Goal: Information Seeking & Learning: Check status

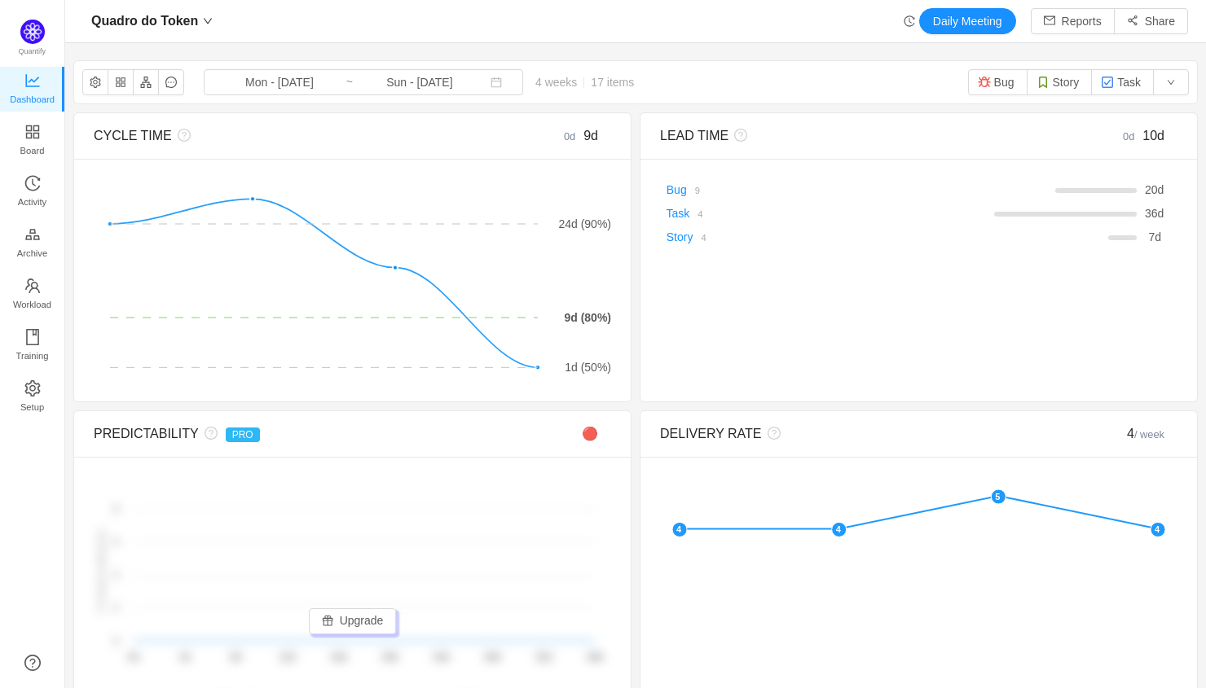
scroll to position [688, 1141]
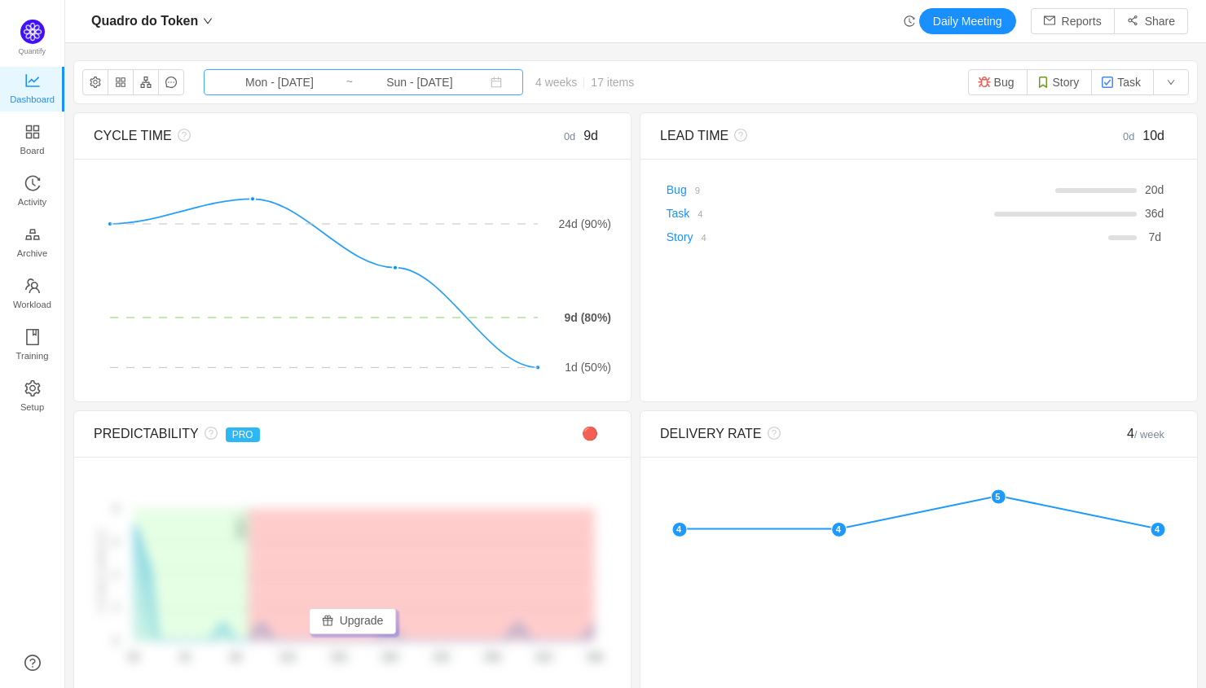
click at [445, 85] on input "Sun - [DATE]" at bounding box center [420, 82] width 132 height 18
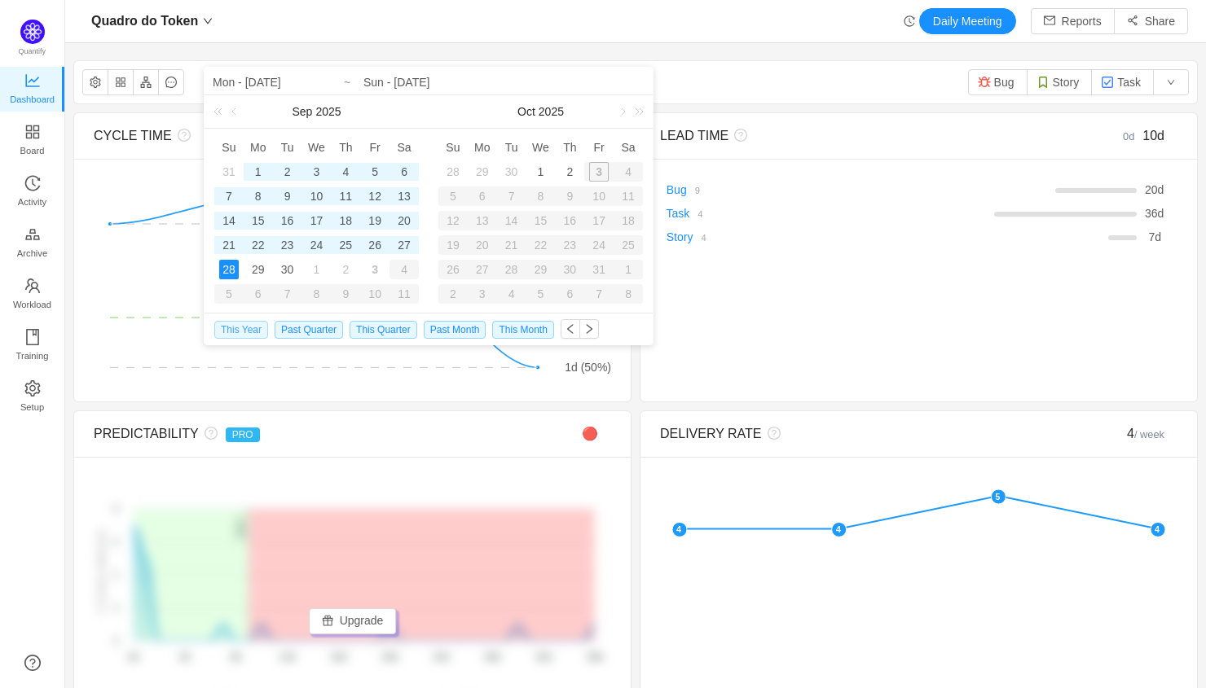
click at [250, 331] on span "This Year" at bounding box center [241, 330] width 54 height 18
type input "Wed - Jan 01, 2025"
type input "Sun - Sep 28, 2025"
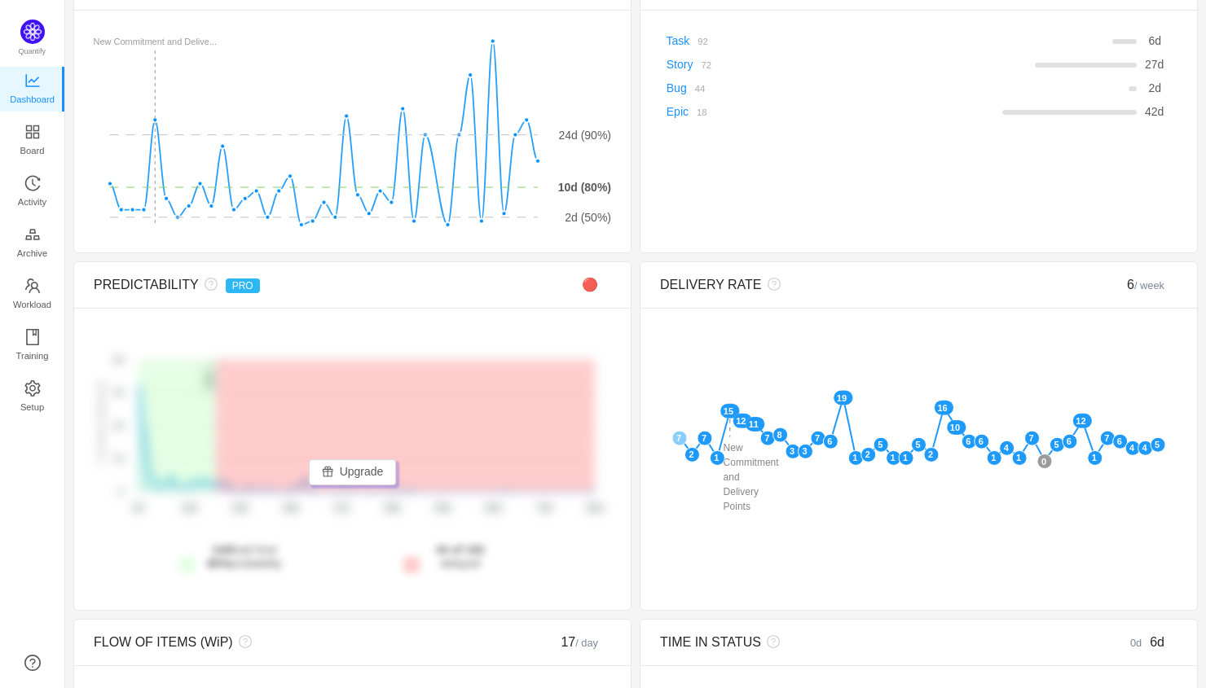
scroll to position [0, 0]
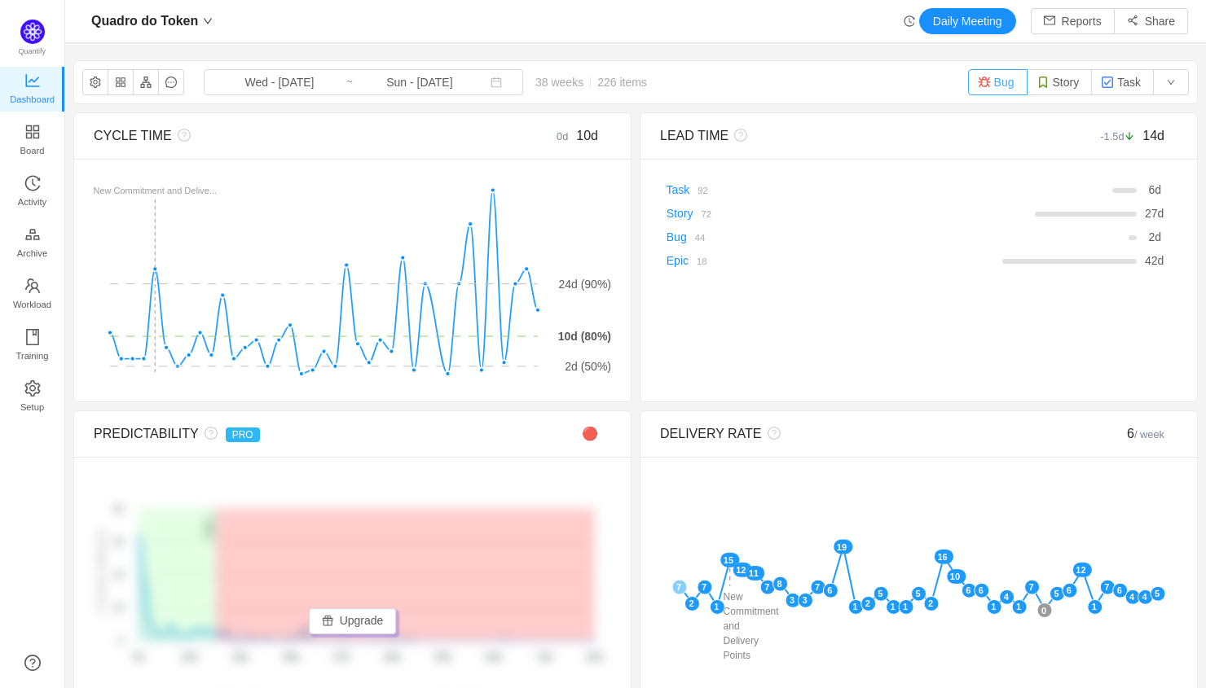
click at [1013, 84] on button "Bug" at bounding box center [997, 82] width 59 height 26
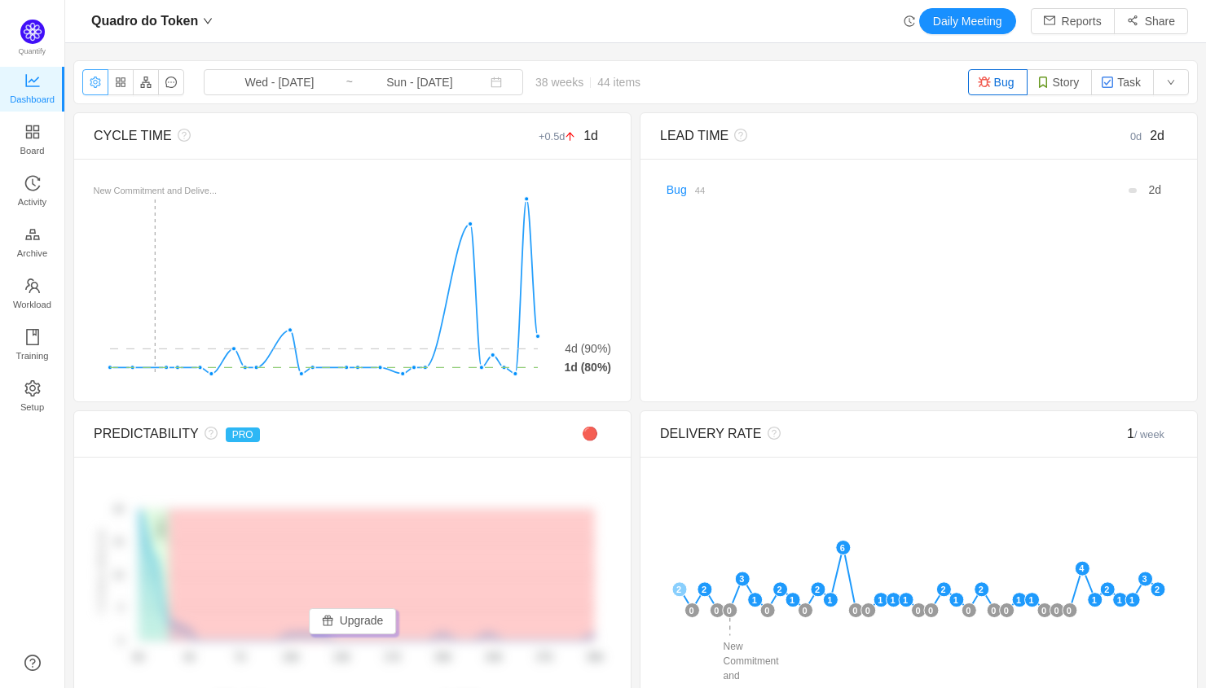
click at [97, 83] on button "button" at bounding box center [95, 82] width 26 height 26
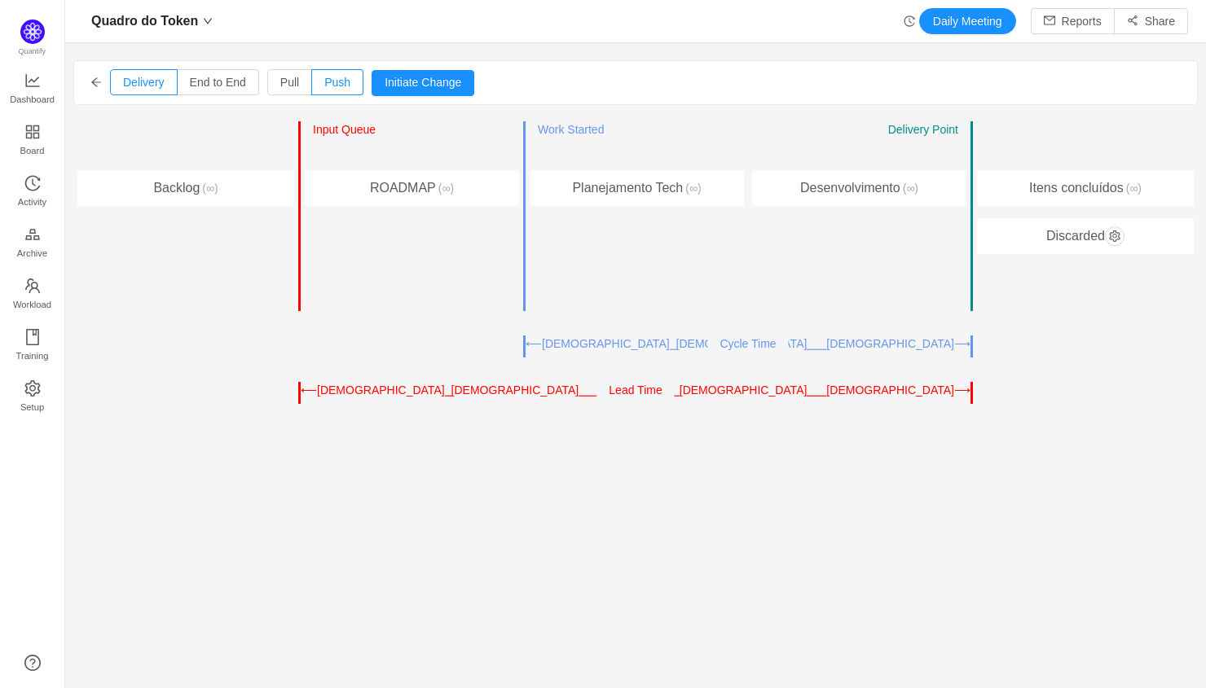
click at [95, 81] on icon "icon: arrow-left" at bounding box center [95, 82] width 11 height 11
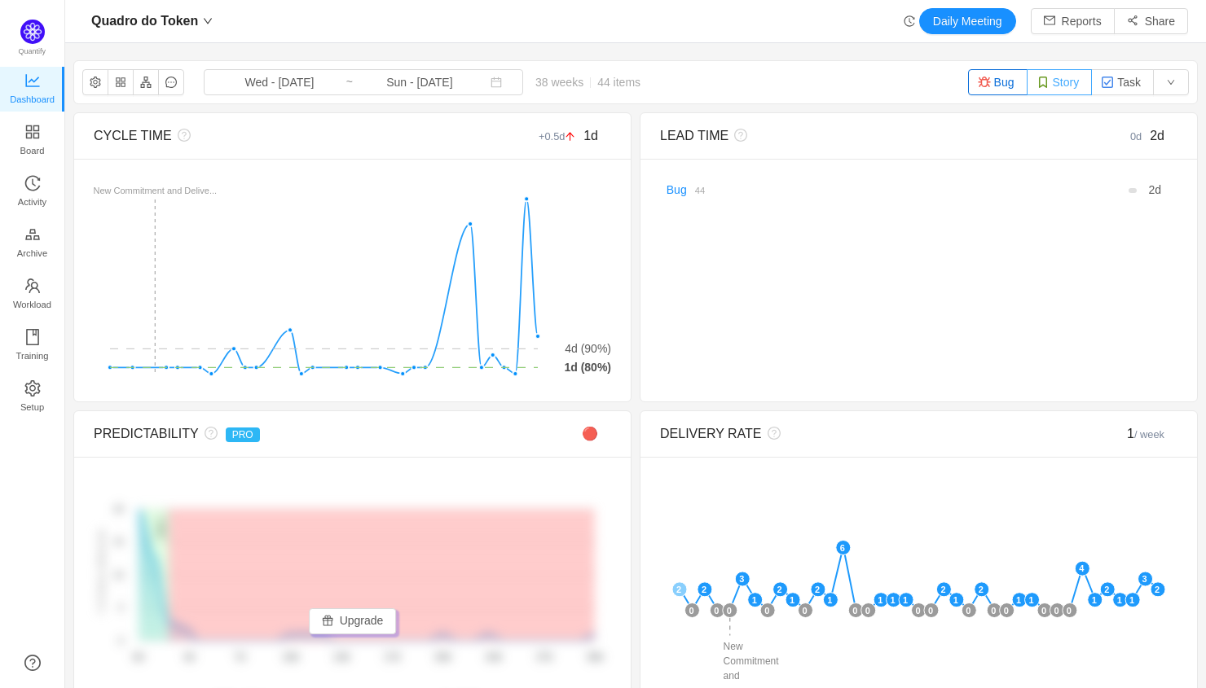
click at [1053, 79] on button "Story" at bounding box center [1060, 82] width 66 height 26
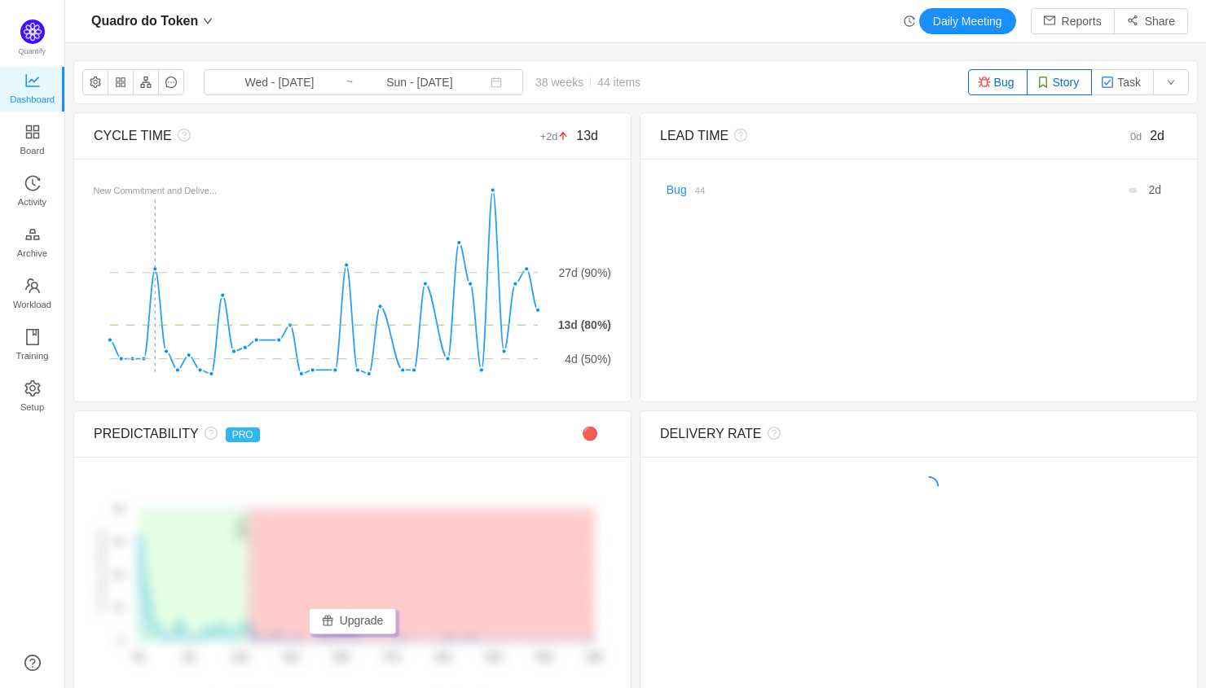
click at [1000, 86] on button "Bug" at bounding box center [997, 82] width 59 height 26
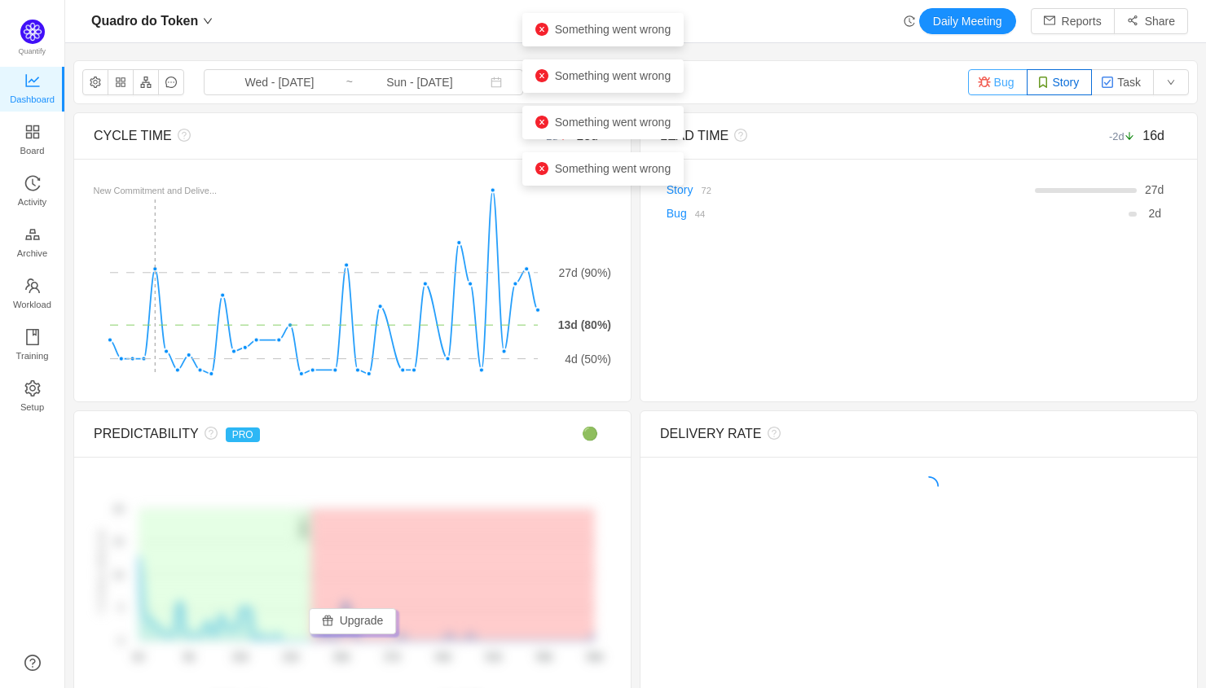
click at [1004, 82] on button "Bug" at bounding box center [997, 82] width 59 height 26
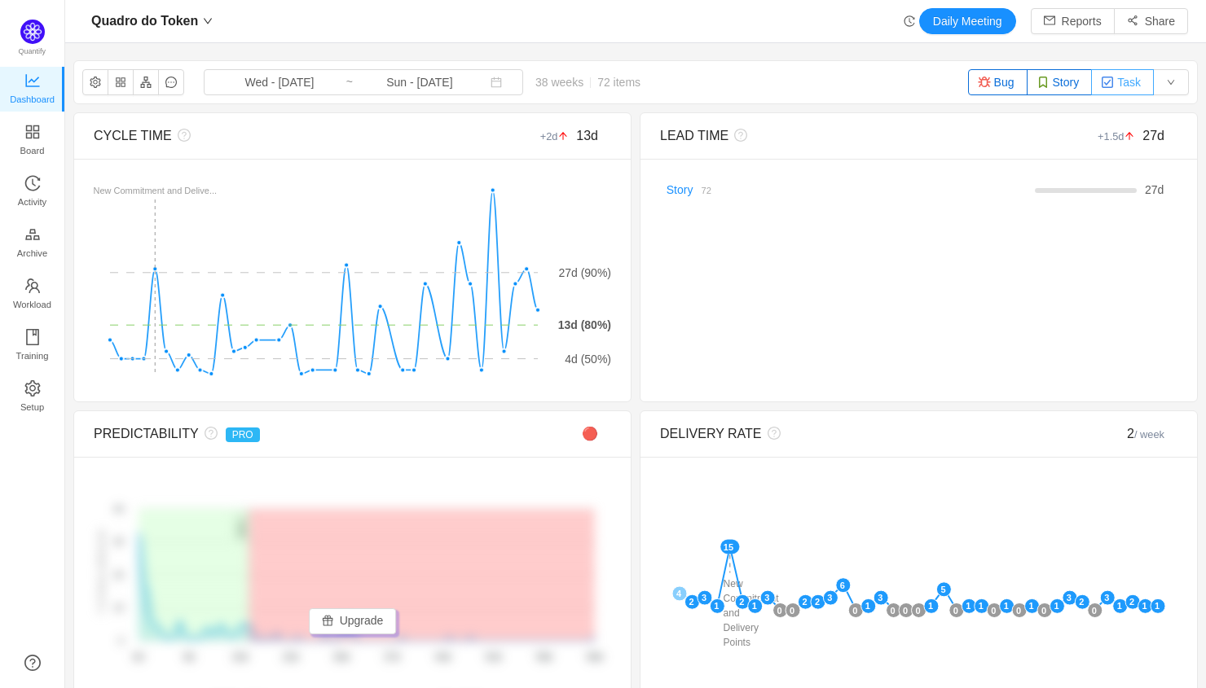
click at [1113, 83] on img "button" at bounding box center [1107, 82] width 13 height 13
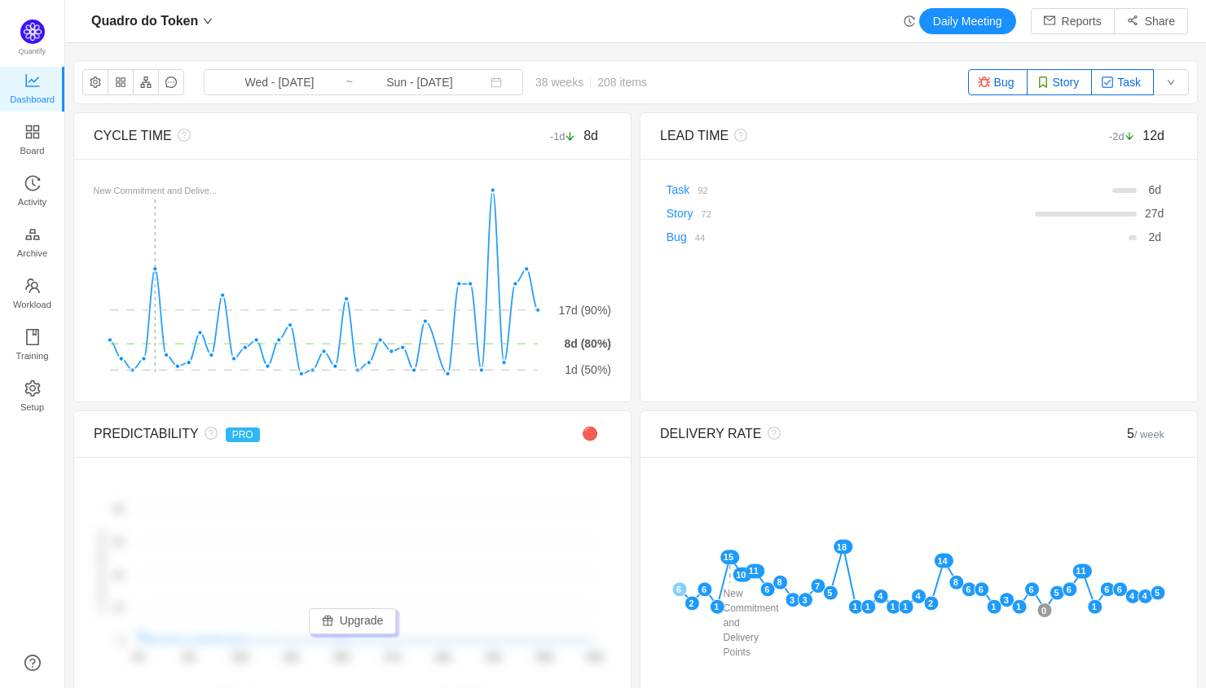
click at [1049, 79] on button "Story" at bounding box center [1060, 82] width 66 height 26
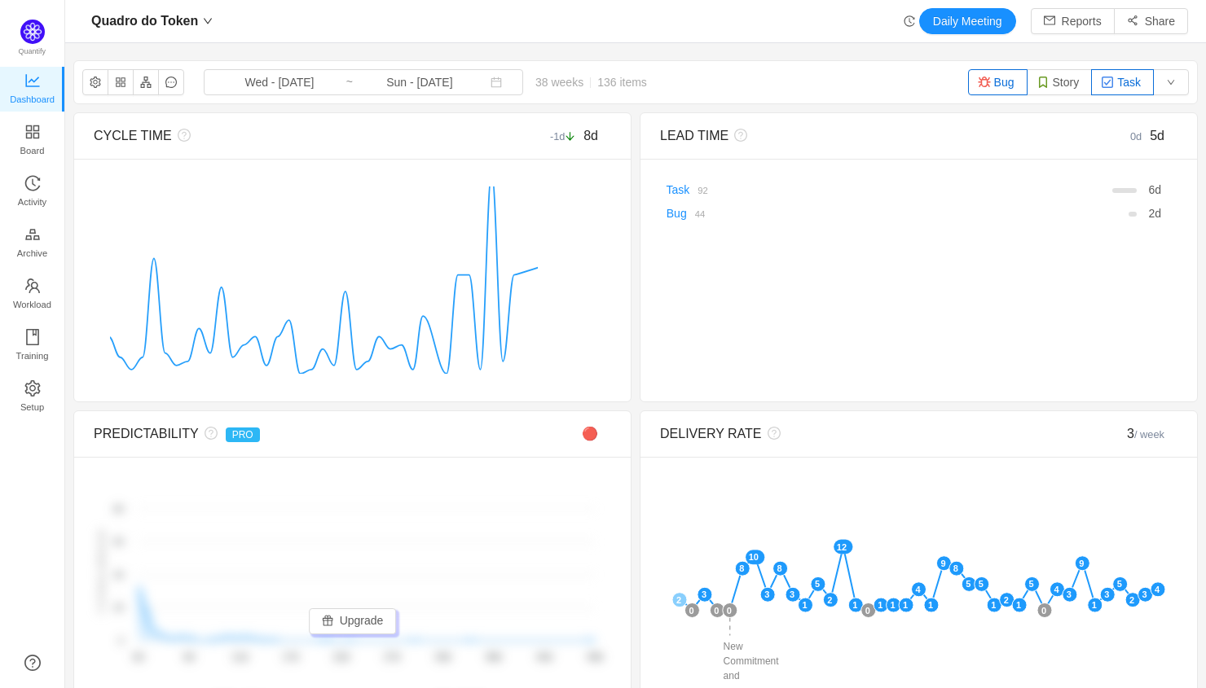
click at [988, 80] on button "Bug" at bounding box center [997, 82] width 59 height 26
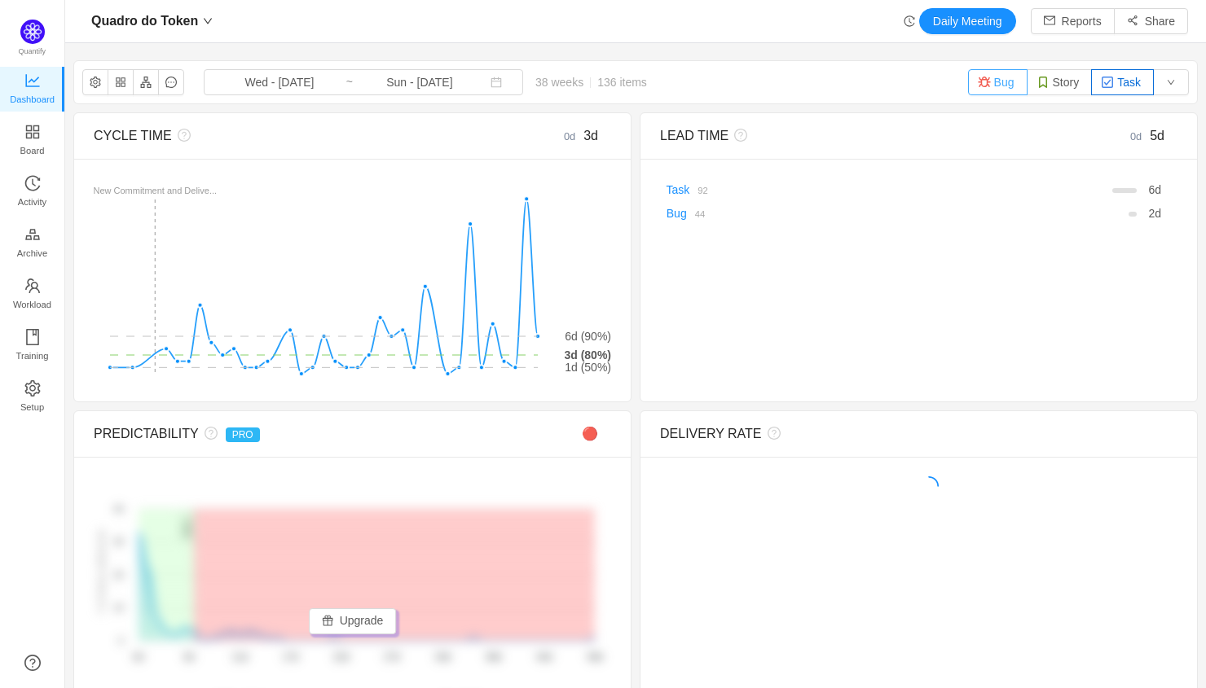
click at [990, 75] on button "Bug" at bounding box center [997, 82] width 59 height 26
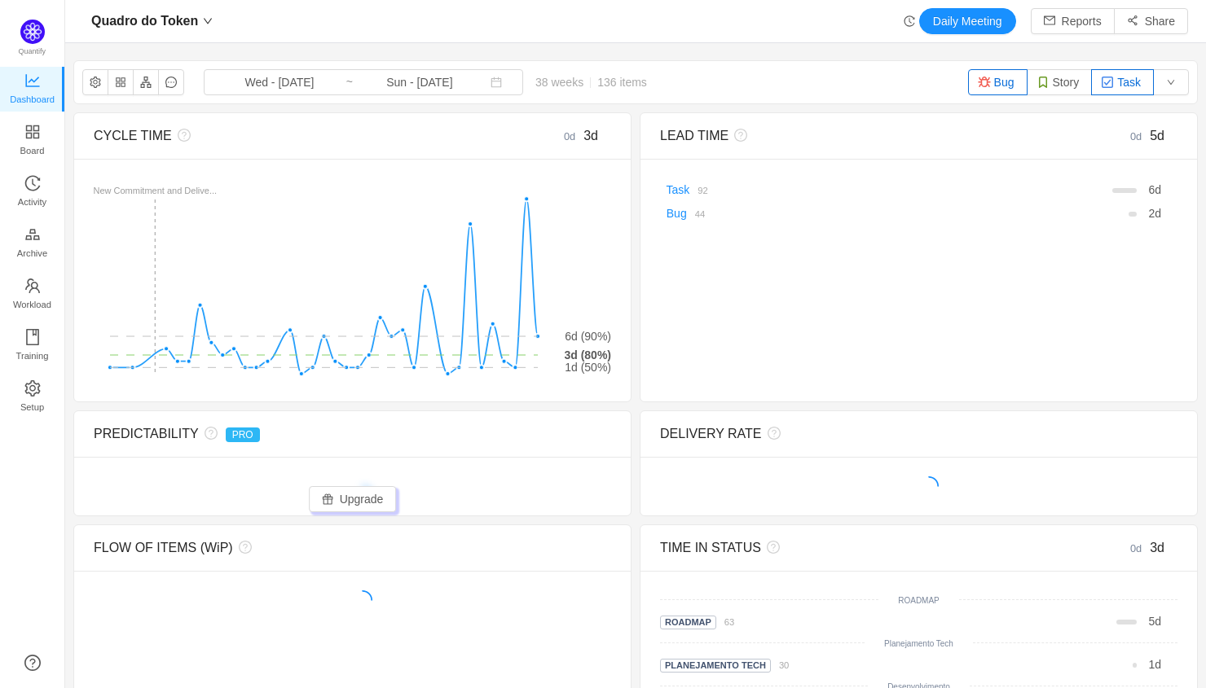
click at [1005, 87] on button "Bug" at bounding box center [997, 82] width 59 height 26
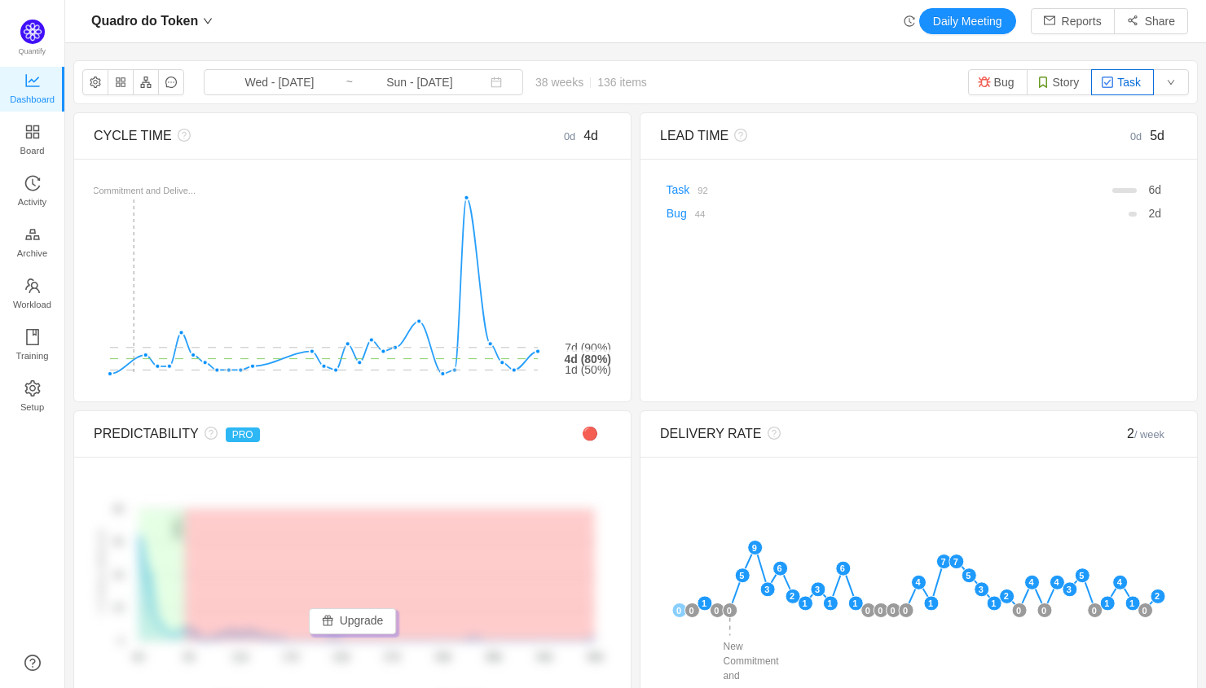
click at [1129, 80] on button "Task" at bounding box center [1122, 82] width 63 height 26
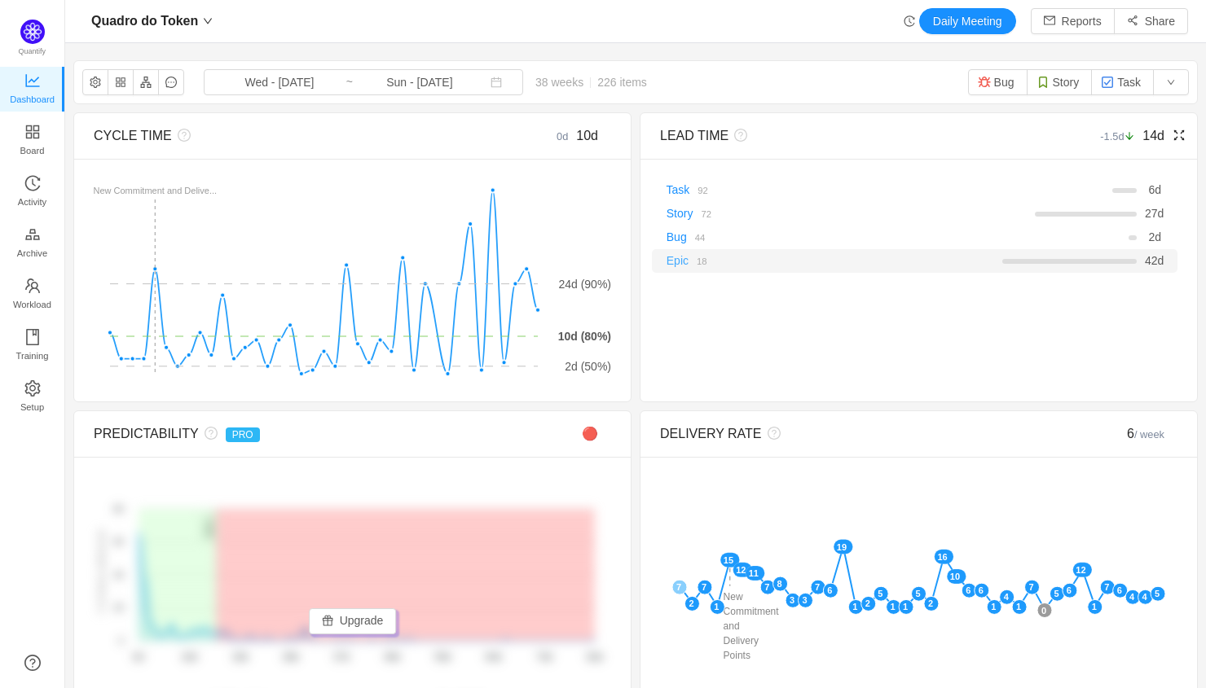
click at [680, 258] on link "Epic" at bounding box center [677, 260] width 22 height 13
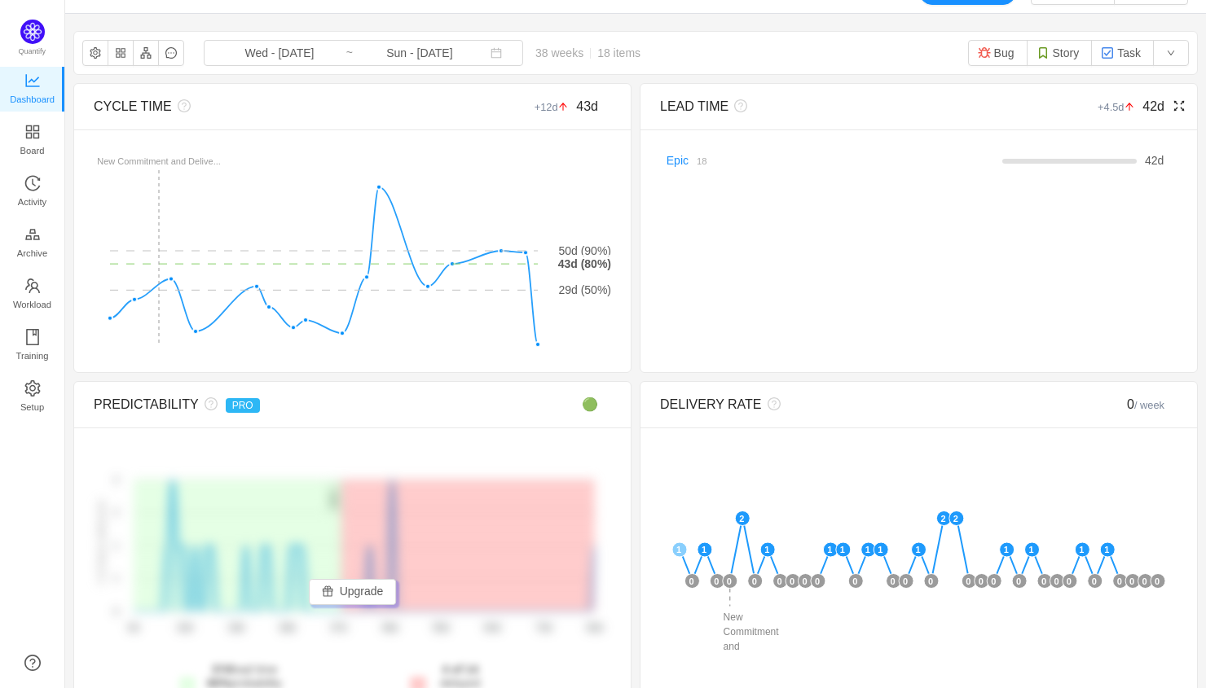
scroll to position [45, 0]
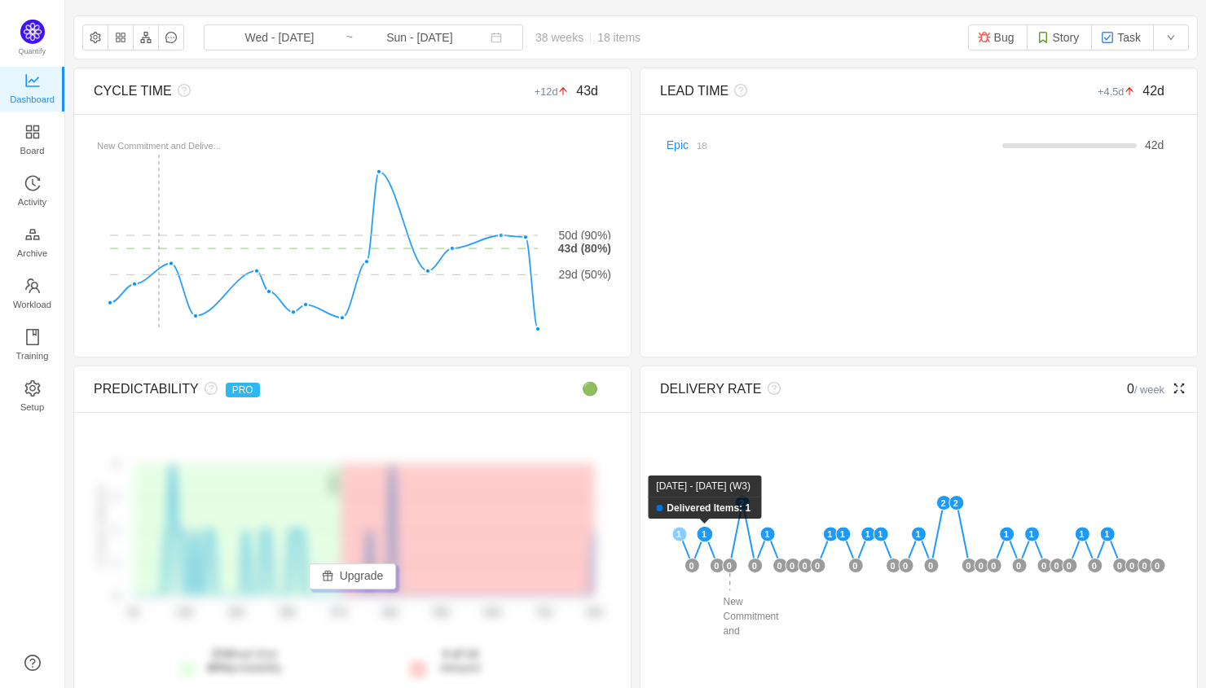
click at [708, 534] on rect at bounding box center [705, 534] width 16 height 16
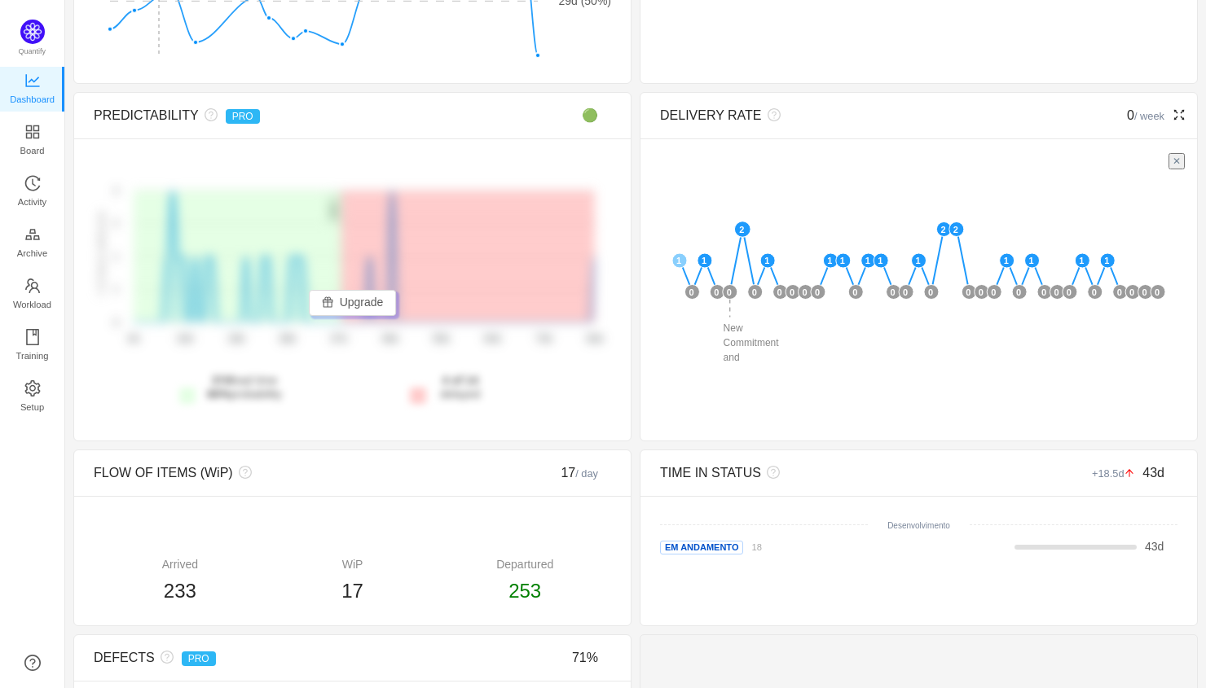
scroll to position [413, 0]
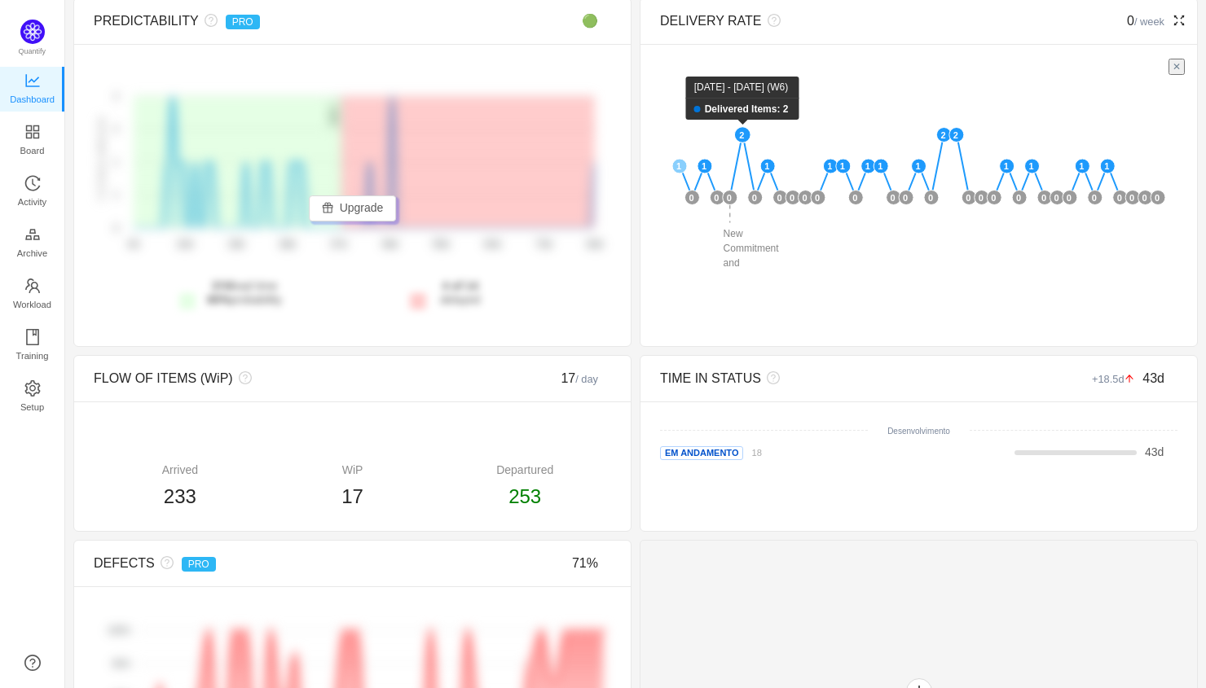
click at [738, 132] on rect at bounding box center [742, 135] width 16 height 16
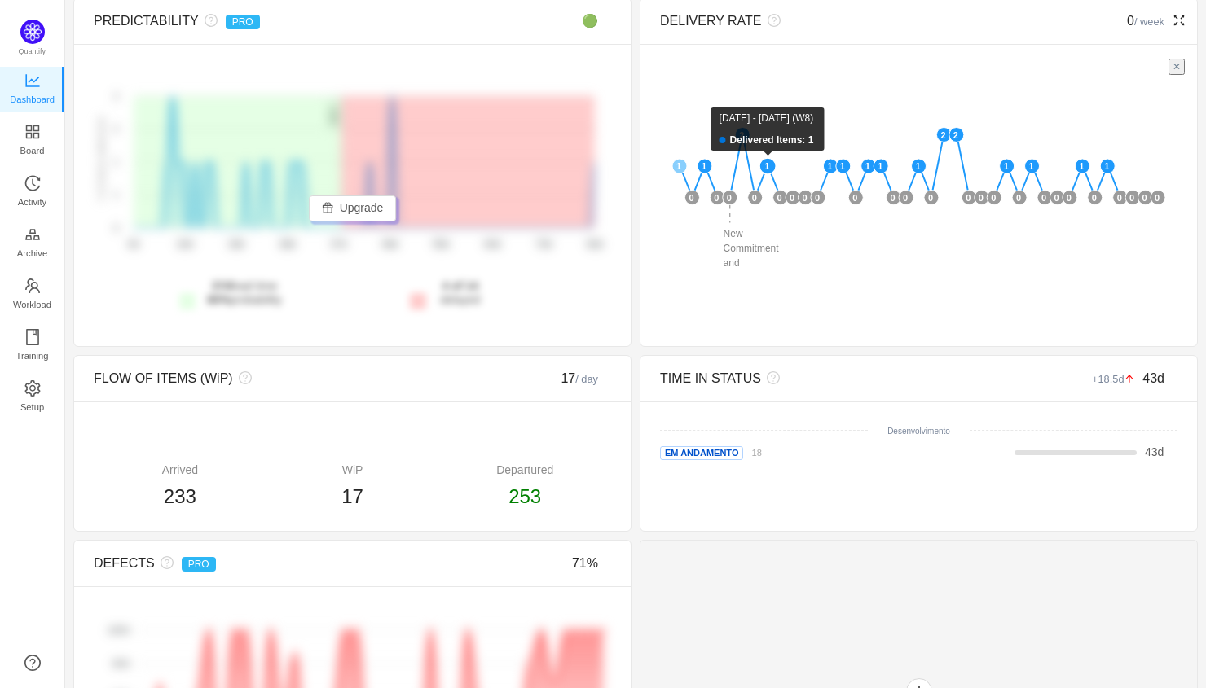
click at [771, 165] on rect at bounding box center [767, 166] width 16 height 16
click at [831, 168] on rect at bounding box center [830, 166] width 16 height 16
click at [846, 165] on rect at bounding box center [843, 166] width 16 height 16
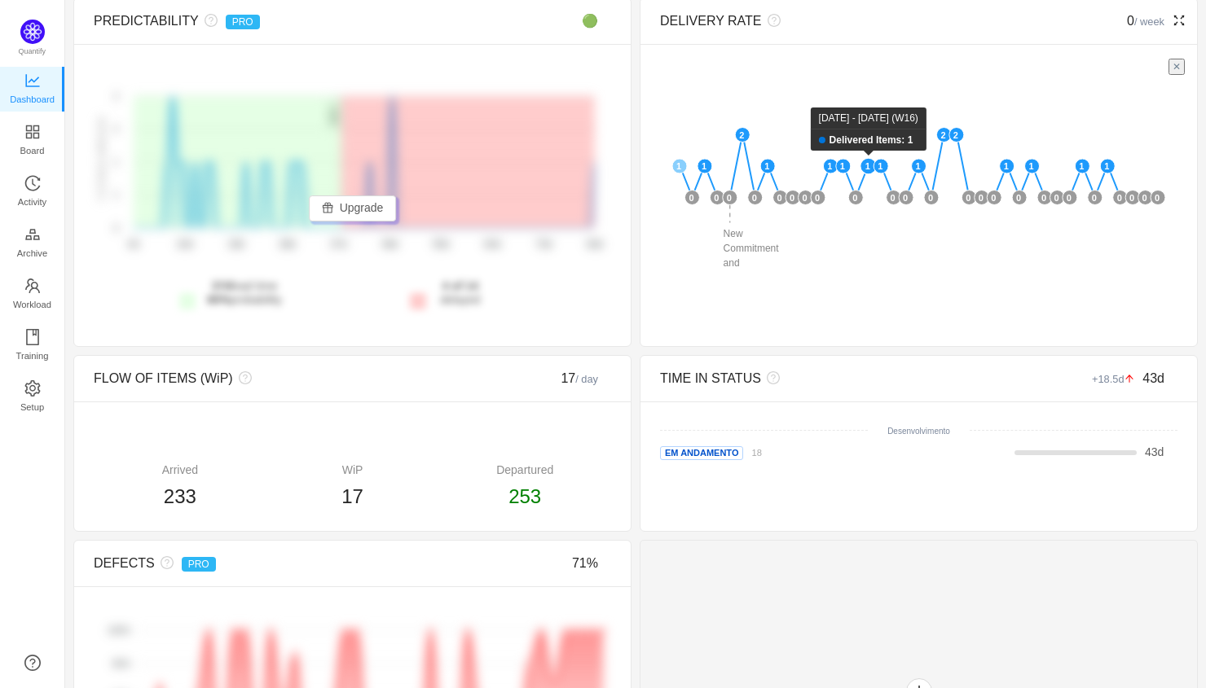
click at [872, 163] on rect at bounding box center [868, 166] width 16 height 16
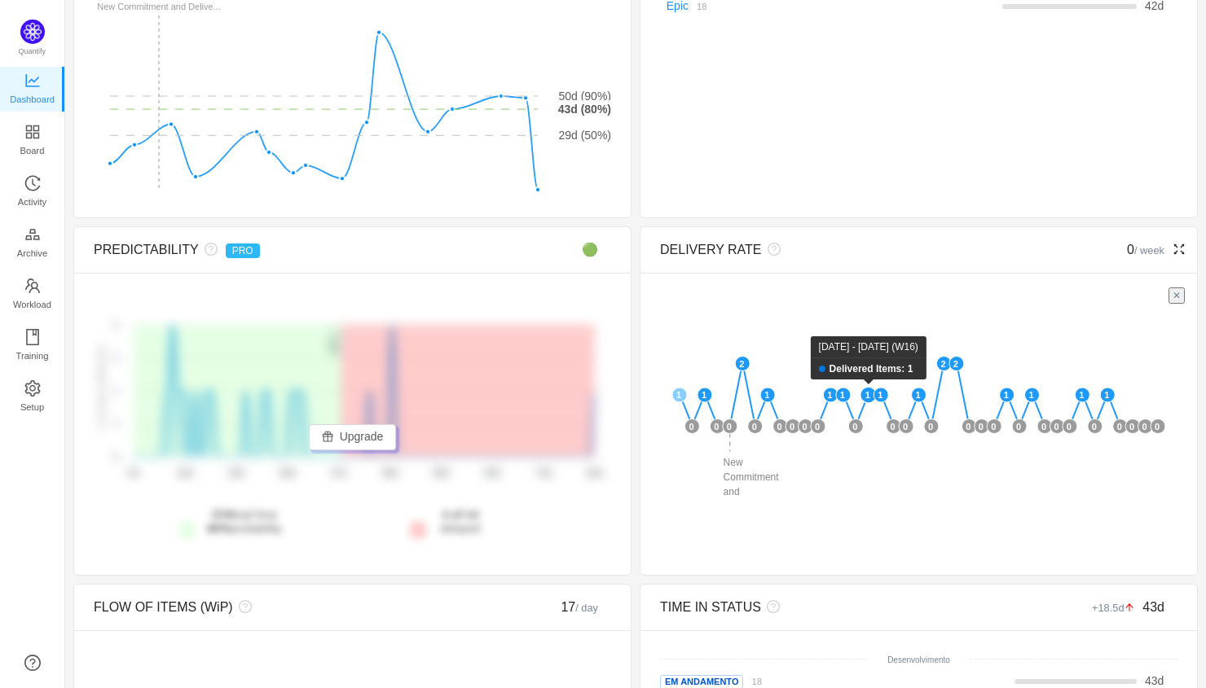
scroll to position [0, 0]
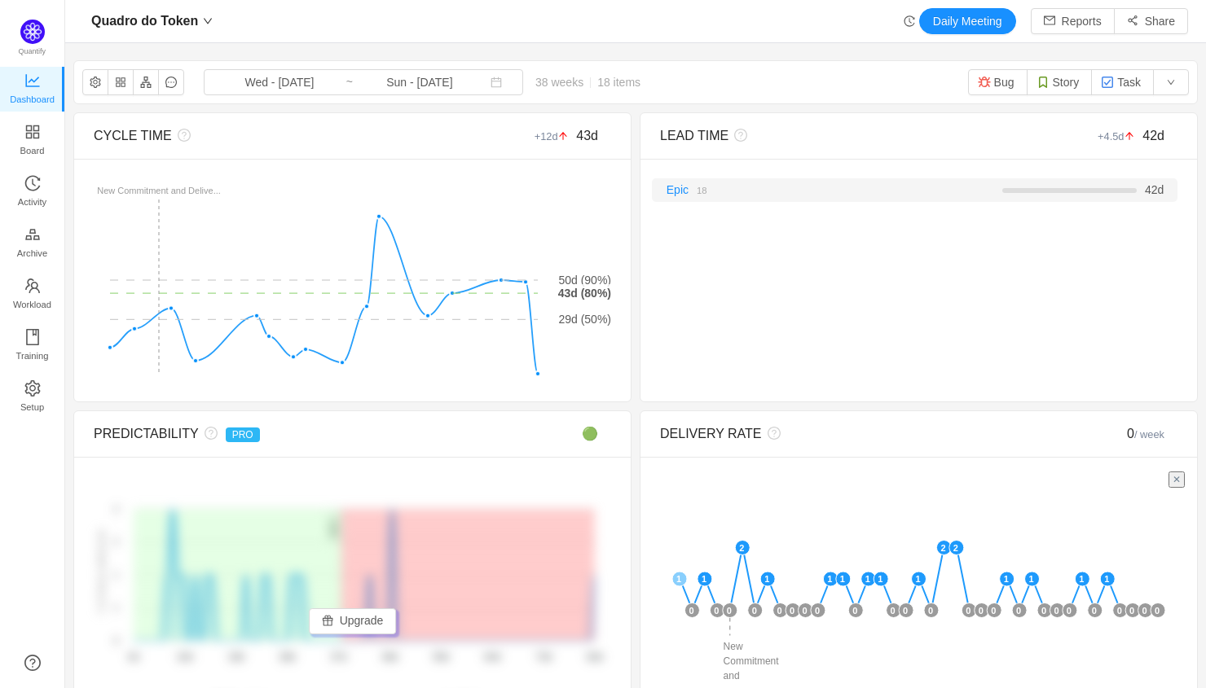
click at [688, 187] on link "18" at bounding box center [697, 189] width 18 height 13
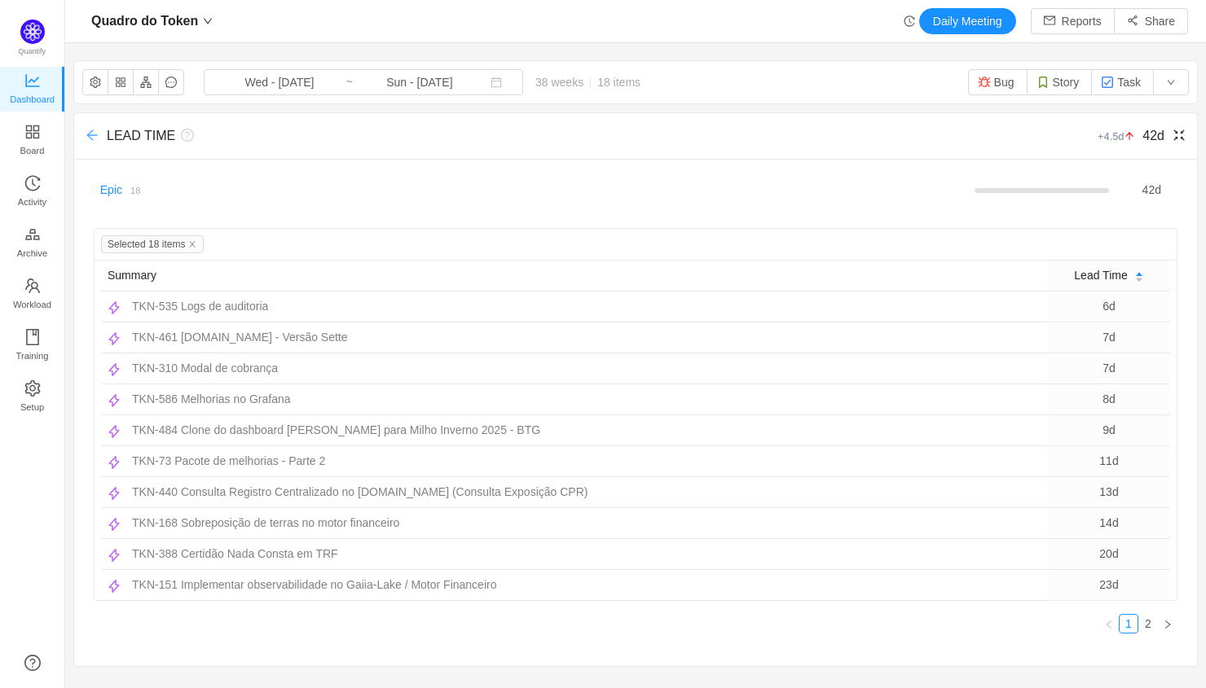
click at [90, 132] on icon "icon: arrow-left" at bounding box center [92, 135] width 13 height 13
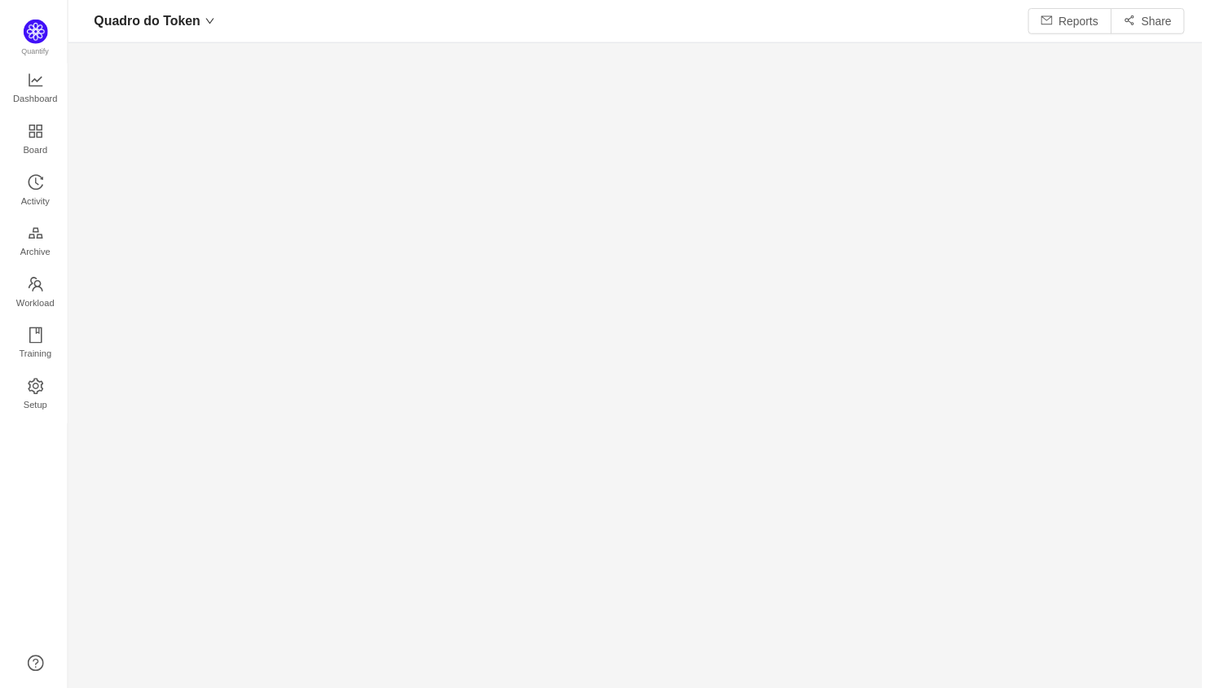
scroll to position [693, 1141]
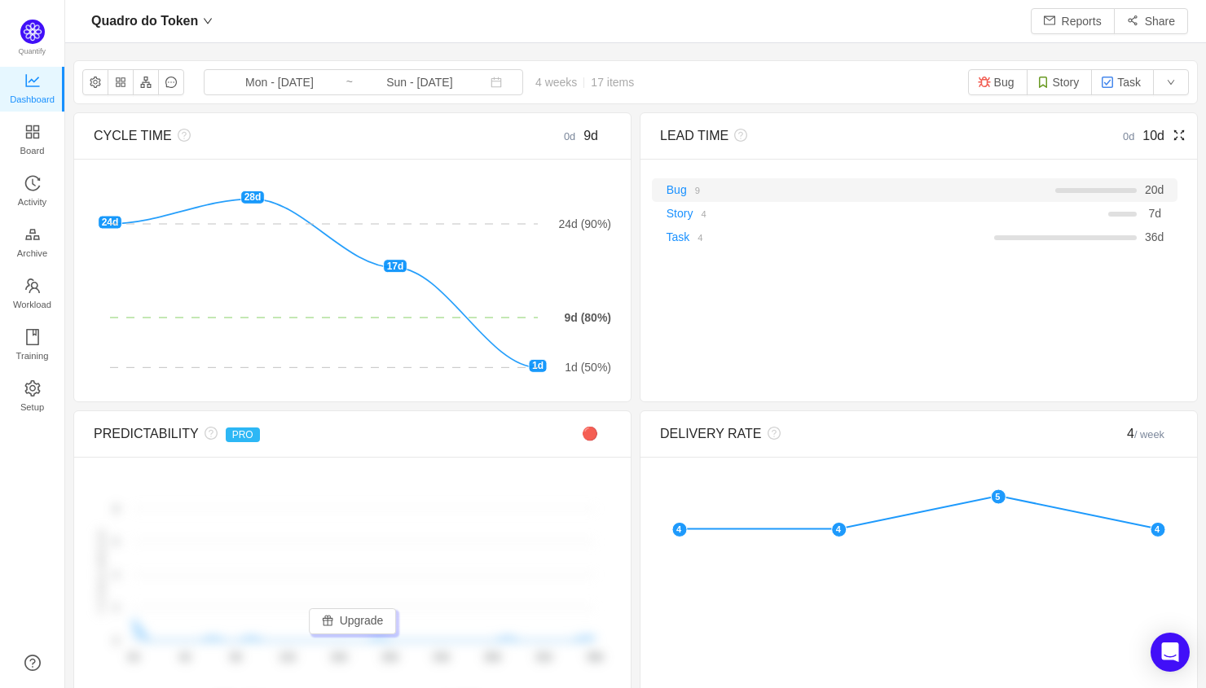
scroll to position [688, 1141]
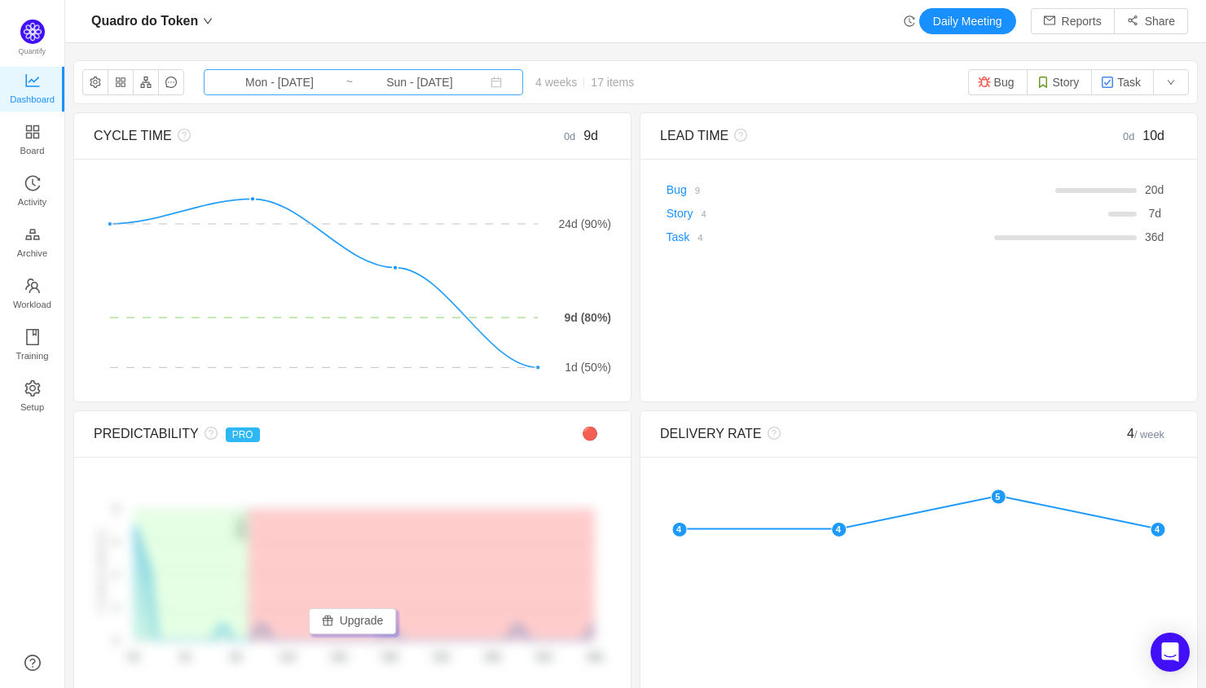
click at [373, 86] on input "Sun - [DATE]" at bounding box center [420, 82] width 132 height 18
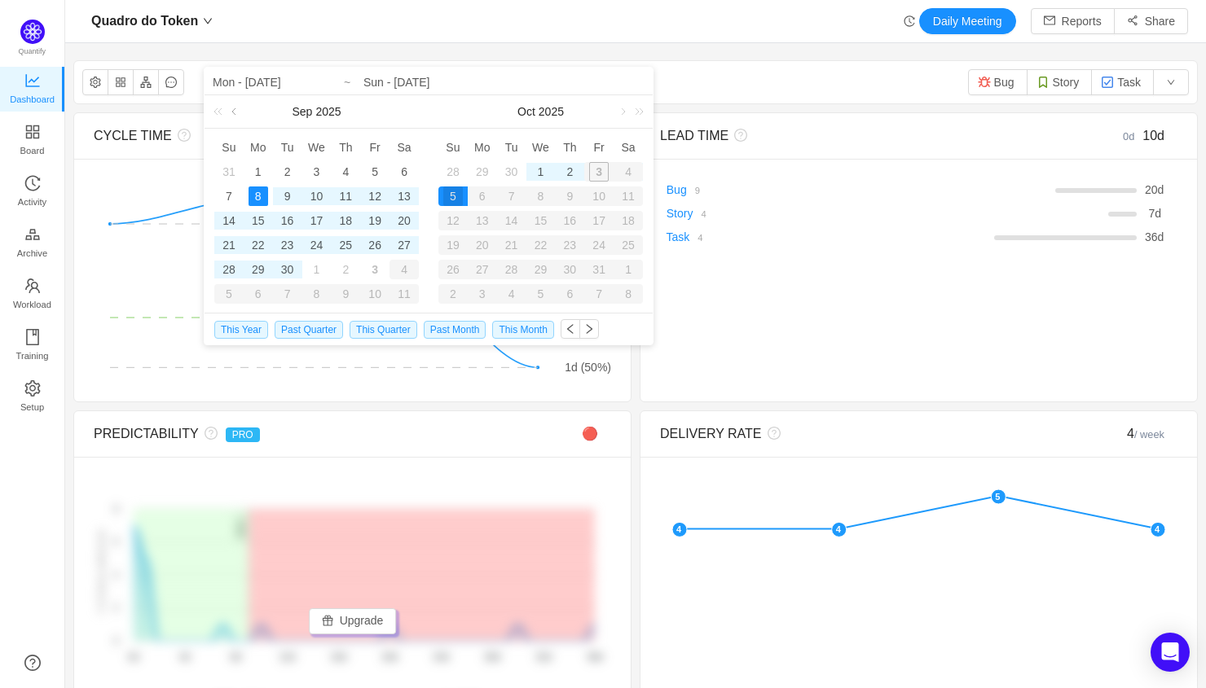
click at [234, 112] on link at bounding box center [235, 111] width 15 height 33
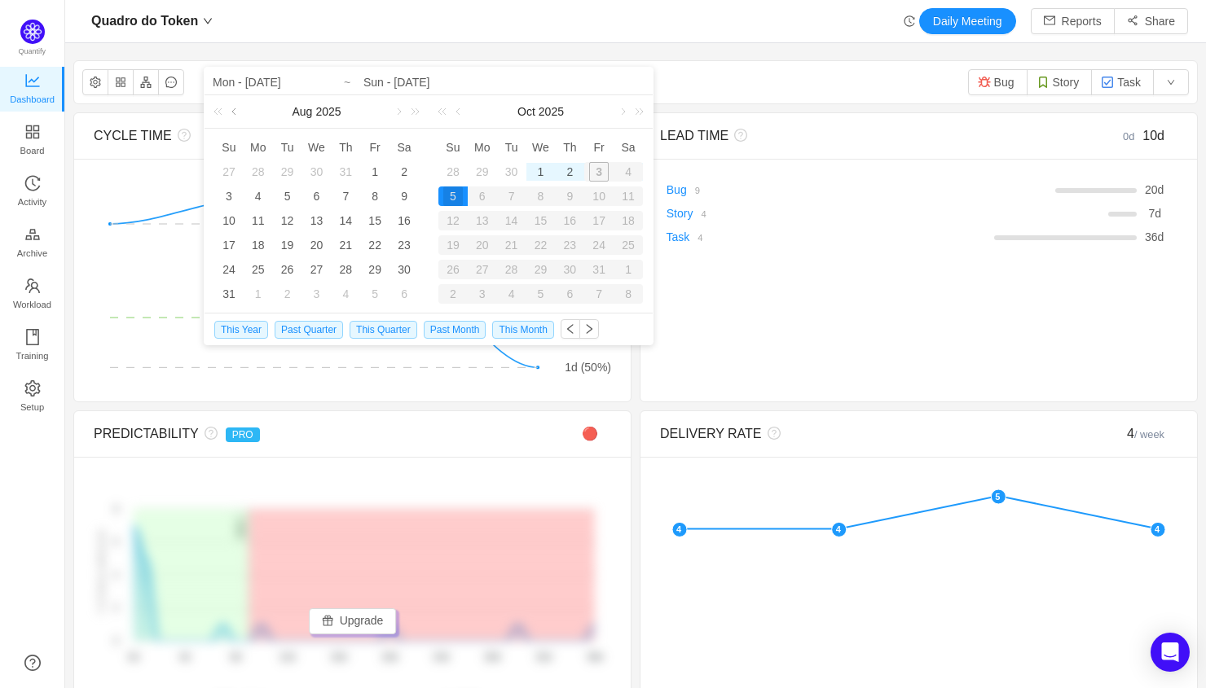
click at [234, 112] on link at bounding box center [235, 111] width 15 height 33
click at [234, 111] on link at bounding box center [235, 111] width 15 height 33
click at [234, 112] on link at bounding box center [235, 111] width 15 height 33
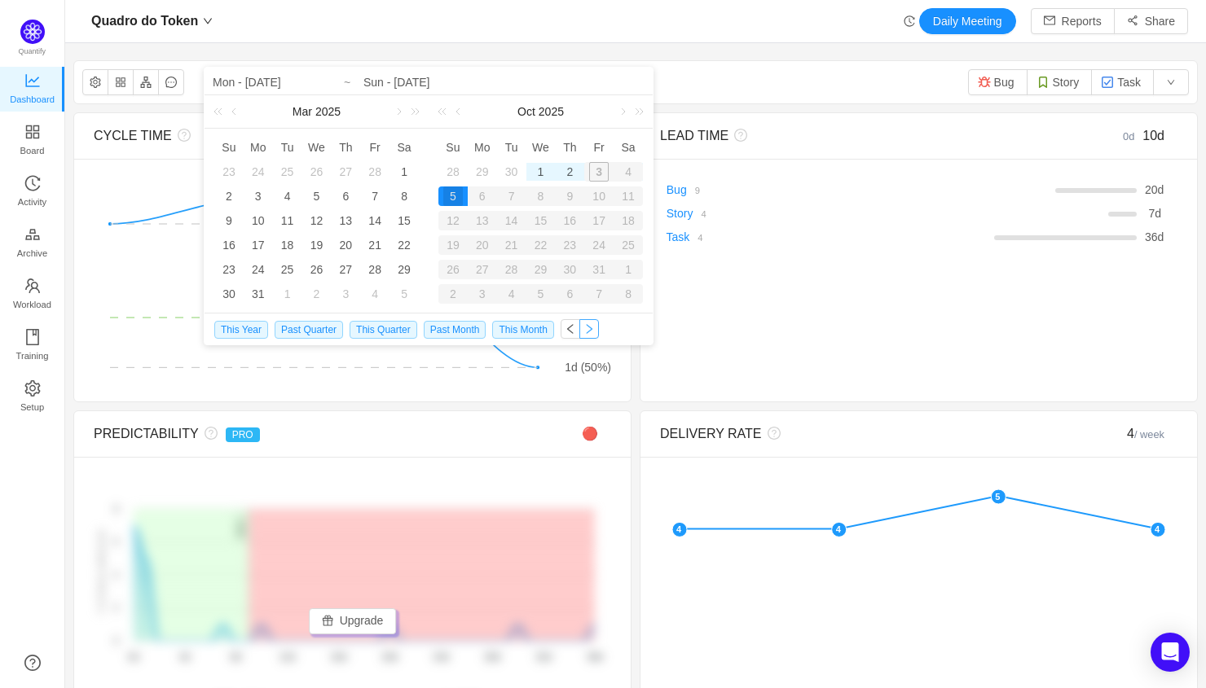
click at [599, 334] on button "button" at bounding box center [589, 329] width 20 height 20
click at [580, 330] on button "button" at bounding box center [571, 329] width 20 height 20
type input "Mon - Aug 11, 2025"
type input "Sun - Sep 07, 2025"
type input "Mon - Aug 11, 2025"
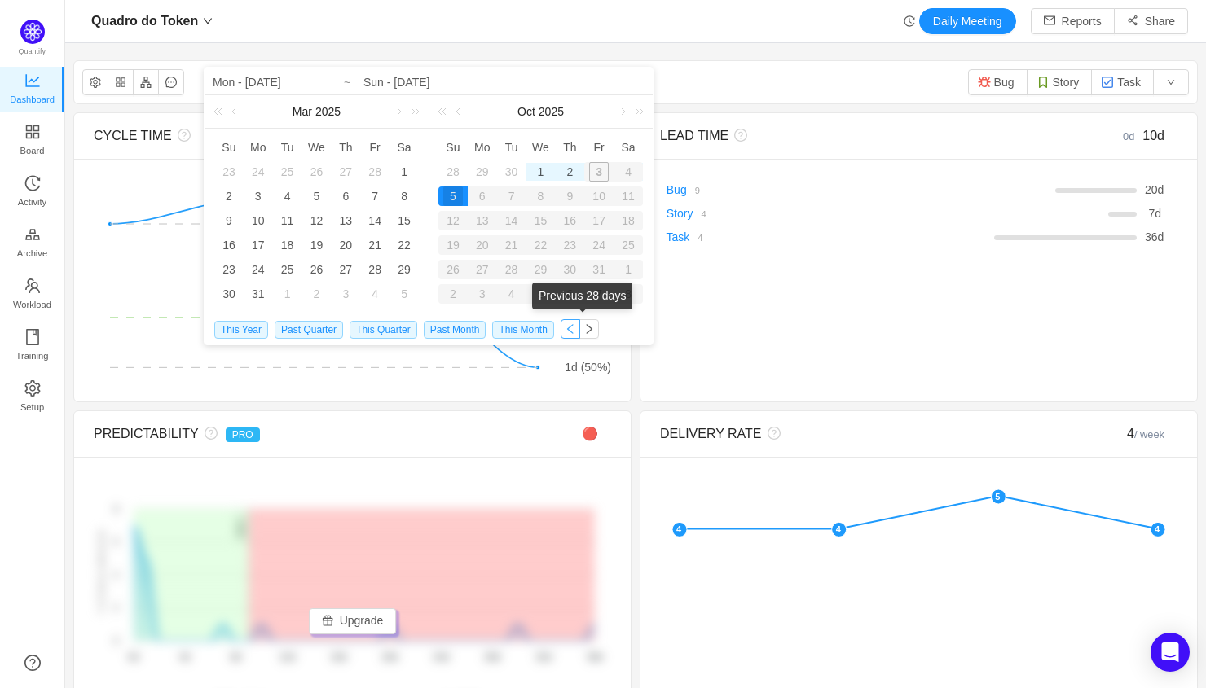
type input "Sun - Sep 07, 2025"
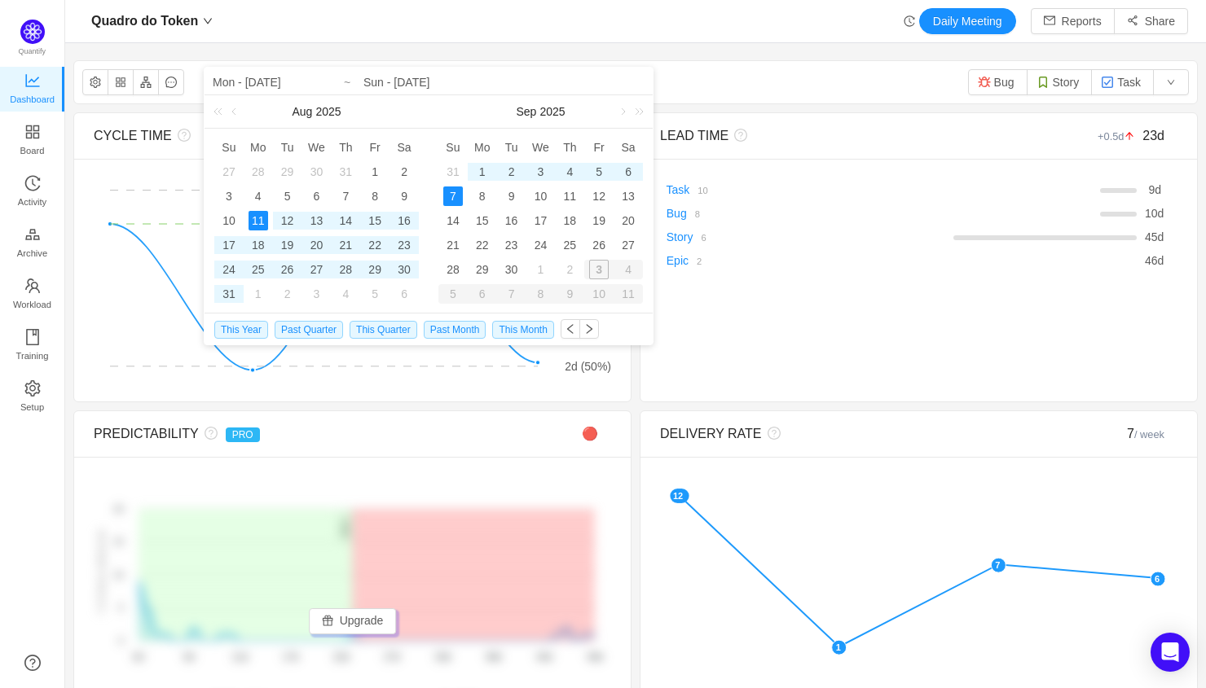
click at [602, 267] on div "3" at bounding box center [598, 270] width 29 height 20
click at [599, 324] on button "button" at bounding box center [589, 329] width 20 height 20
type input "Mon - [DATE]"
type input "Sun - [DATE]"
type input "Mon - [DATE]"
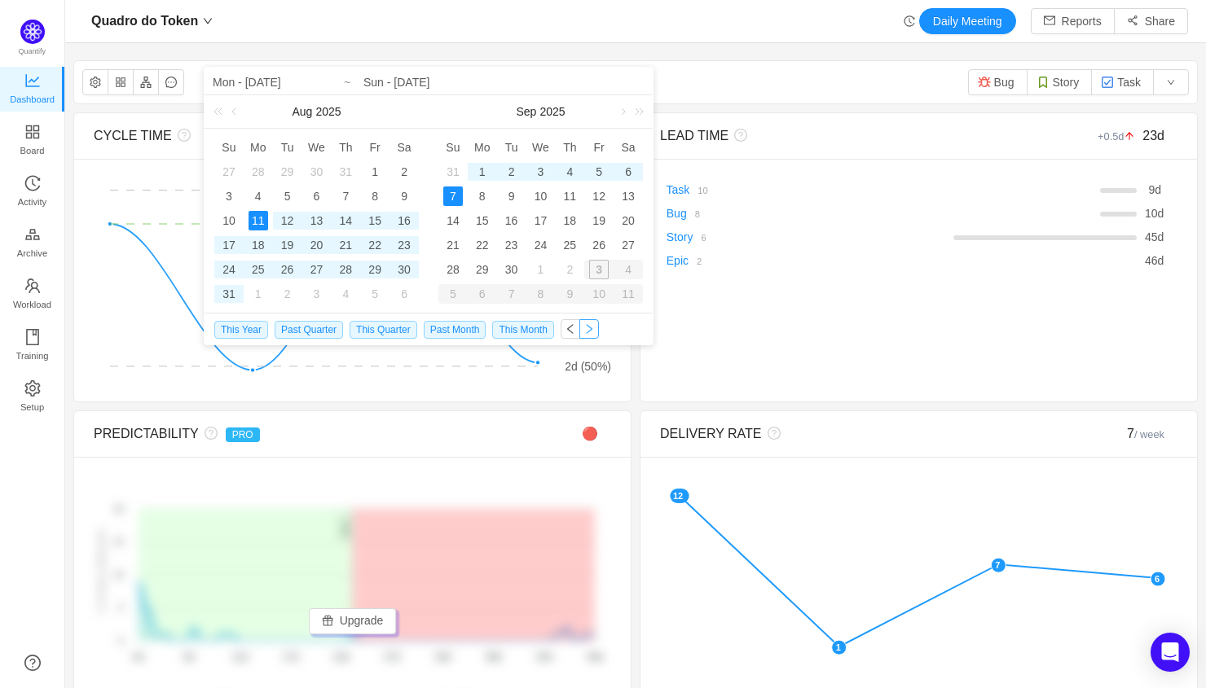
type input "Sun - [DATE]"
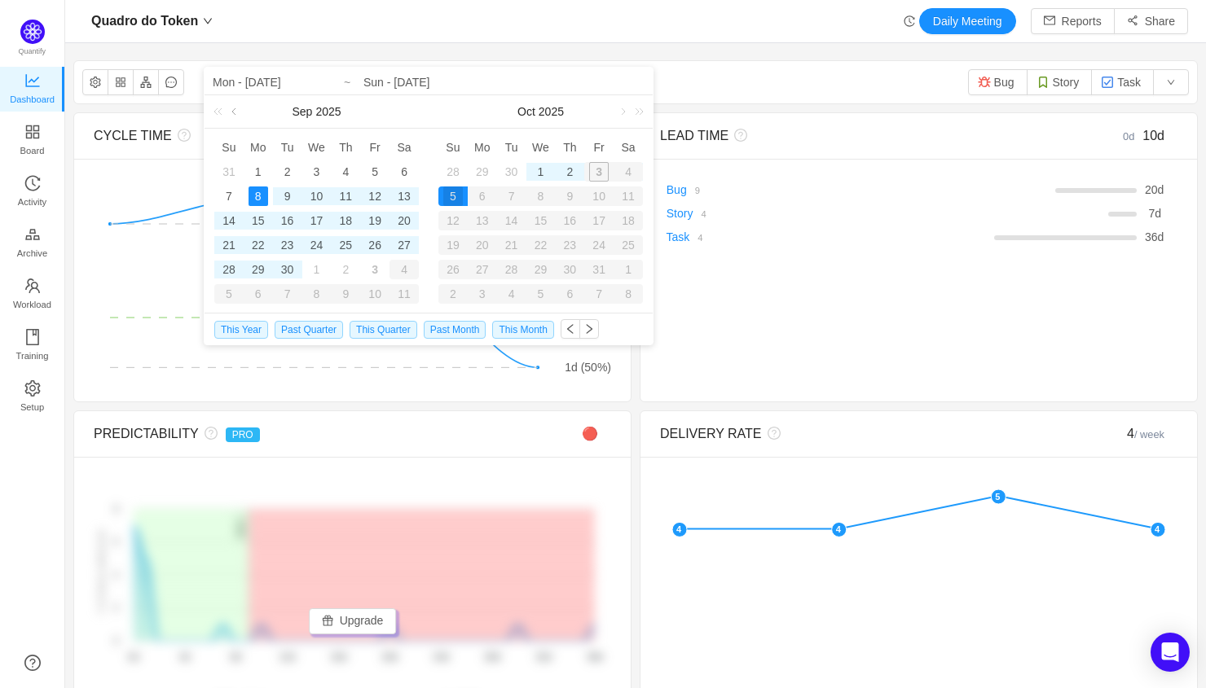
click at [234, 112] on link at bounding box center [235, 111] width 15 height 33
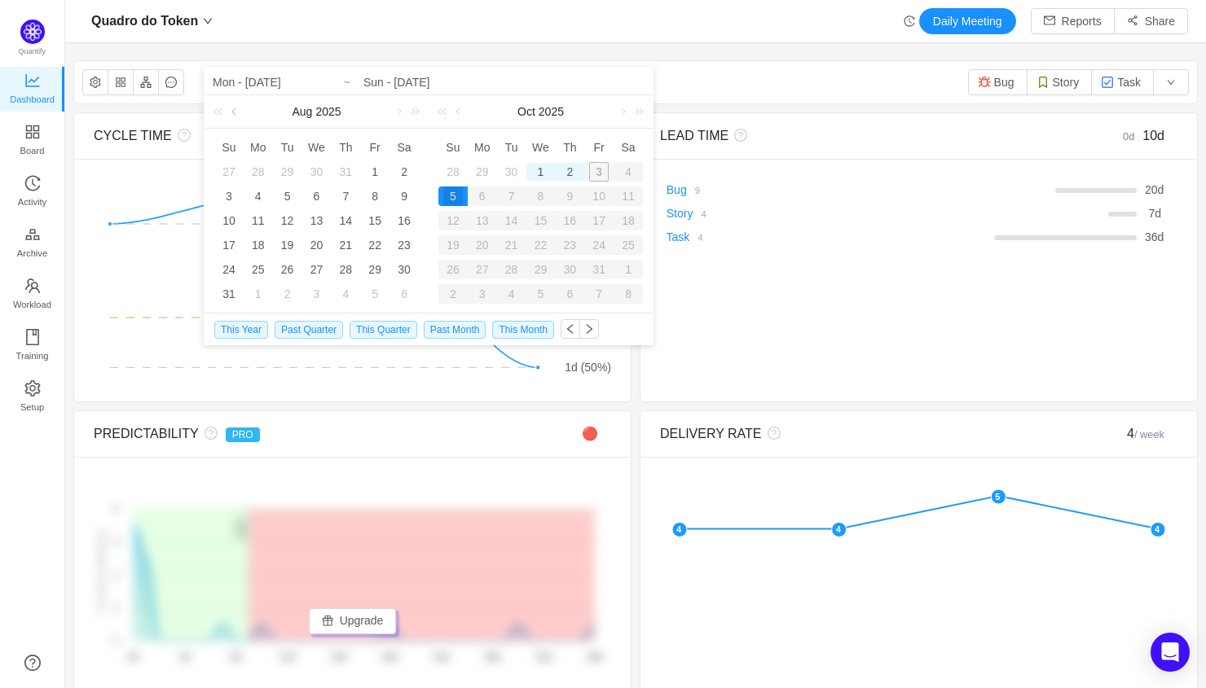
click at [236, 112] on link at bounding box center [235, 111] width 15 height 33
click at [234, 106] on link at bounding box center [235, 111] width 15 height 33
click at [621, 115] on link at bounding box center [621, 111] width 15 height 33
click at [398, 112] on link at bounding box center [397, 111] width 15 height 33
click at [624, 107] on link at bounding box center [621, 111] width 15 height 33
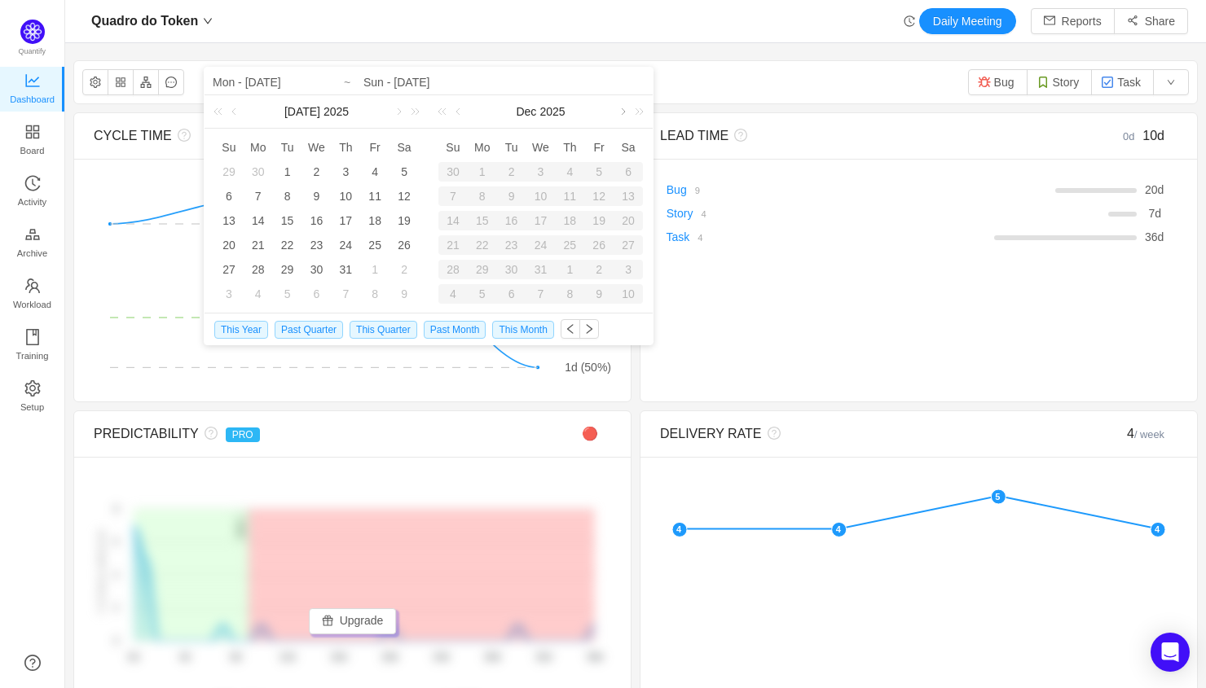
click at [624, 107] on link at bounding box center [621, 111] width 15 height 33
click at [395, 111] on link at bounding box center [397, 111] width 15 height 33
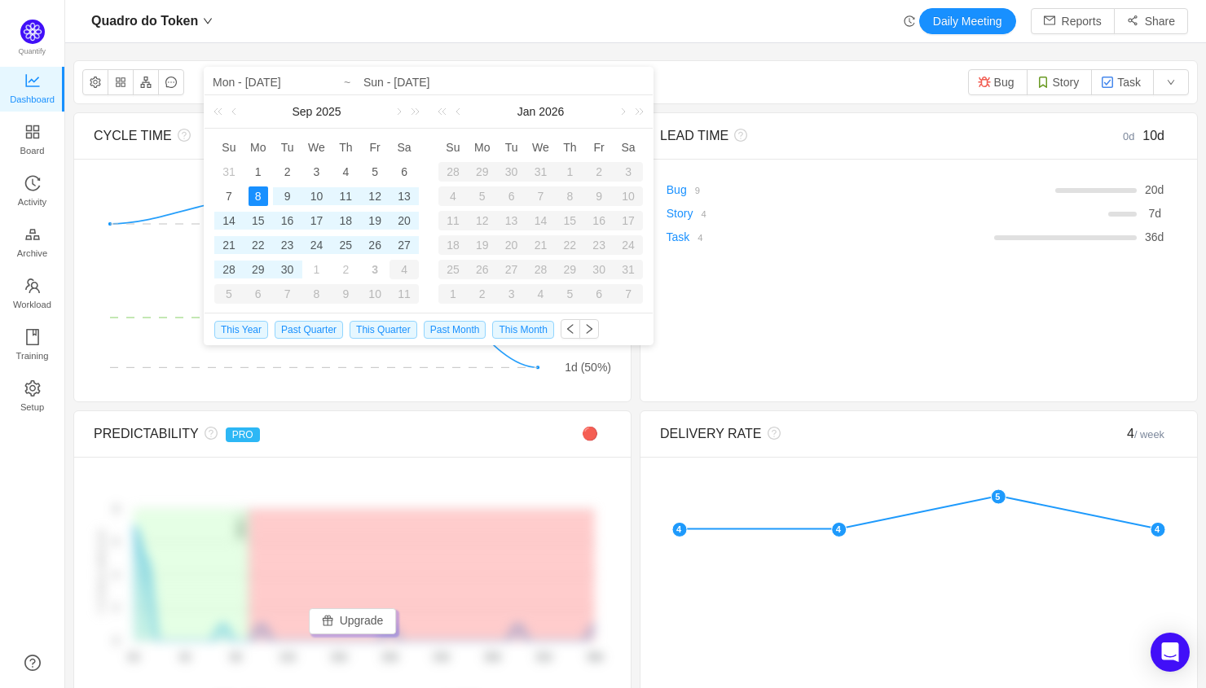
click at [243, 110] on div "Sep 2025" at bounding box center [316, 111] width 224 height 33
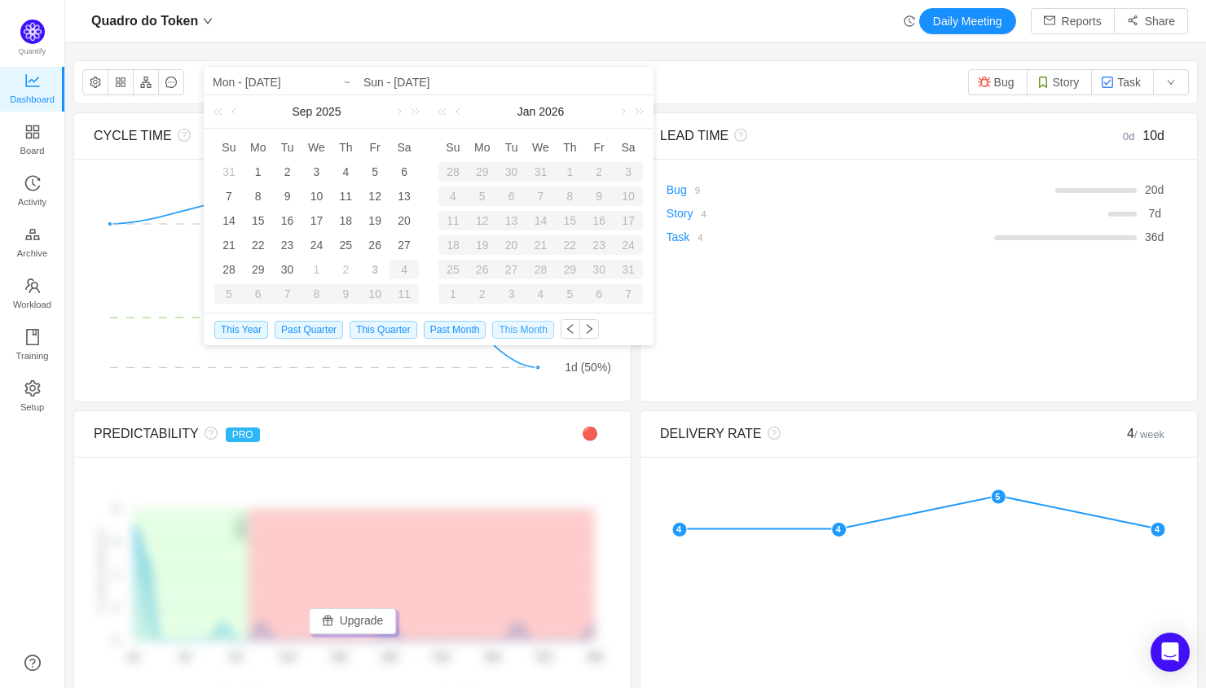
click at [543, 328] on span "This Month" at bounding box center [522, 330] width 61 height 18
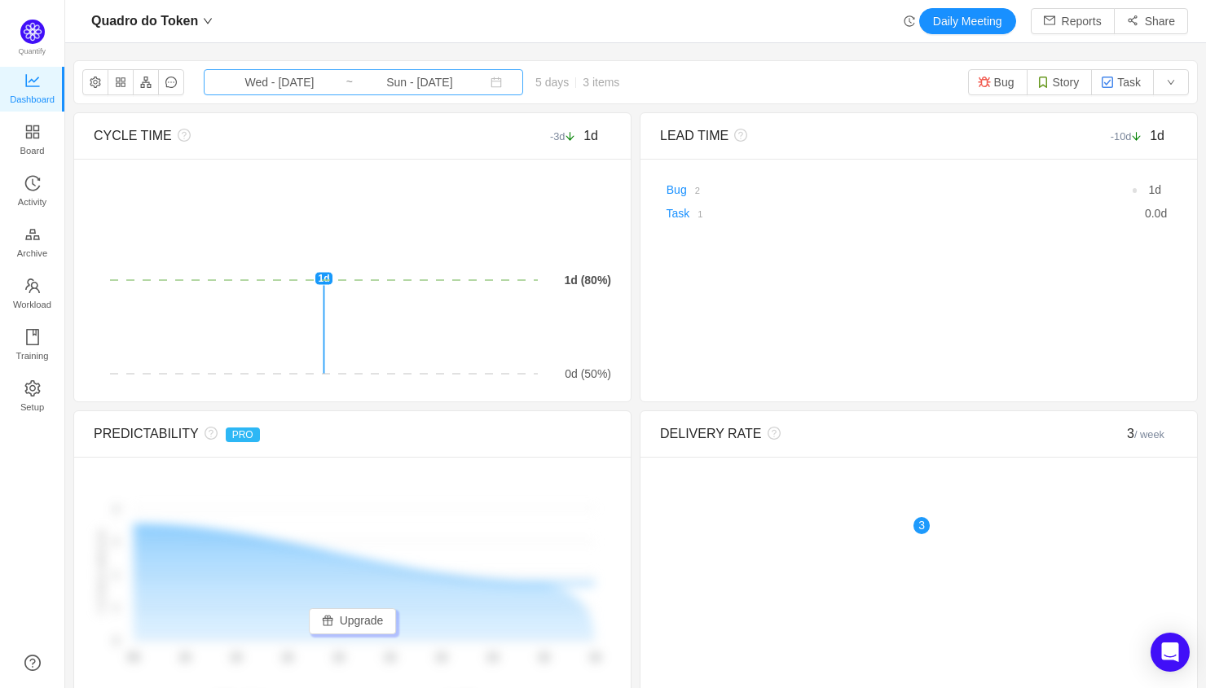
click at [373, 85] on input "Sun - [DATE]" at bounding box center [420, 82] width 132 height 18
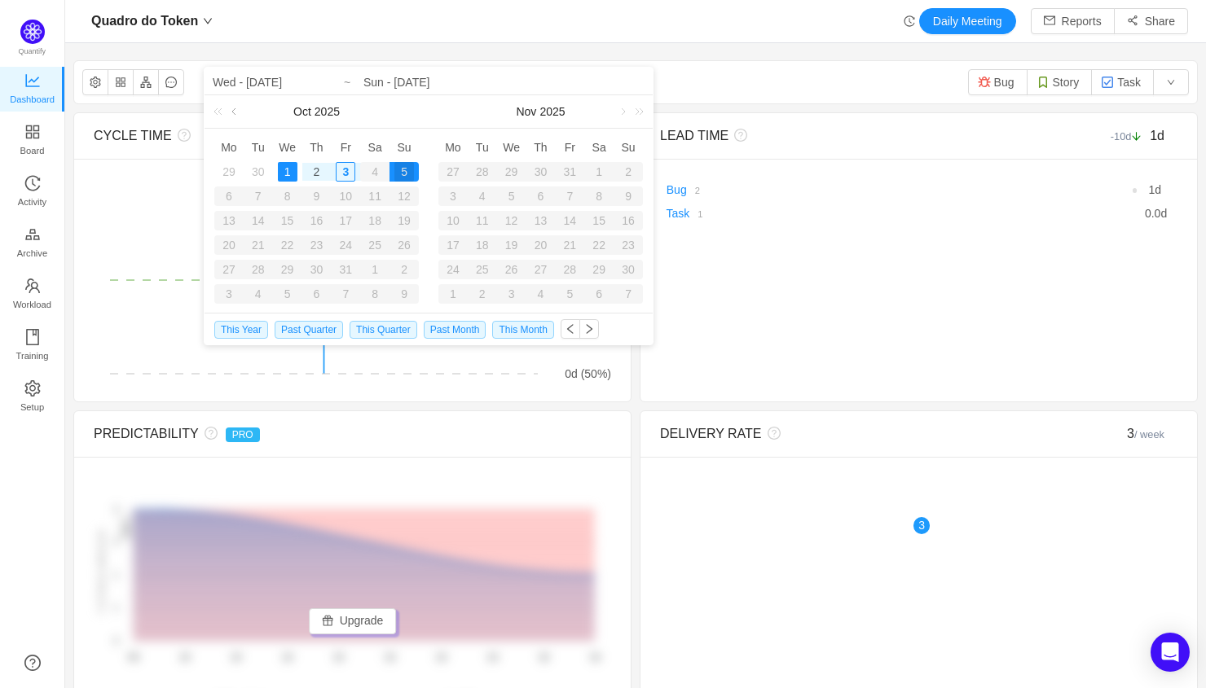
click at [240, 112] on link at bounding box center [235, 111] width 15 height 33
click at [239, 114] on link at bounding box center [235, 111] width 15 height 33
click at [238, 114] on link at bounding box center [235, 111] width 15 height 33
click at [407, 172] on div "1" at bounding box center [404, 172] width 20 height 20
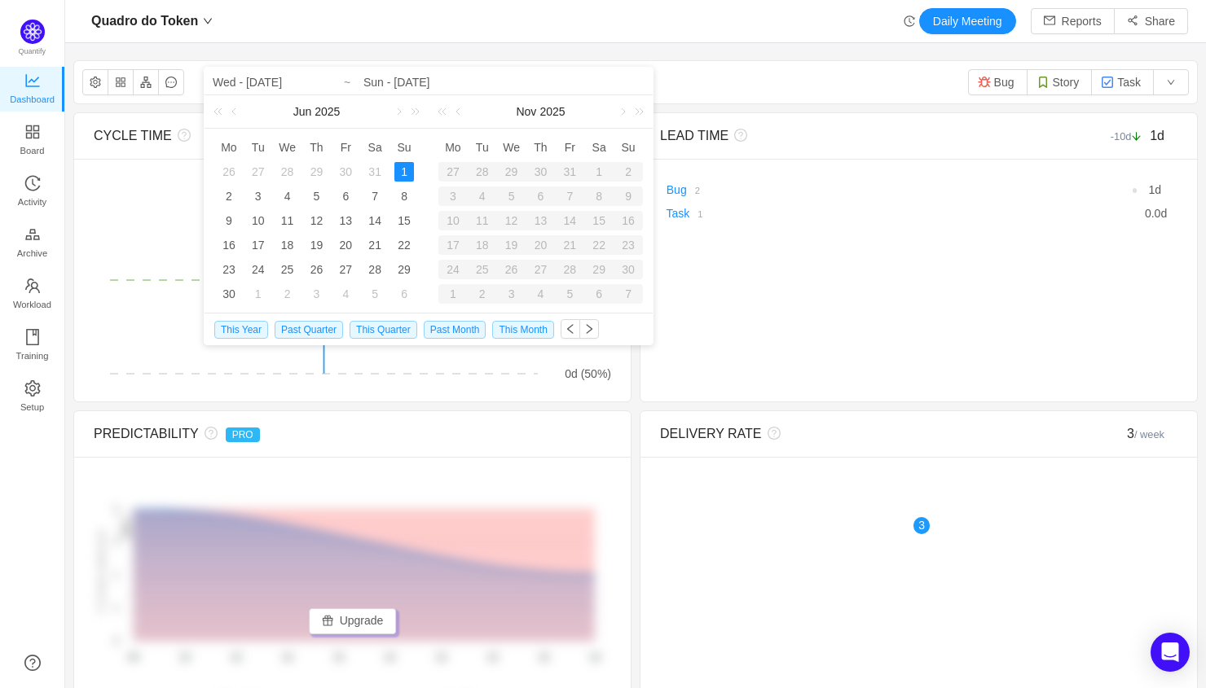
click at [227, 171] on div "26" at bounding box center [229, 172] width 20 height 20
type input "Mon - May 26, 2025"
type input "Sun - Jun 01, 2025"
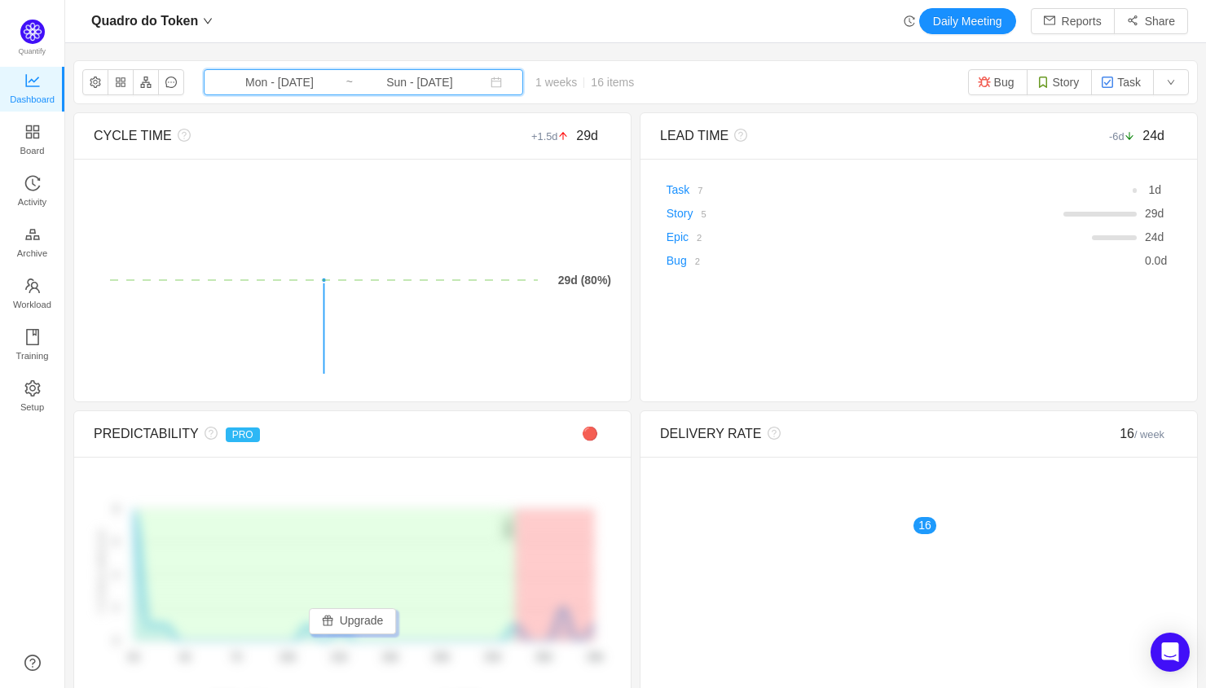
click at [407, 92] on span "Mon - May 26, 2025 ~ Sun - Jun 01, 2025" at bounding box center [363, 82] width 319 height 26
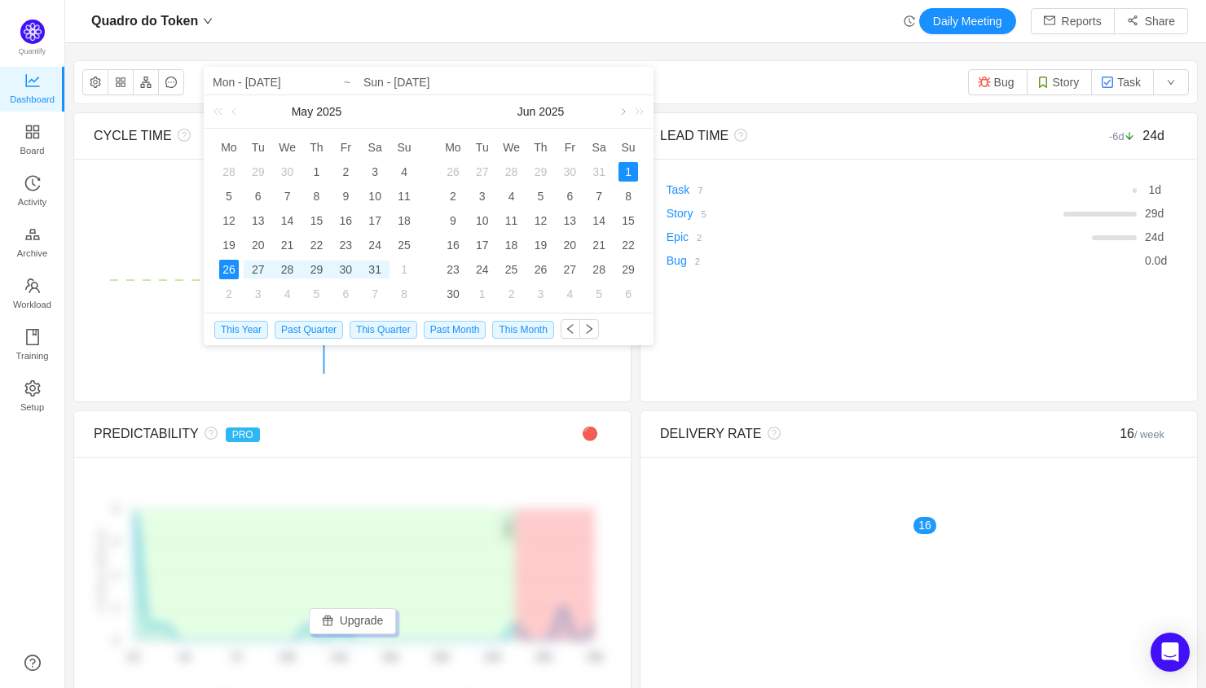
click at [625, 112] on link at bounding box center [621, 111] width 15 height 33
click at [620, 110] on link at bounding box center [621, 111] width 15 height 33
click at [599, 171] on div "4" at bounding box center [598, 172] width 29 height 20
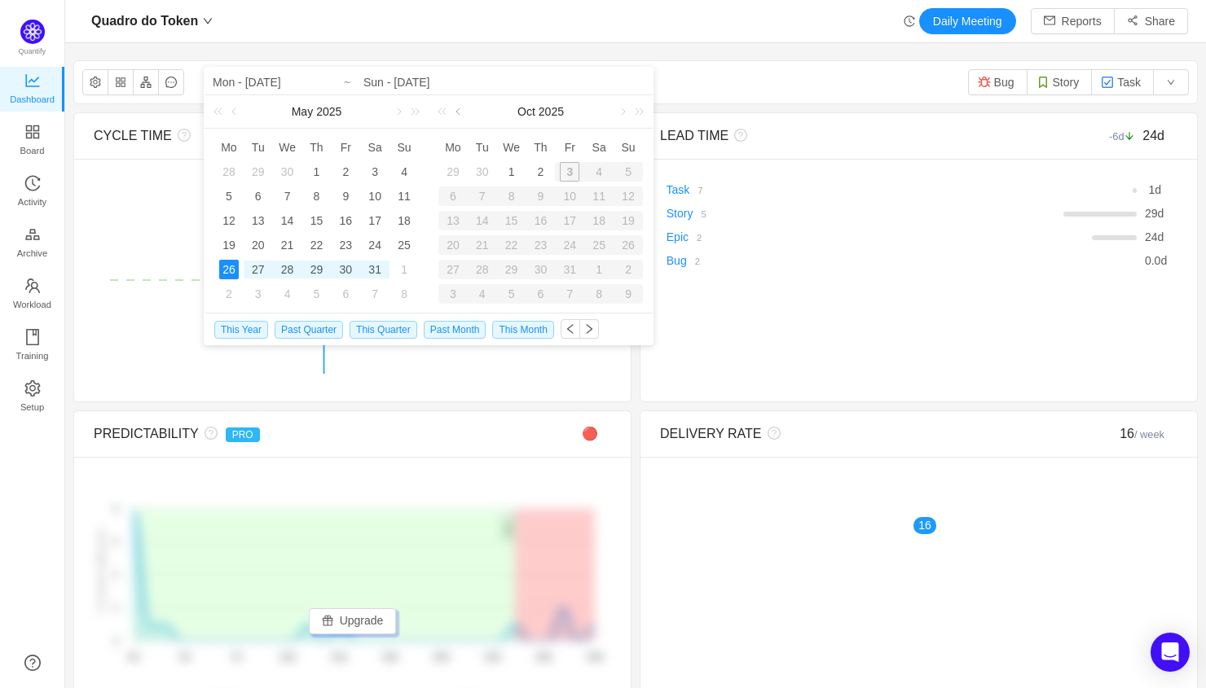
click at [461, 115] on link at bounding box center [459, 111] width 15 height 33
click at [544, 267] on div "2" at bounding box center [540, 270] width 20 height 20
click at [606, 250] on div "27" at bounding box center [599, 245] width 20 height 20
type input "Sat - Sep 27, 2025"
type input "Thu - [DATE]"
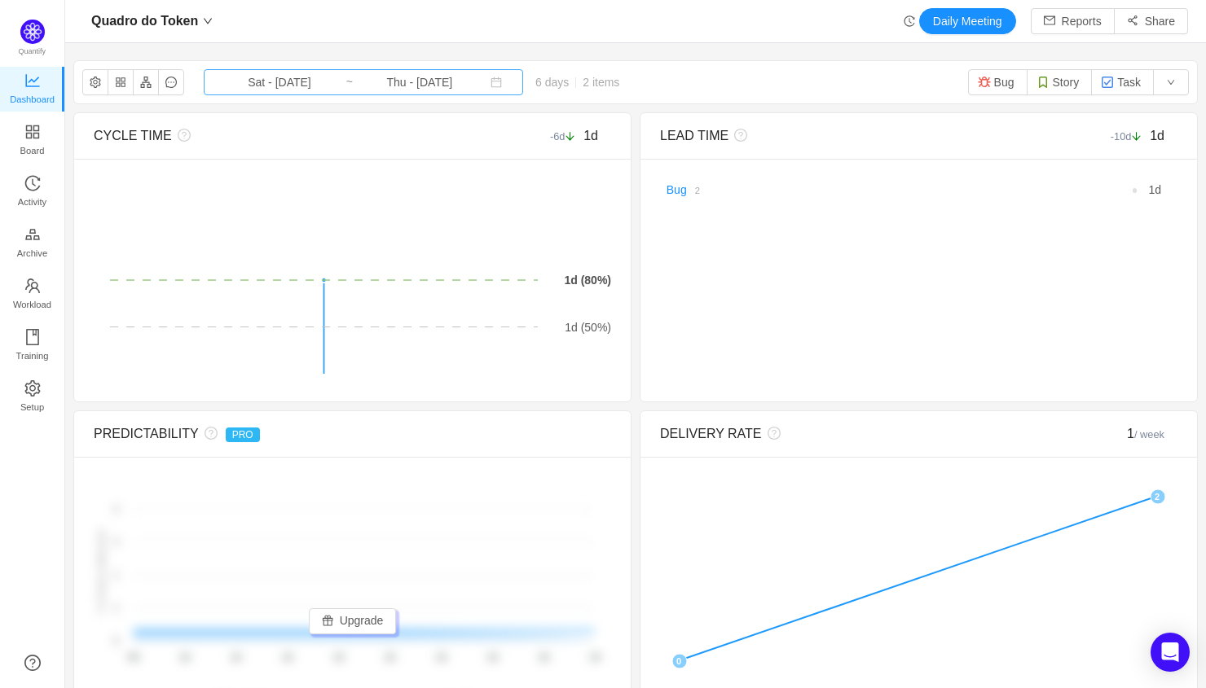
click at [300, 81] on input "Sat - Sep 27, 2025" at bounding box center [279, 82] width 132 height 18
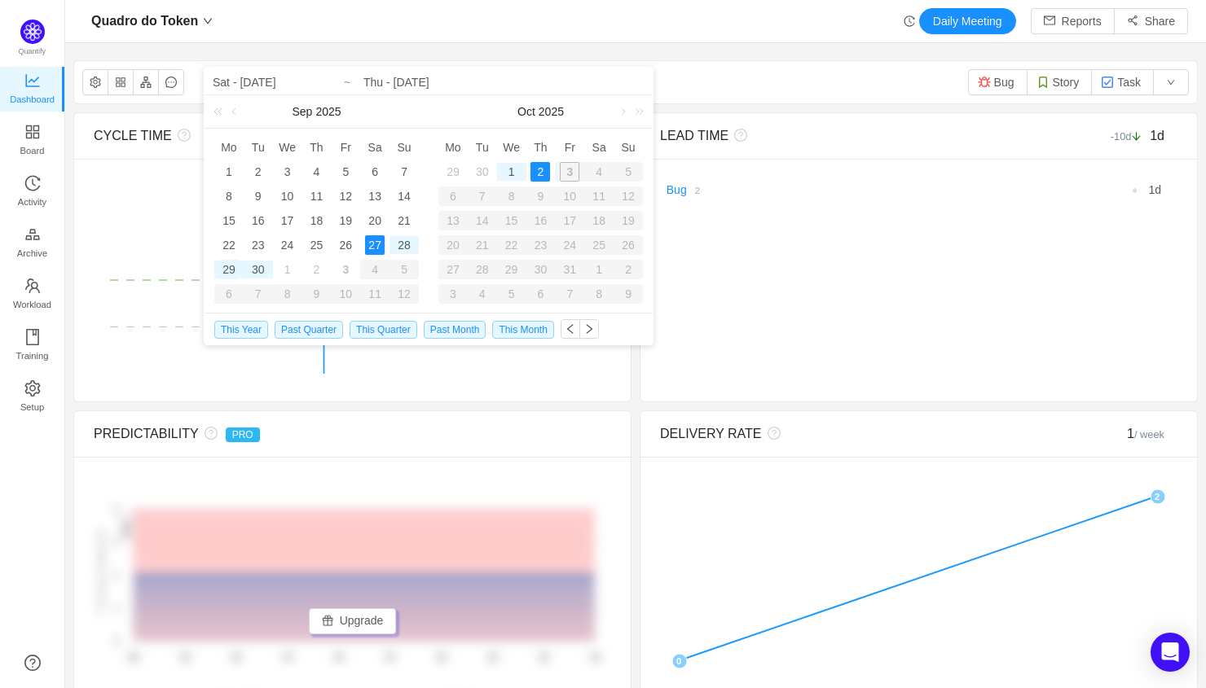
click at [228, 270] on div "29" at bounding box center [229, 270] width 20 height 20
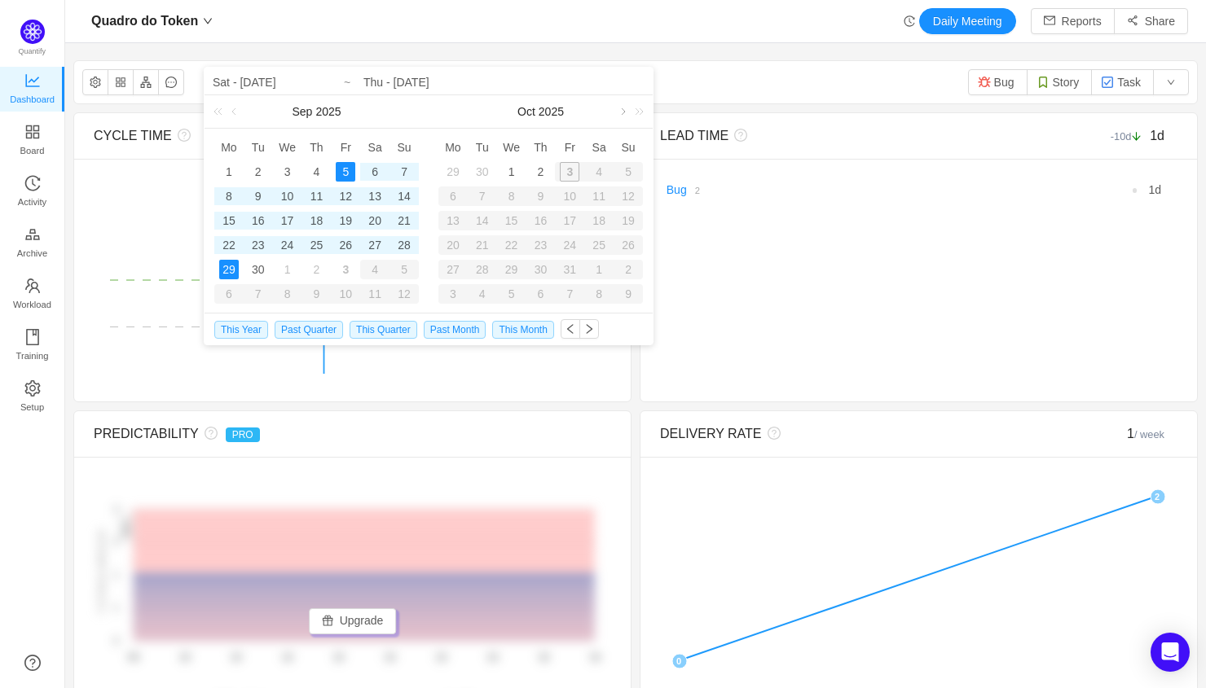
click at [624, 112] on link at bounding box center [621, 111] width 15 height 33
click at [233, 111] on link at bounding box center [235, 111] width 15 height 33
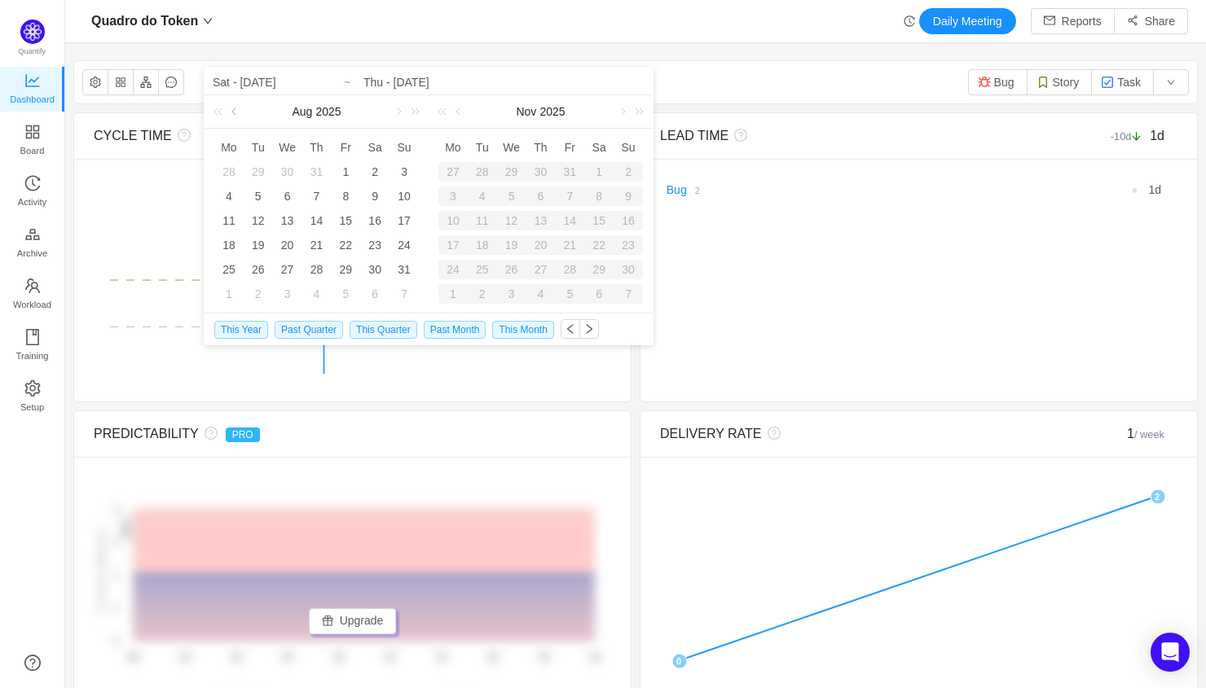
click at [233, 111] on link at bounding box center [235, 111] width 15 height 33
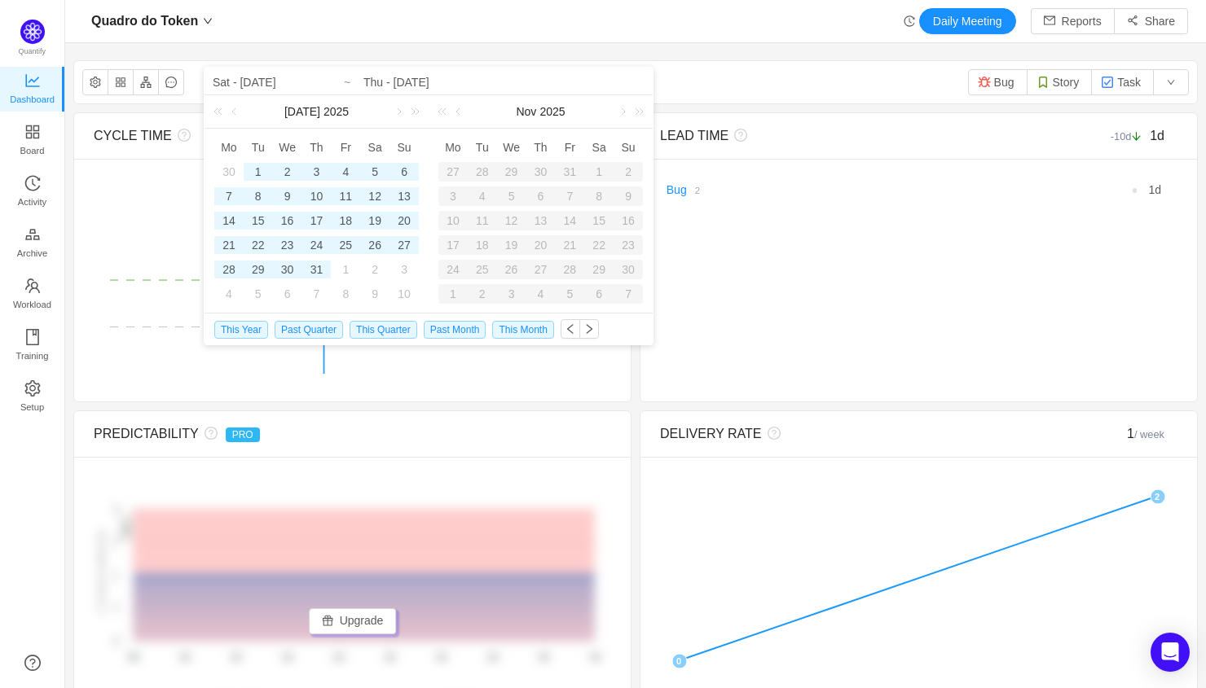
click at [231, 170] on div "30" at bounding box center [229, 172] width 20 height 20
type input "Mon - Jun 30, 2025"
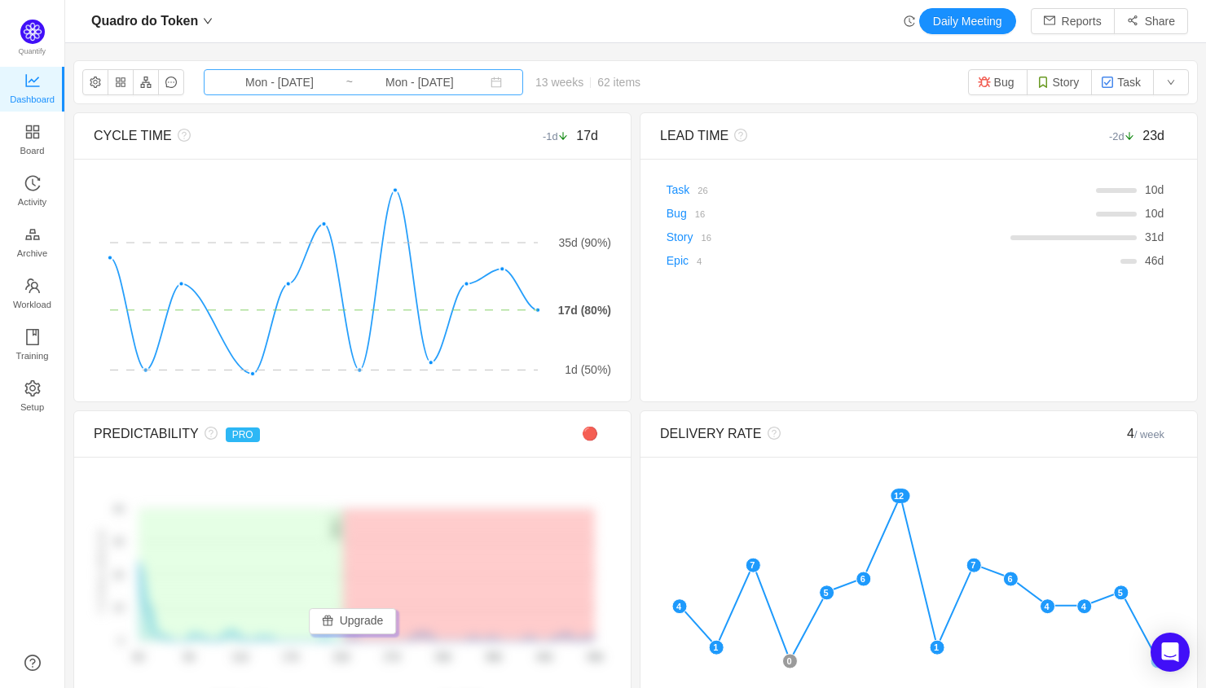
click at [390, 82] on input "Mon - Sep 29, 2025" at bounding box center [420, 82] width 132 height 18
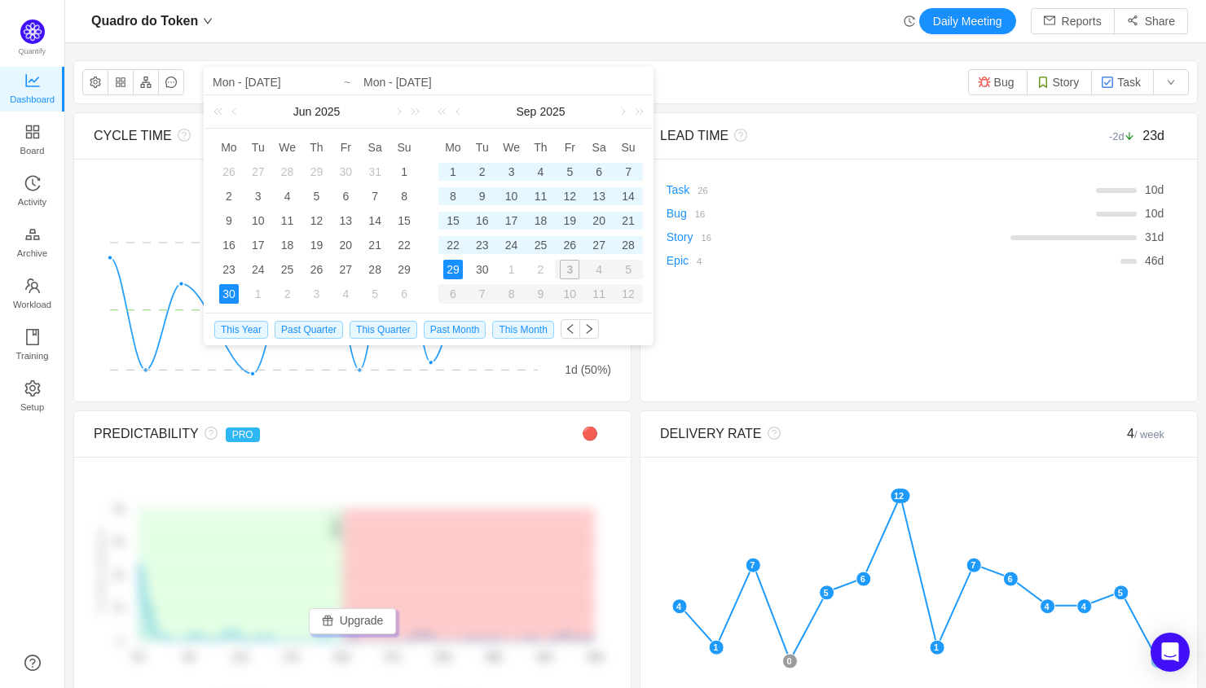
click at [453, 270] on div "29" at bounding box center [453, 270] width 20 height 20
click at [739, 386] on div "LEAD TIME -2d 23d There are no delivered work items in the selected period Poss…" at bounding box center [919, 257] width 558 height 290
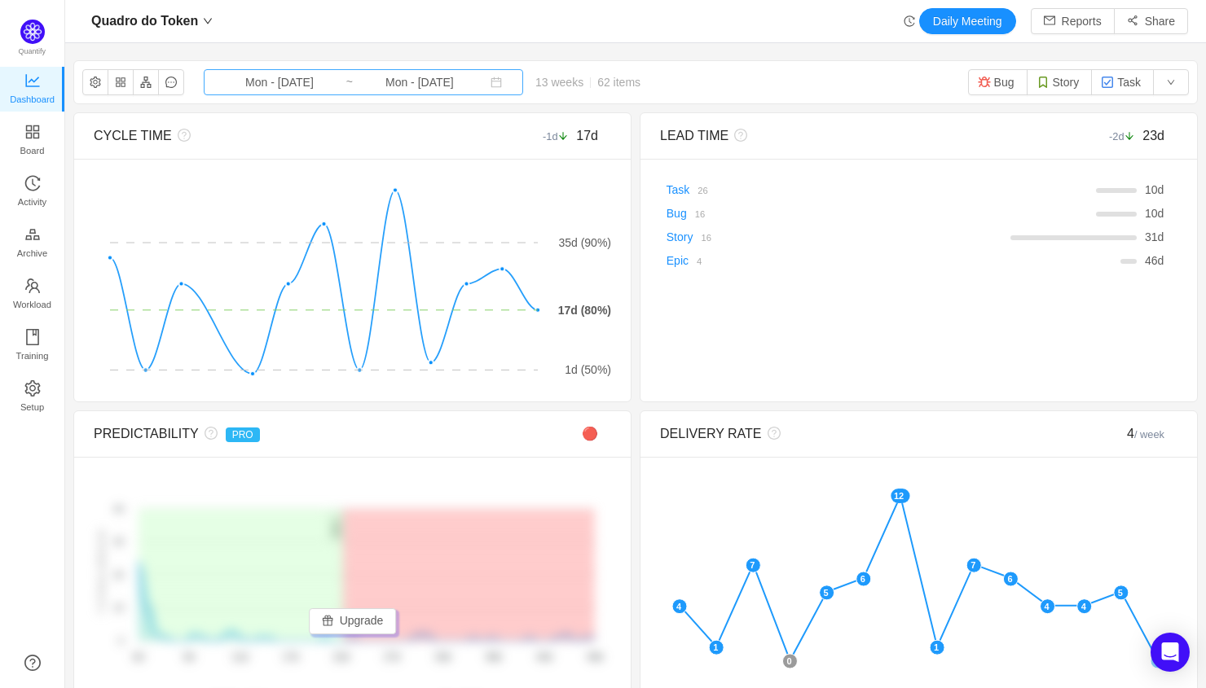
click at [402, 78] on input "Mon - Sep 29, 2025" at bounding box center [420, 82] width 132 height 18
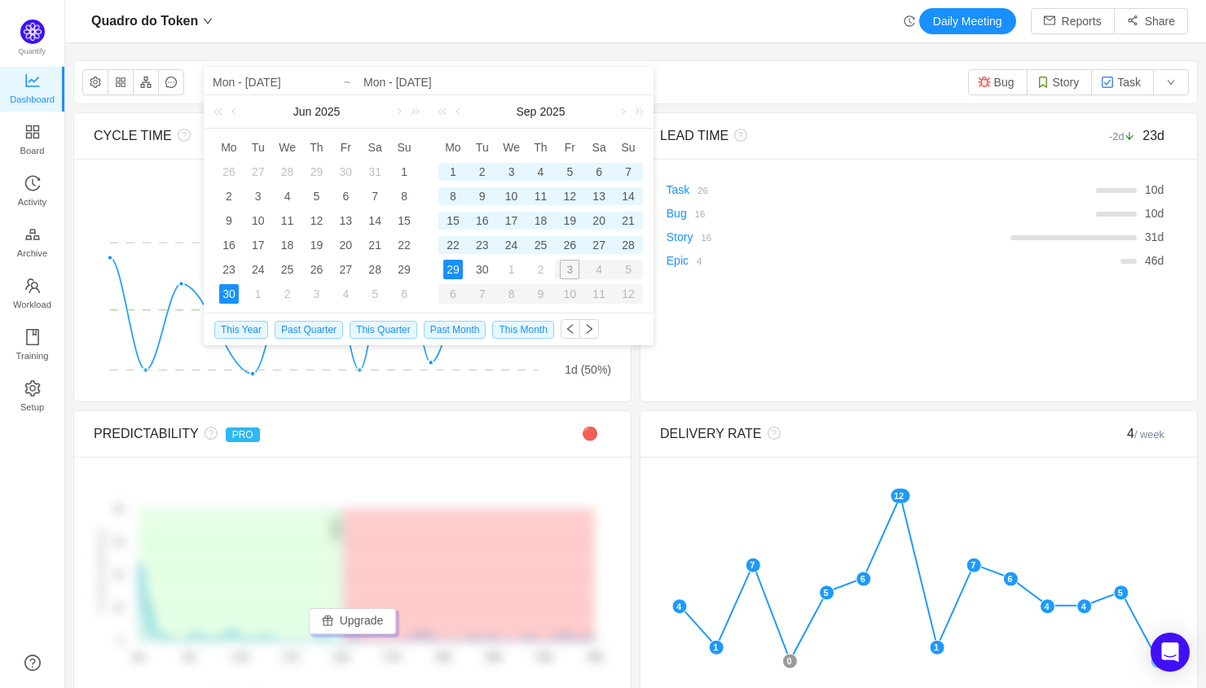
click at [570, 271] on div "3" at bounding box center [569, 270] width 29 height 20
click at [622, 113] on link at bounding box center [621, 111] width 15 height 33
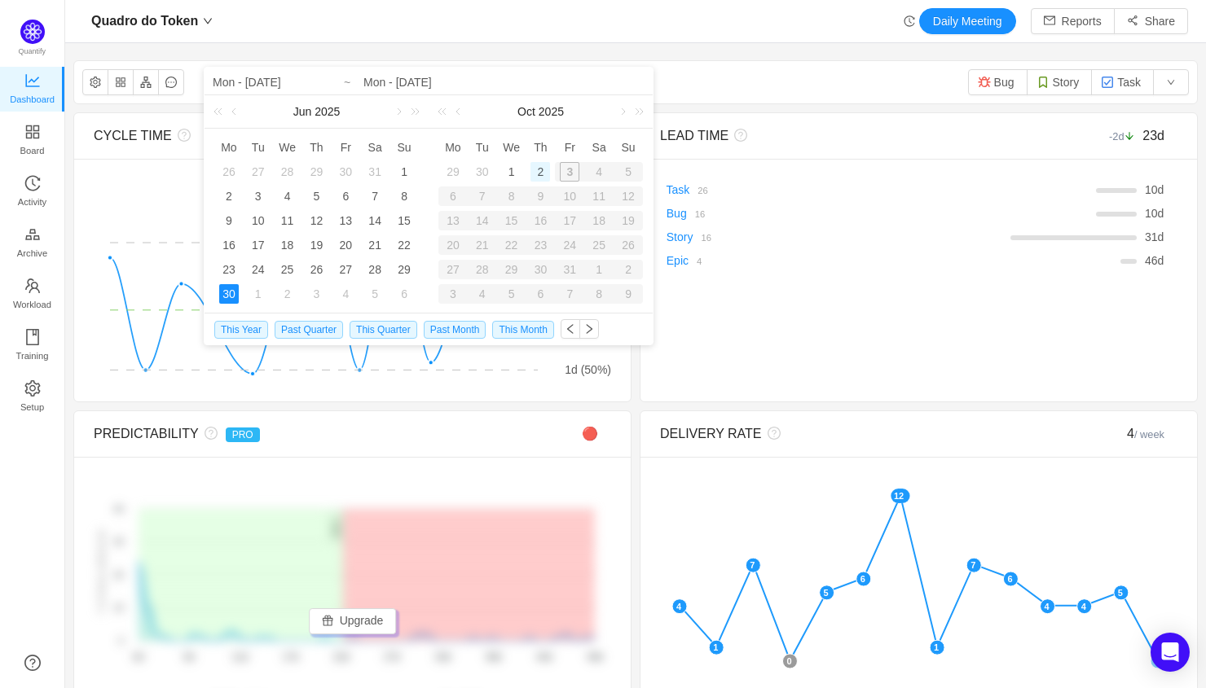
click at [542, 174] on div "2" at bounding box center [540, 172] width 20 height 20
click at [223, 292] on div "30" at bounding box center [229, 294] width 20 height 20
type input "Thu - [DATE]"
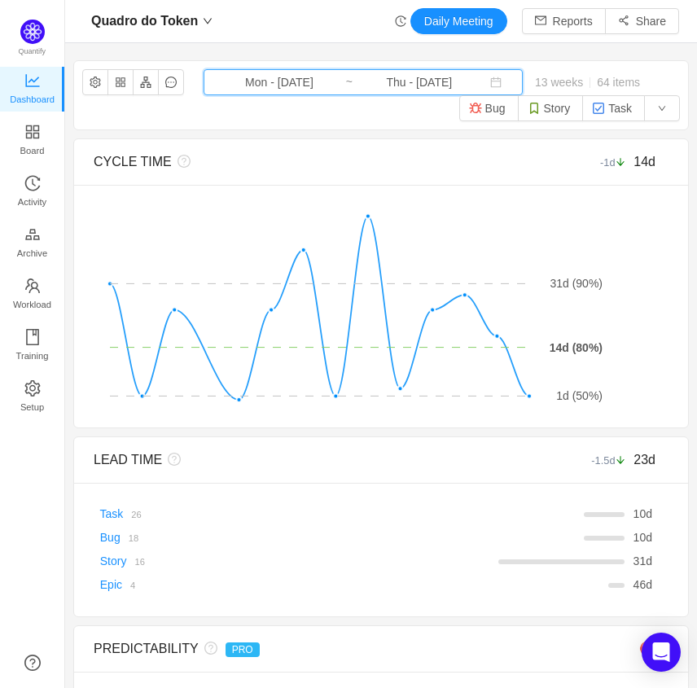
scroll to position [688, 632]
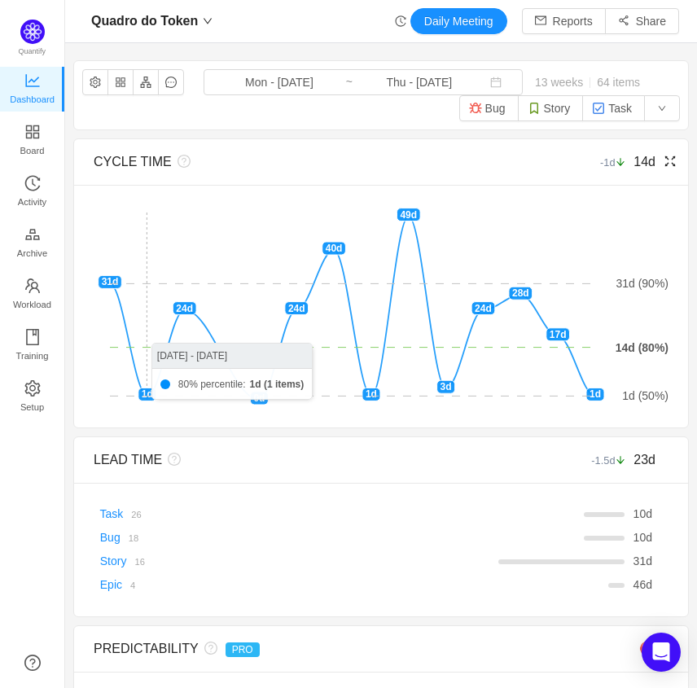
click at [133, 327] on foreignobject at bounding box center [381, 306] width 575 height 204
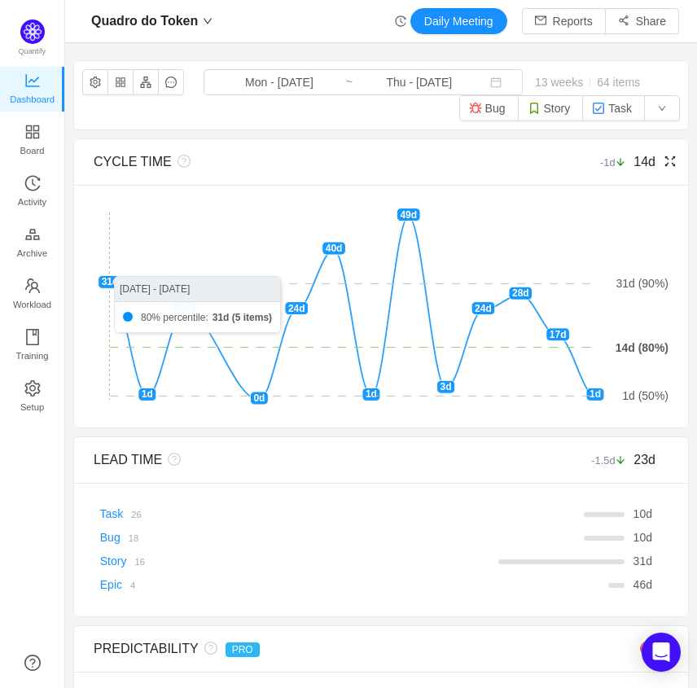
click at [116, 280] on foreignobject at bounding box center [381, 306] width 575 height 204
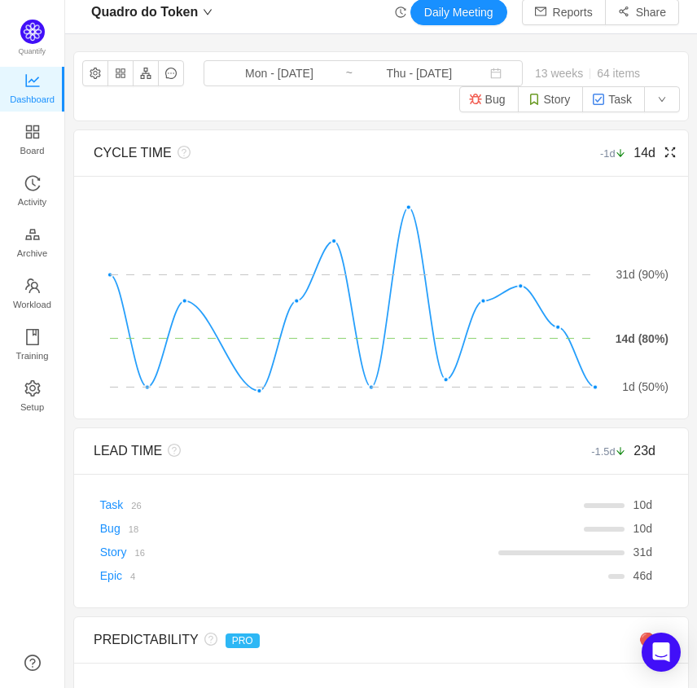
scroll to position [0, 0]
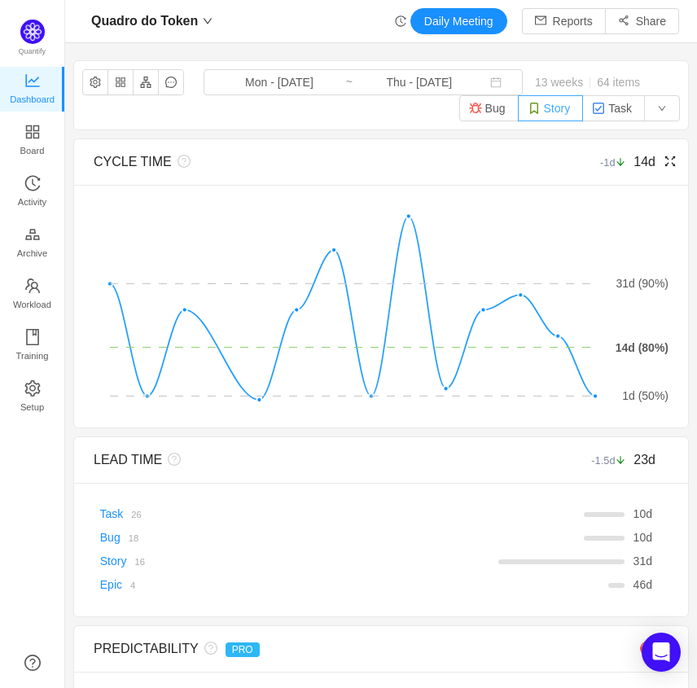
click at [568, 114] on button "Story" at bounding box center [551, 108] width 66 height 26
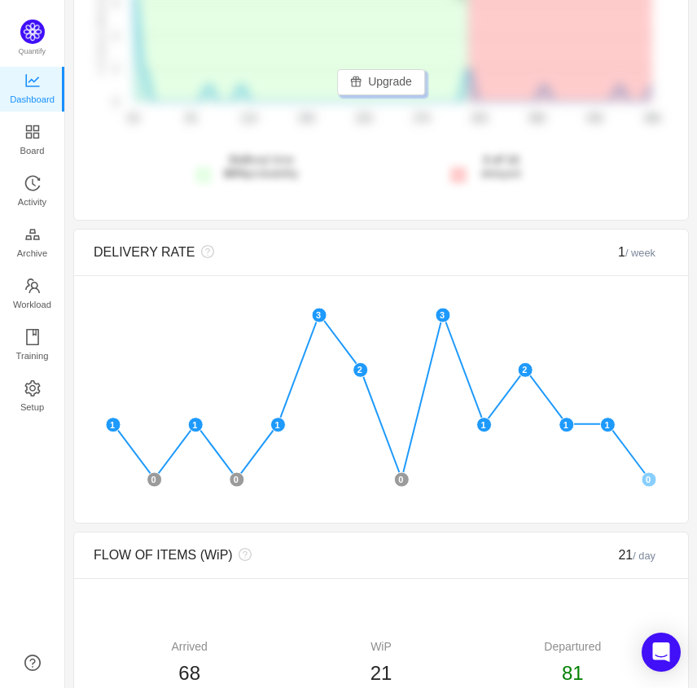
scroll to position [723, 0]
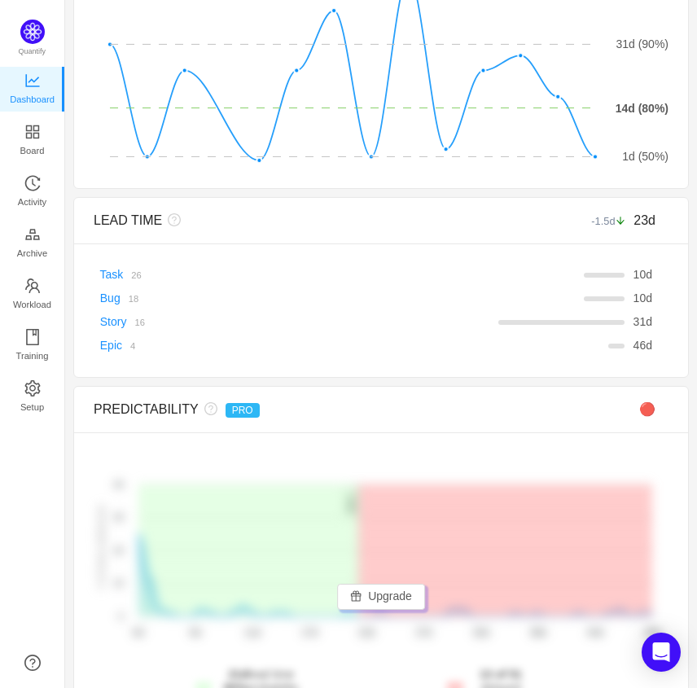
scroll to position [0, 0]
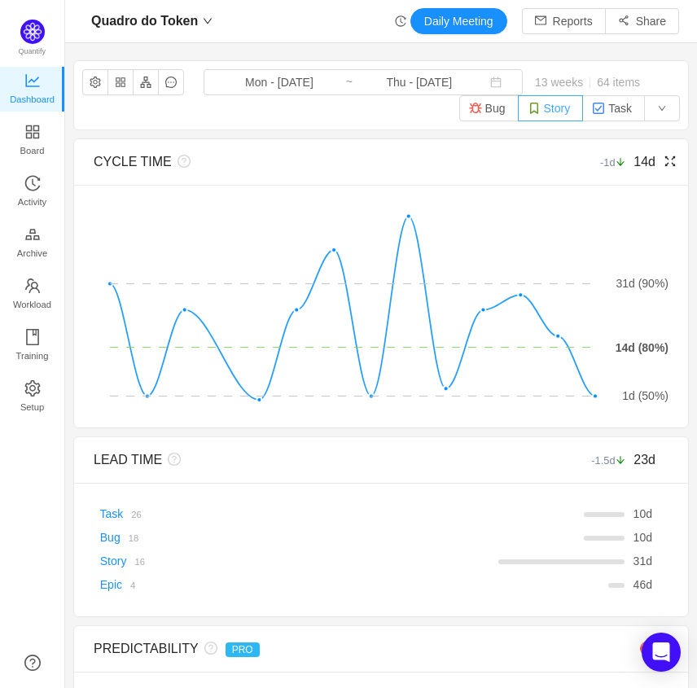
click at [565, 108] on button "Story" at bounding box center [551, 108] width 66 height 26
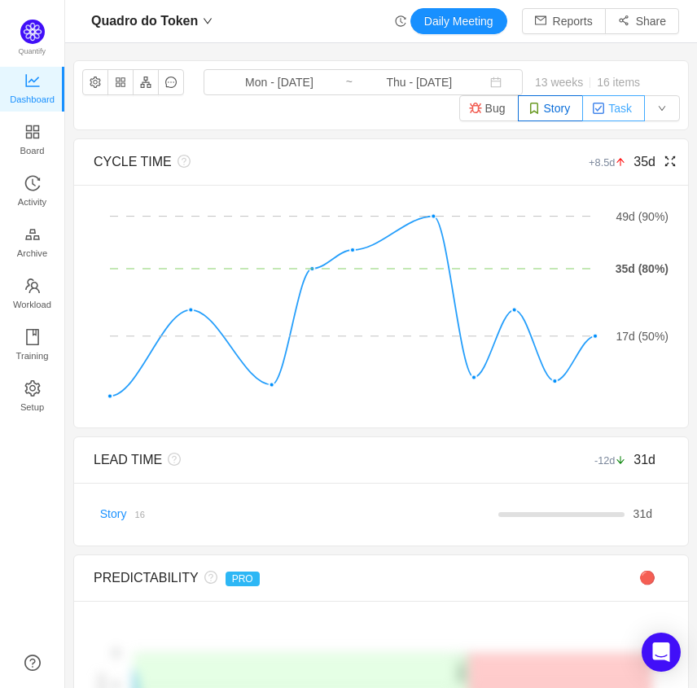
click at [610, 111] on button "Task" at bounding box center [614, 108] width 63 height 26
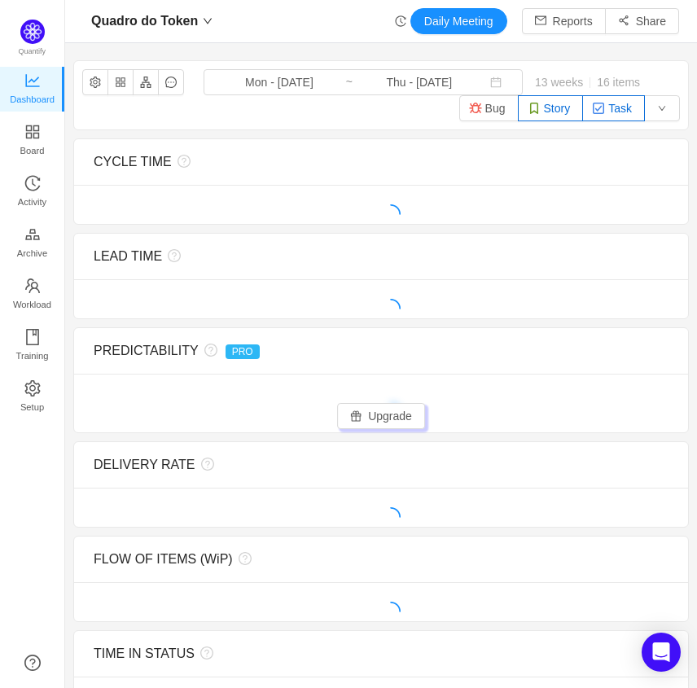
click at [547, 109] on button "Story" at bounding box center [551, 108] width 66 height 26
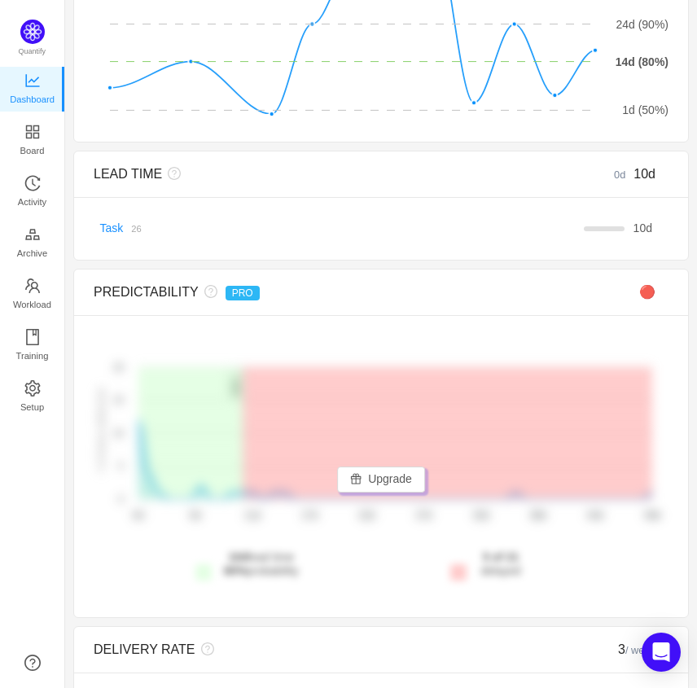
scroll to position [33, 0]
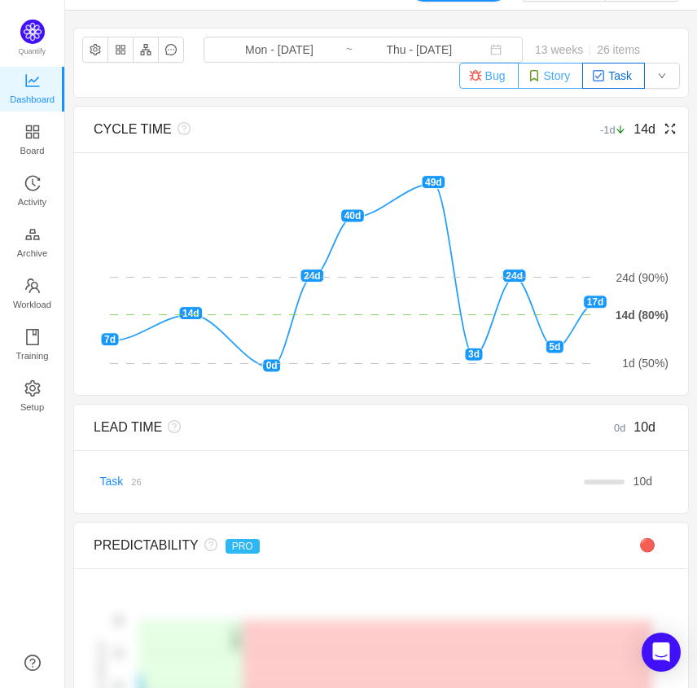
click at [495, 73] on button "Bug" at bounding box center [489, 76] width 59 height 26
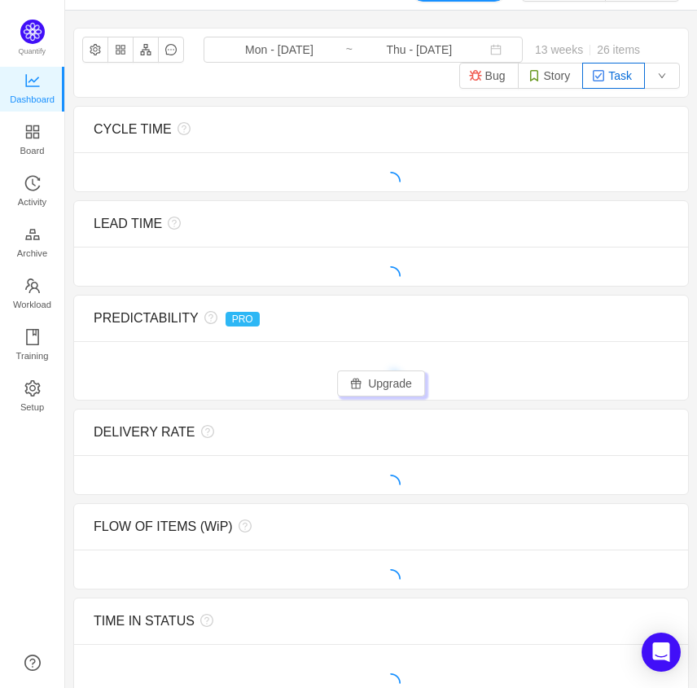
click at [608, 81] on button "Task" at bounding box center [614, 76] width 63 height 26
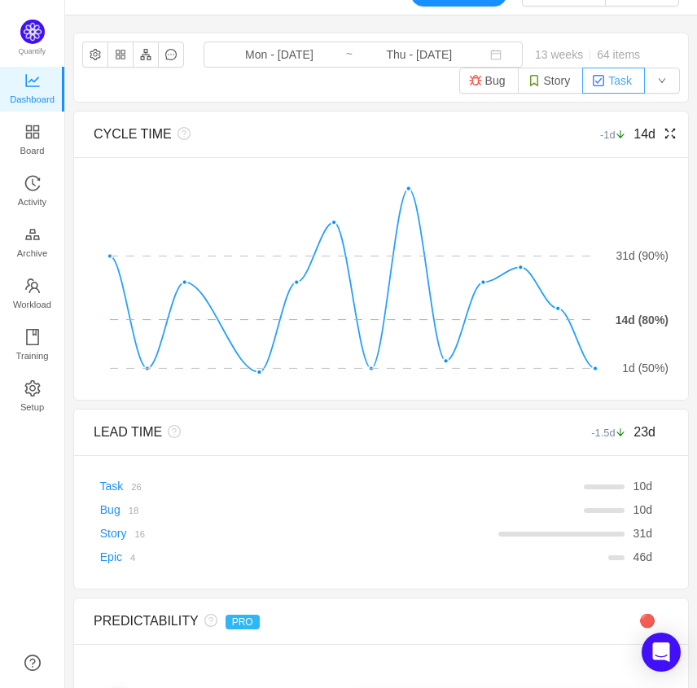
scroll to position [0, 0]
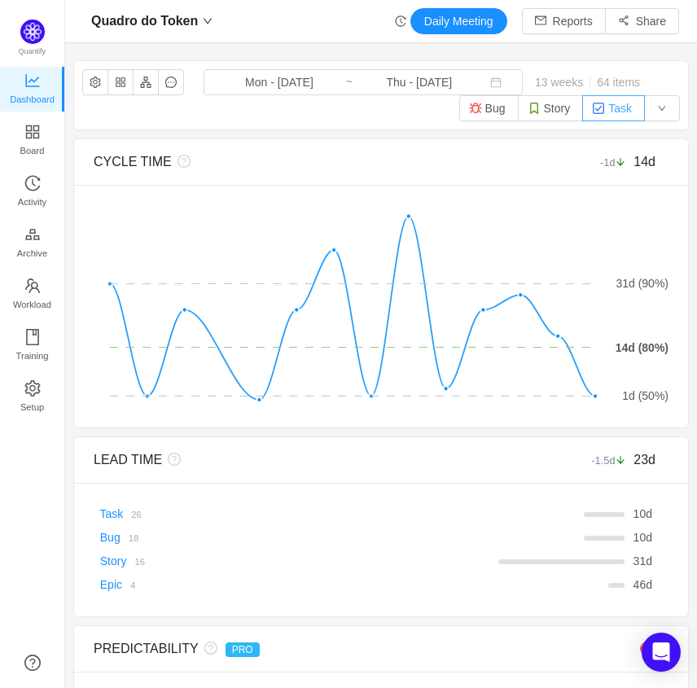
click at [624, 109] on button "Task" at bounding box center [614, 108] width 63 height 26
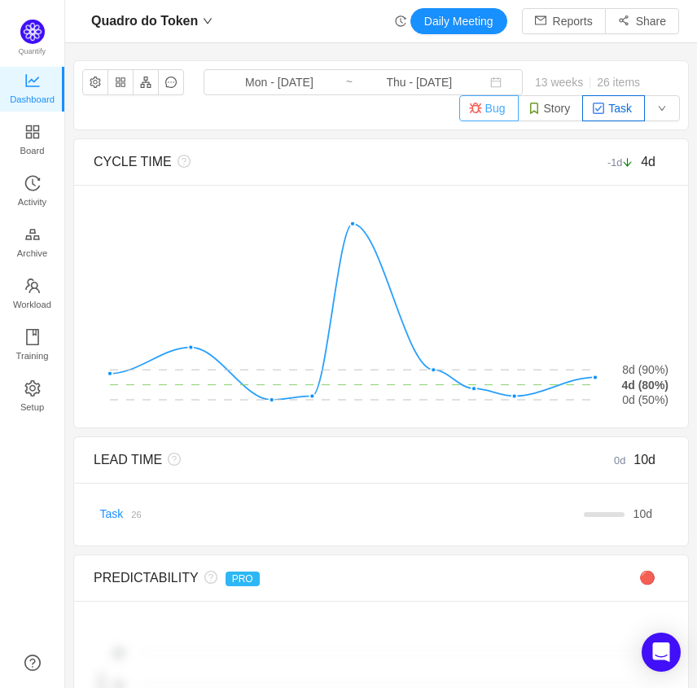
click at [476, 108] on img "button" at bounding box center [475, 108] width 13 height 13
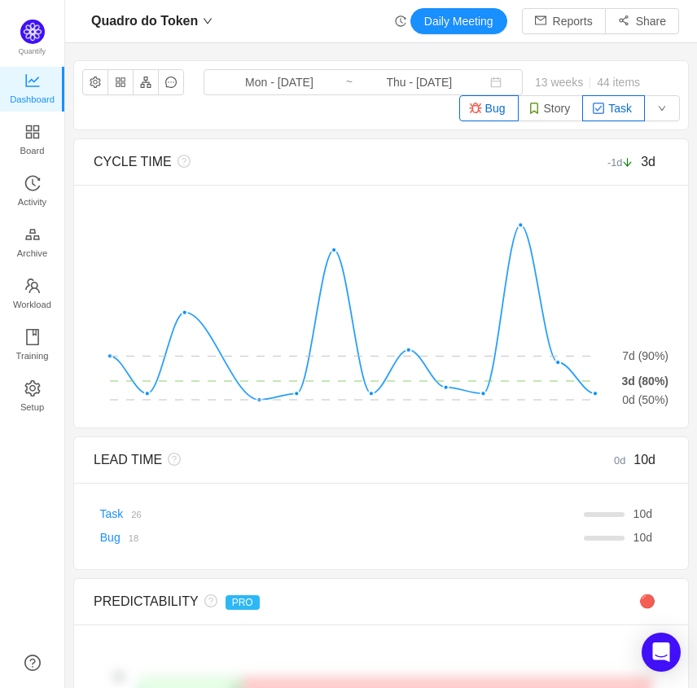
click at [612, 108] on button "Task" at bounding box center [614, 108] width 63 height 26
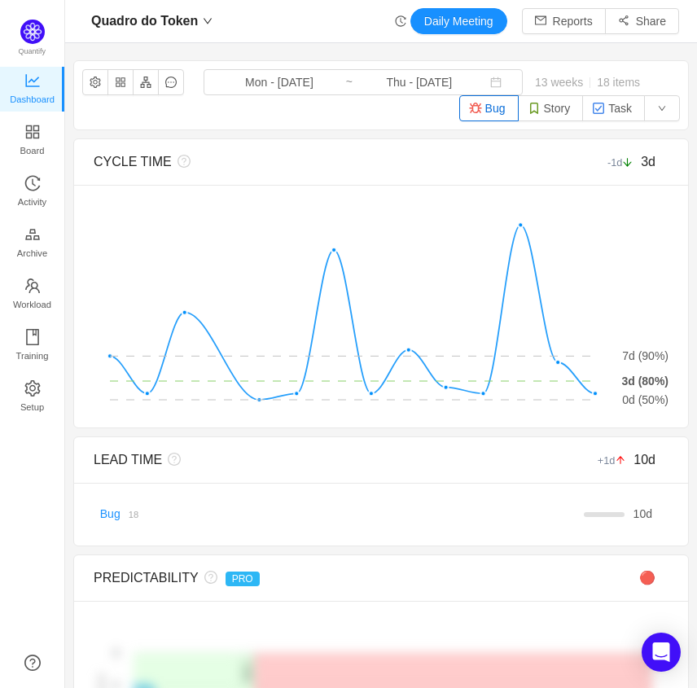
click at [505, 108] on button "Bug" at bounding box center [489, 108] width 59 height 26
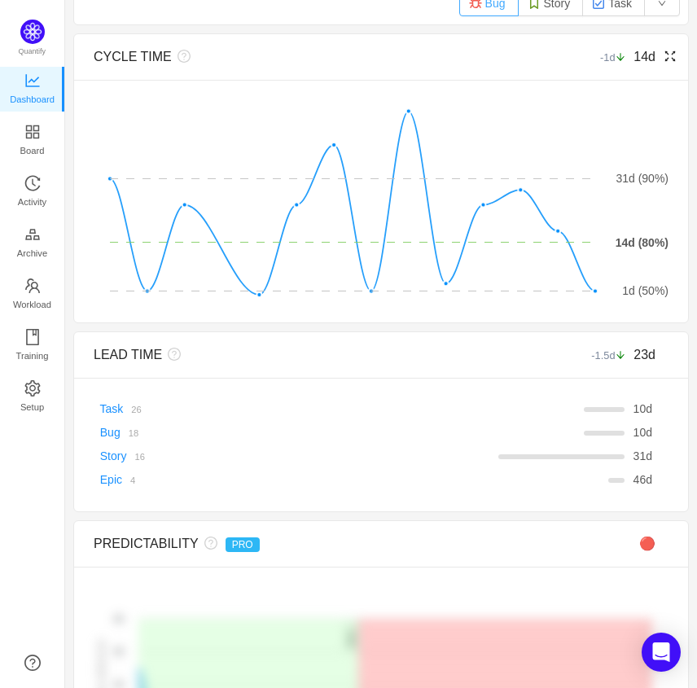
scroll to position [95, 0]
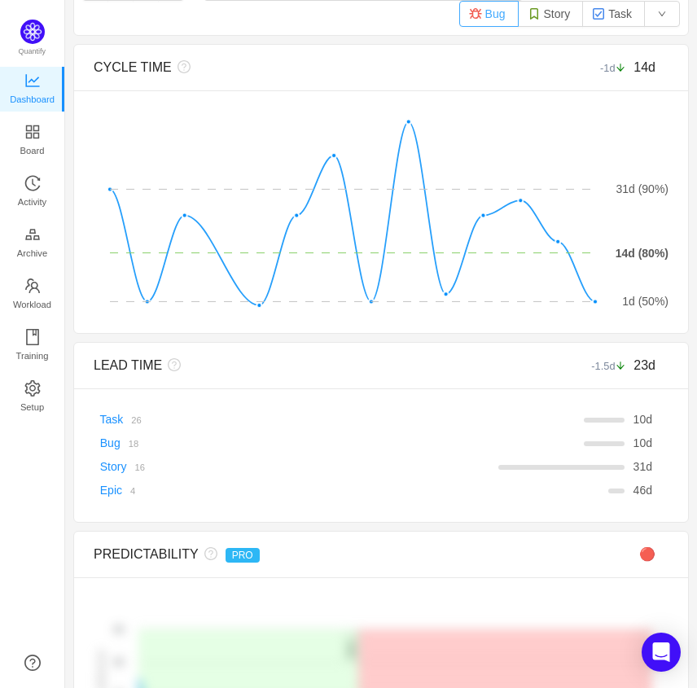
click at [491, 11] on button "Bug" at bounding box center [489, 14] width 59 height 26
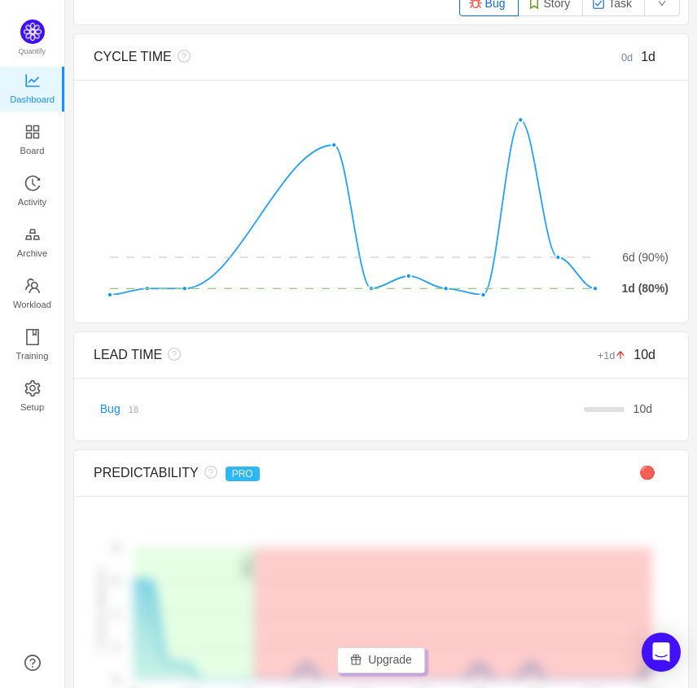
scroll to position [0, 0]
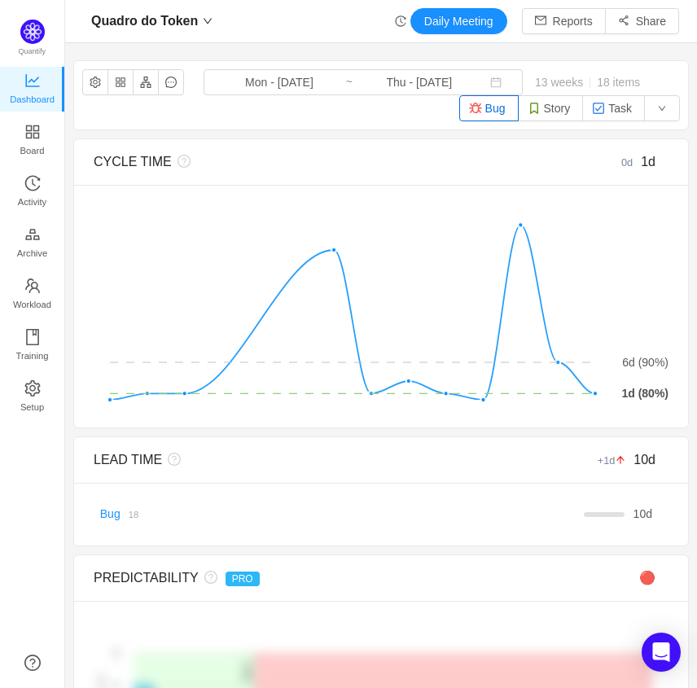
click at [504, 107] on button "Bug" at bounding box center [489, 108] width 59 height 26
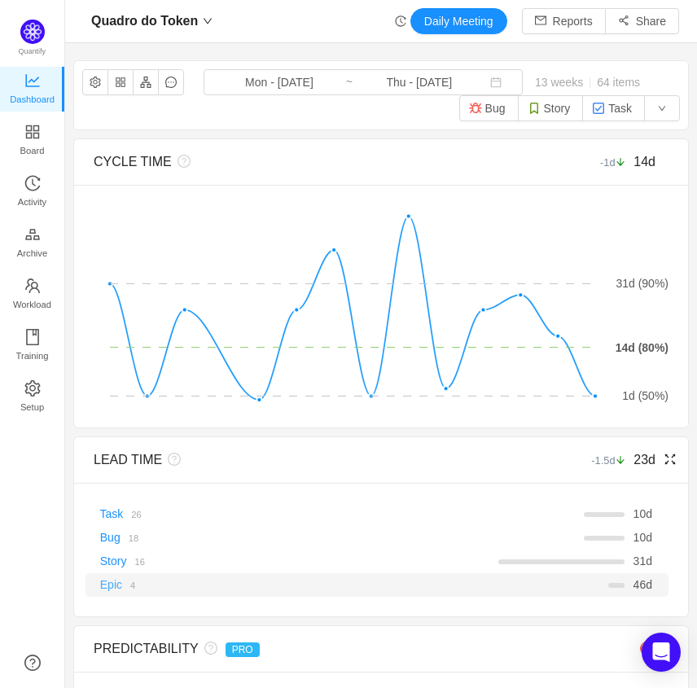
click at [112, 580] on link "Epic" at bounding box center [111, 584] width 22 height 13
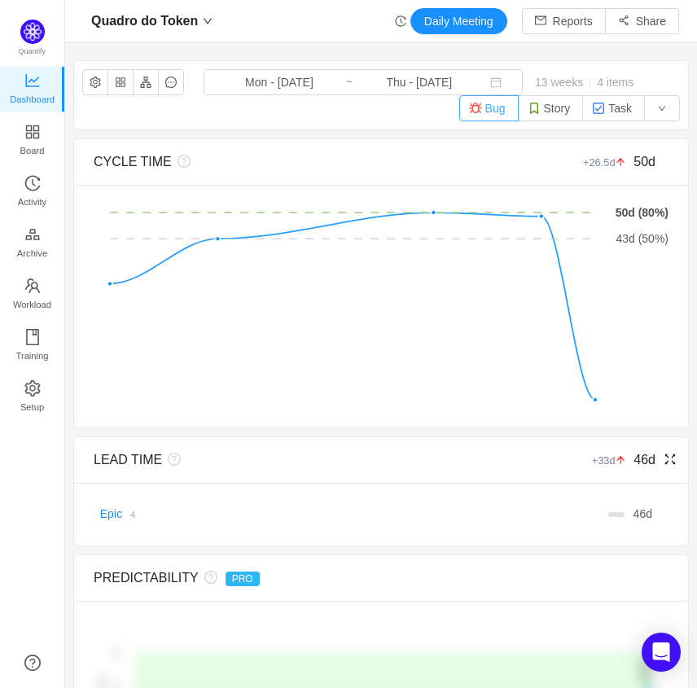
click at [486, 110] on button "Bug" at bounding box center [489, 108] width 59 height 26
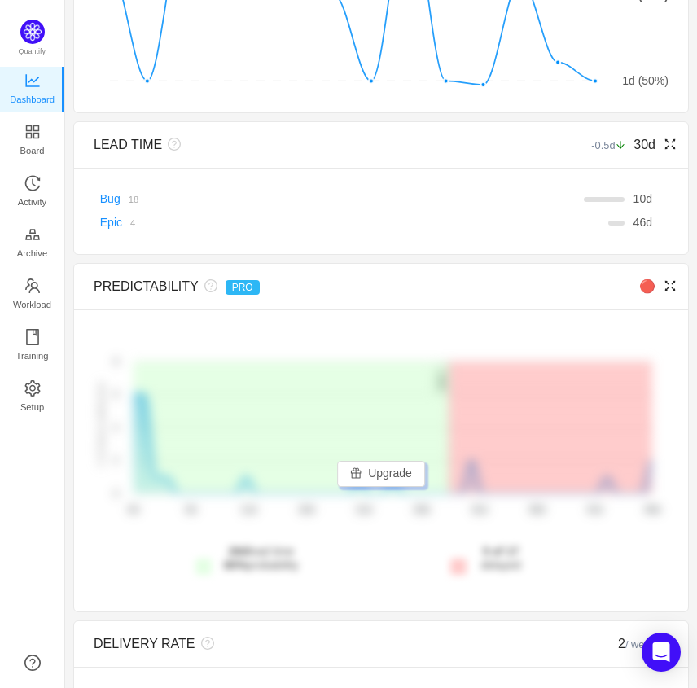
scroll to position [358, 0]
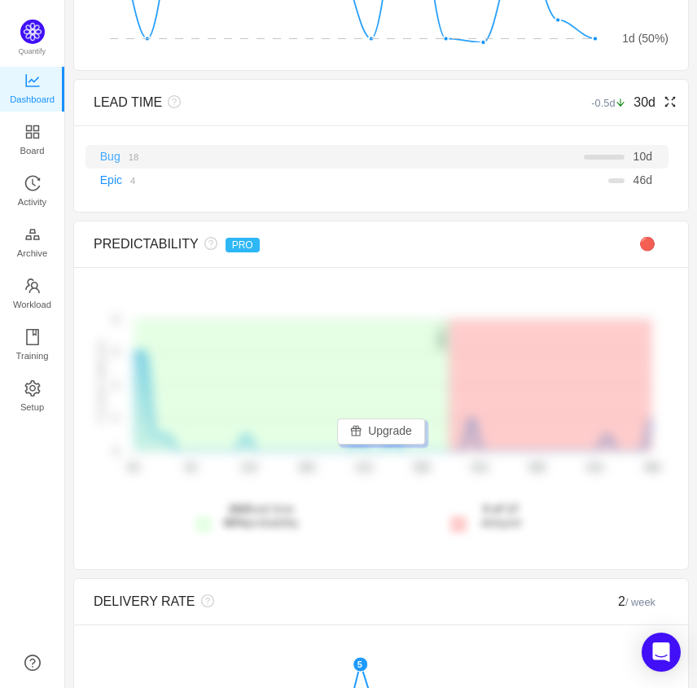
click at [118, 156] on link "Bug" at bounding box center [110, 156] width 20 height 13
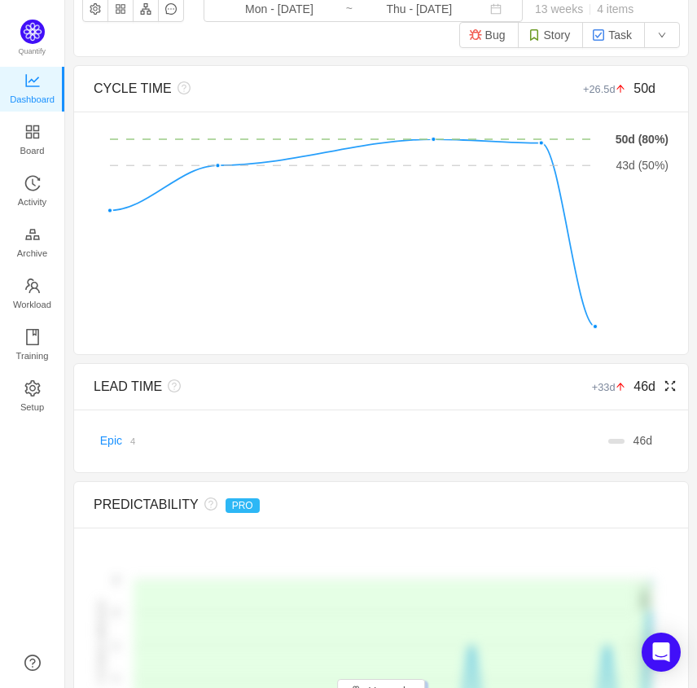
scroll to position [0, 0]
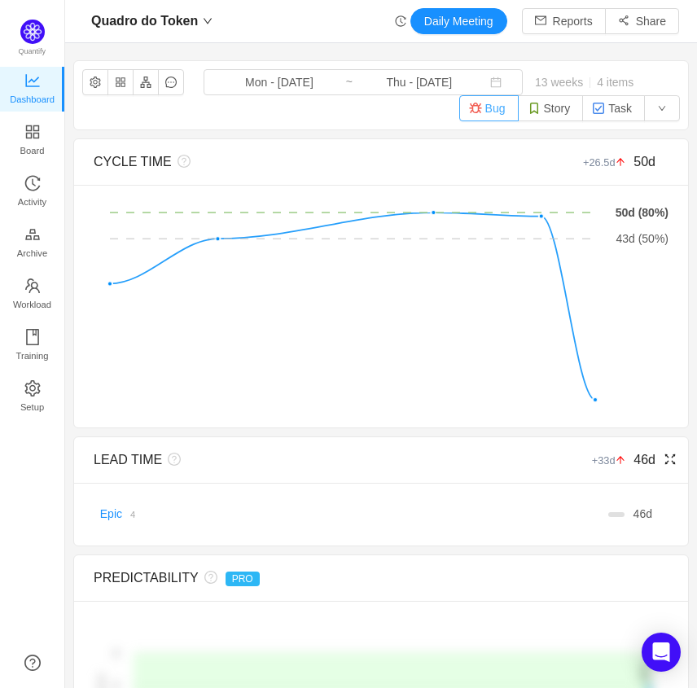
click at [497, 105] on button "Bug" at bounding box center [489, 108] width 59 height 26
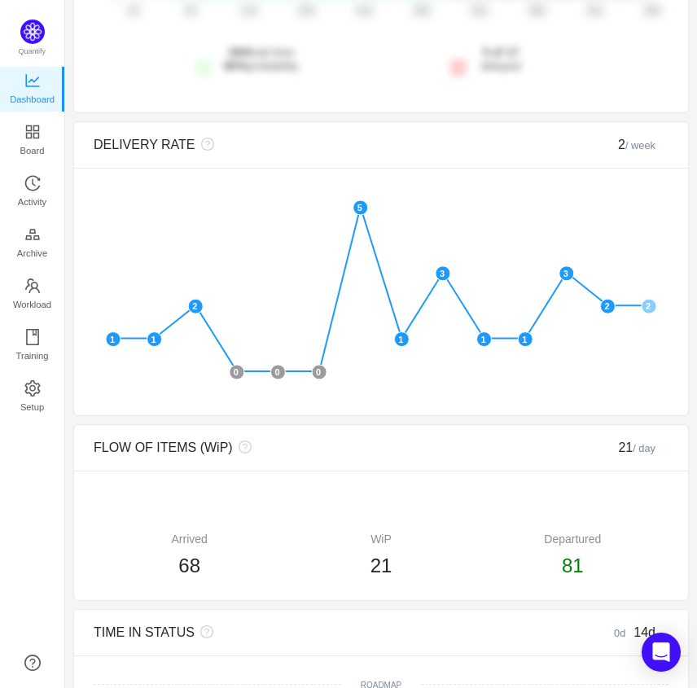
scroll to position [853, 0]
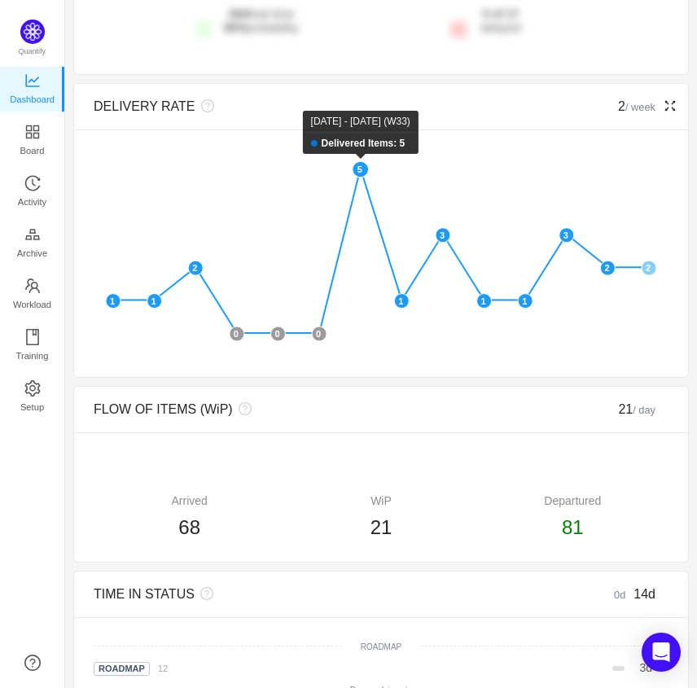
click at [362, 171] on rect at bounding box center [361, 169] width 16 height 16
click at [363, 169] on rect at bounding box center [361, 169] width 16 height 16
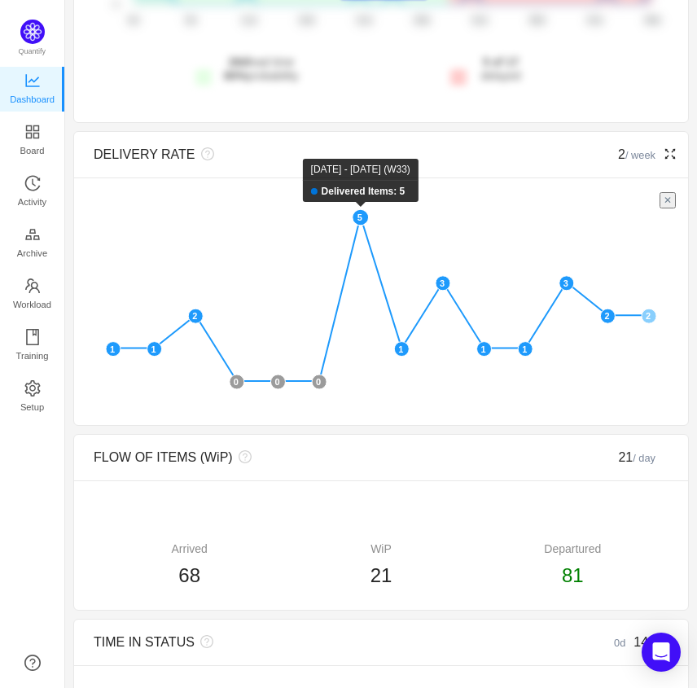
scroll to position [677, 0]
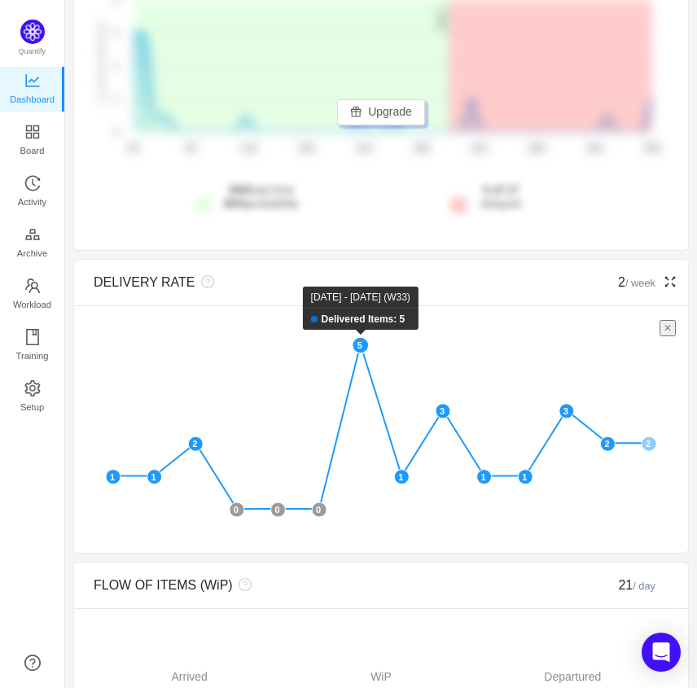
click at [359, 349] on rect at bounding box center [361, 345] width 16 height 16
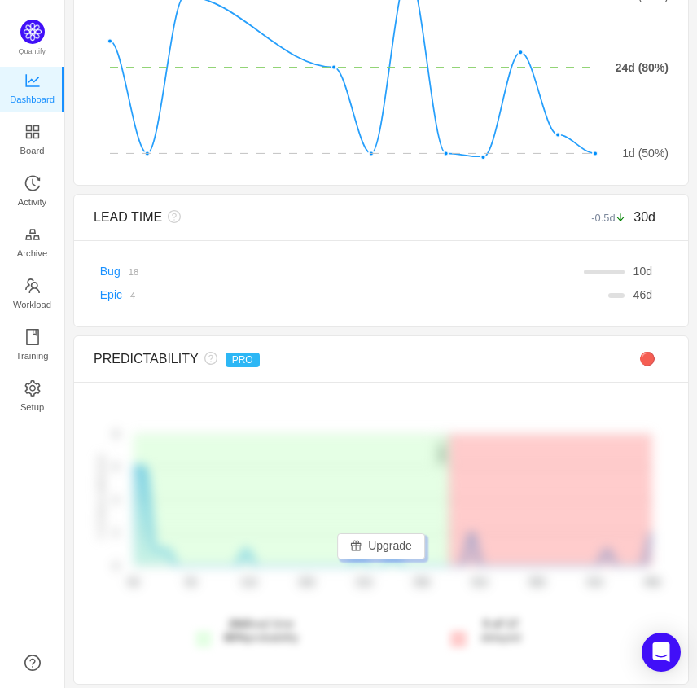
scroll to position [48, 0]
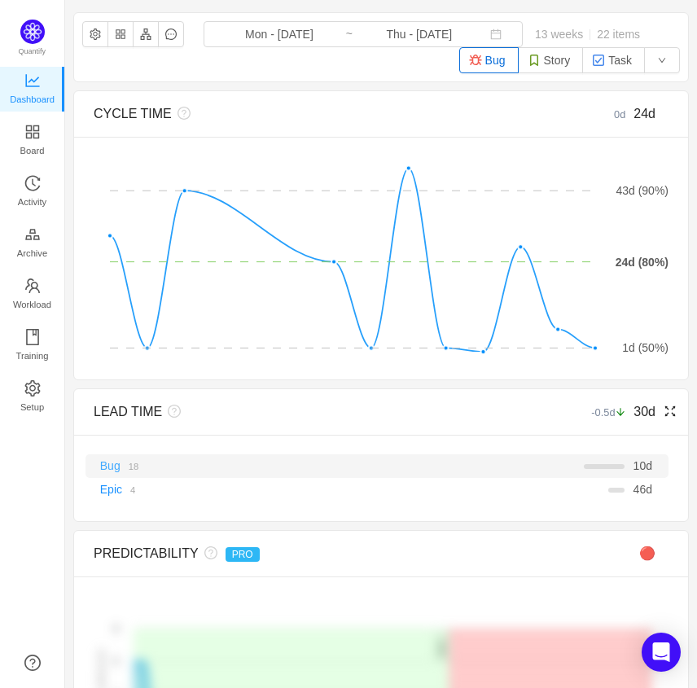
click at [110, 468] on link "Bug" at bounding box center [110, 466] width 20 height 13
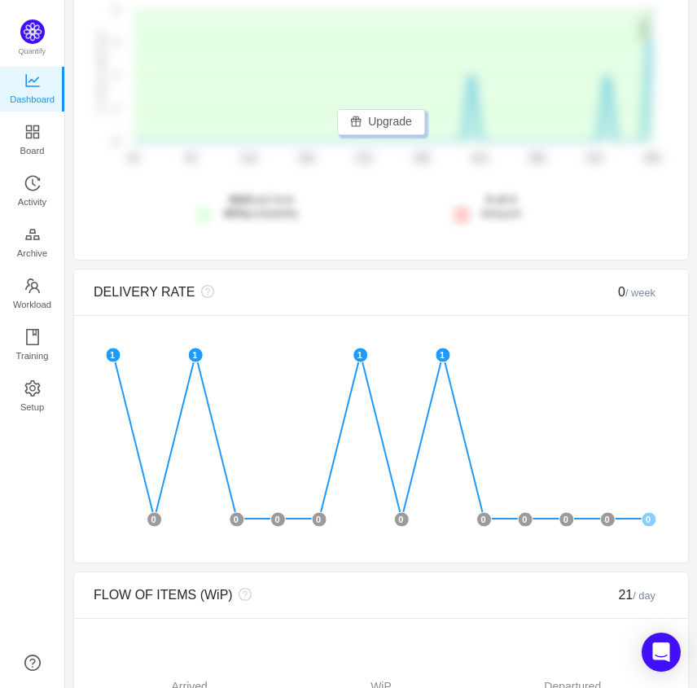
scroll to position [0, 0]
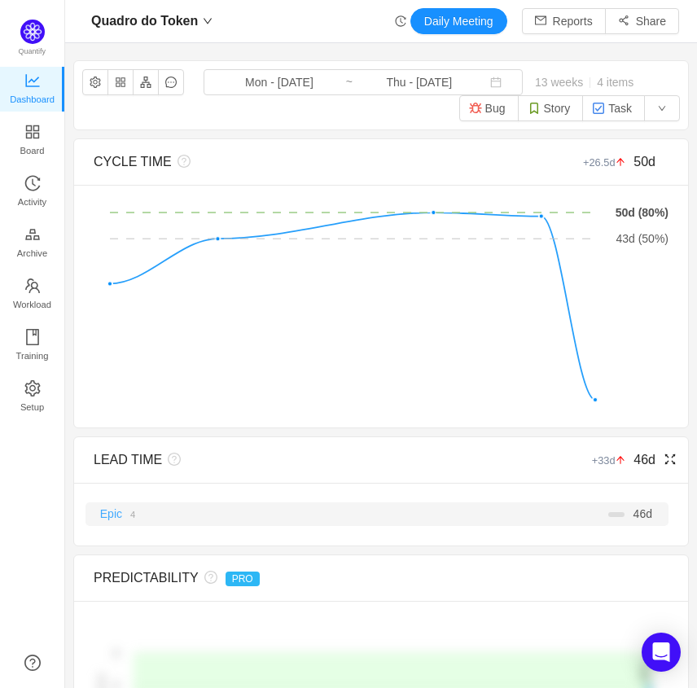
click at [113, 513] on link "Epic" at bounding box center [111, 514] width 22 height 13
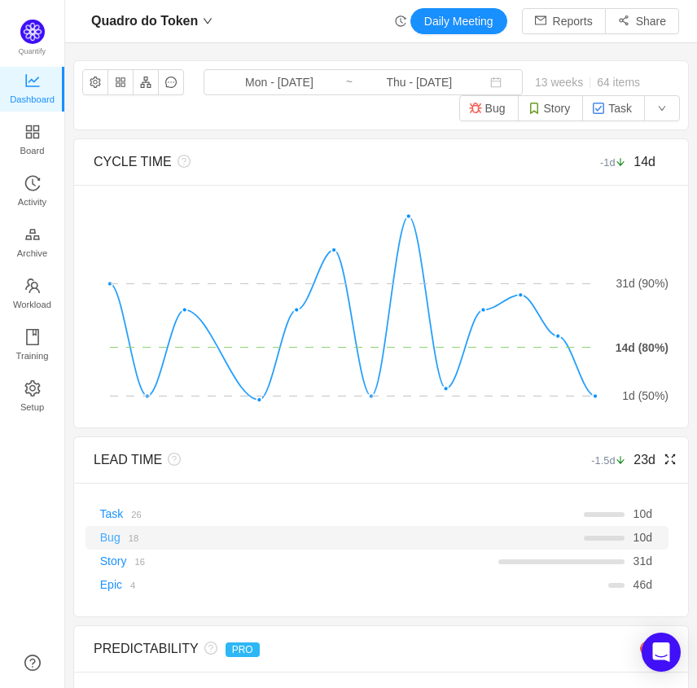
click at [107, 537] on link "Bug" at bounding box center [110, 537] width 20 height 13
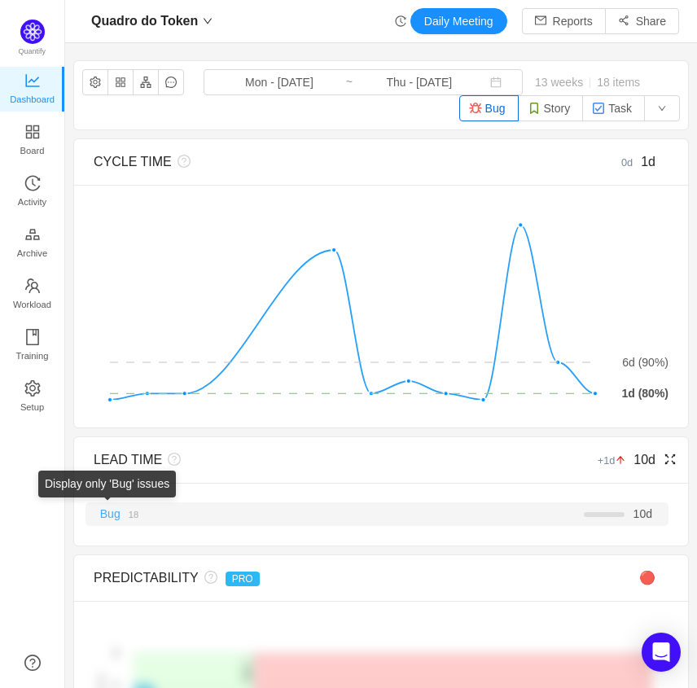
click at [112, 515] on link "Bug" at bounding box center [110, 514] width 20 height 13
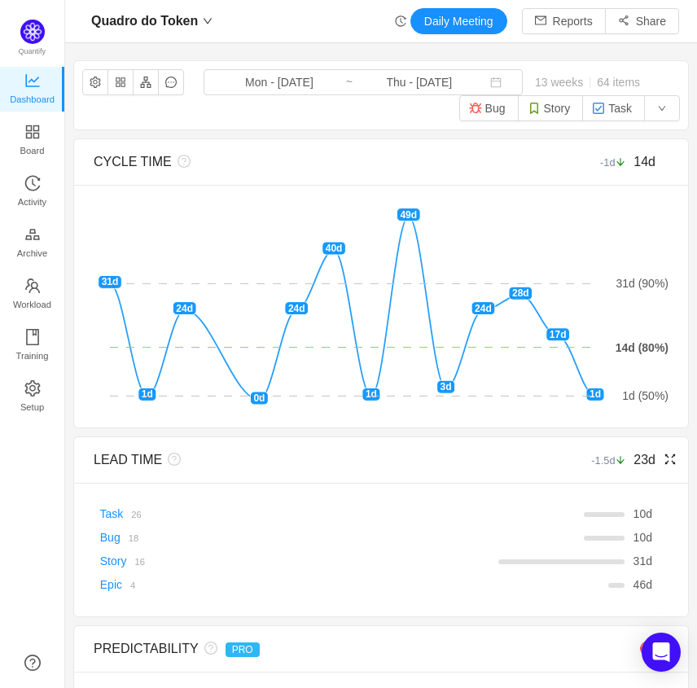
scroll to position [2, 0]
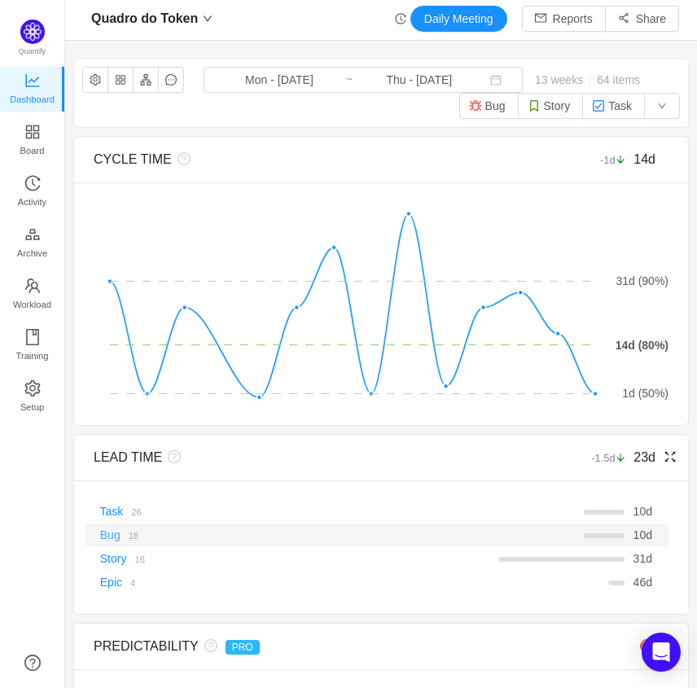
click at [109, 539] on link "Bug" at bounding box center [110, 535] width 20 height 13
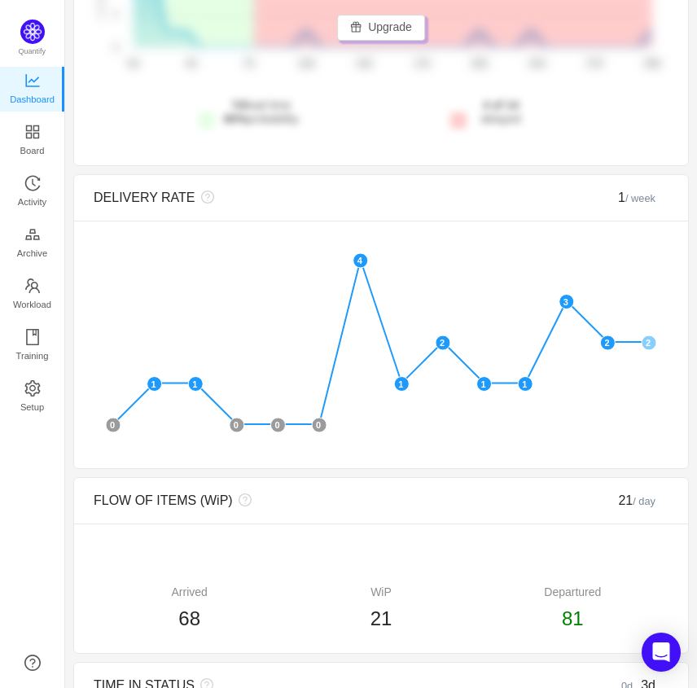
scroll to position [808, 0]
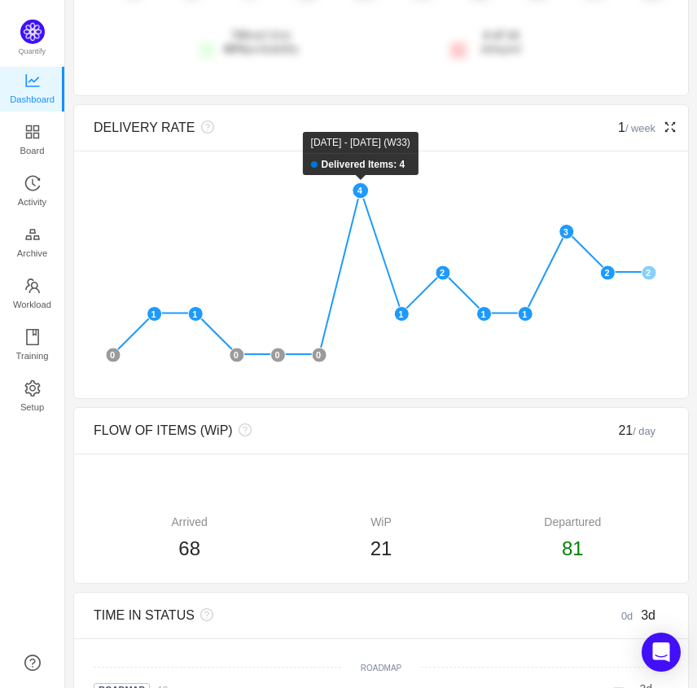
click at [364, 188] on rect at bounding box center [361, 190] width 16 height 16
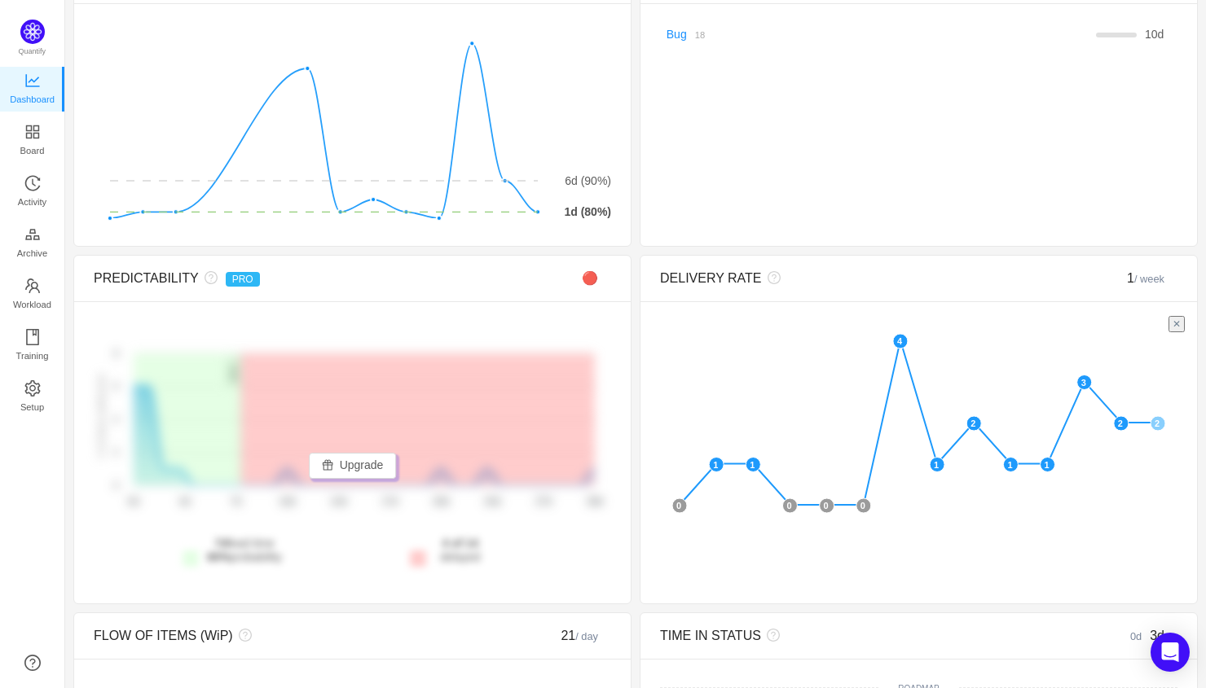
scroll to position [0, 0]
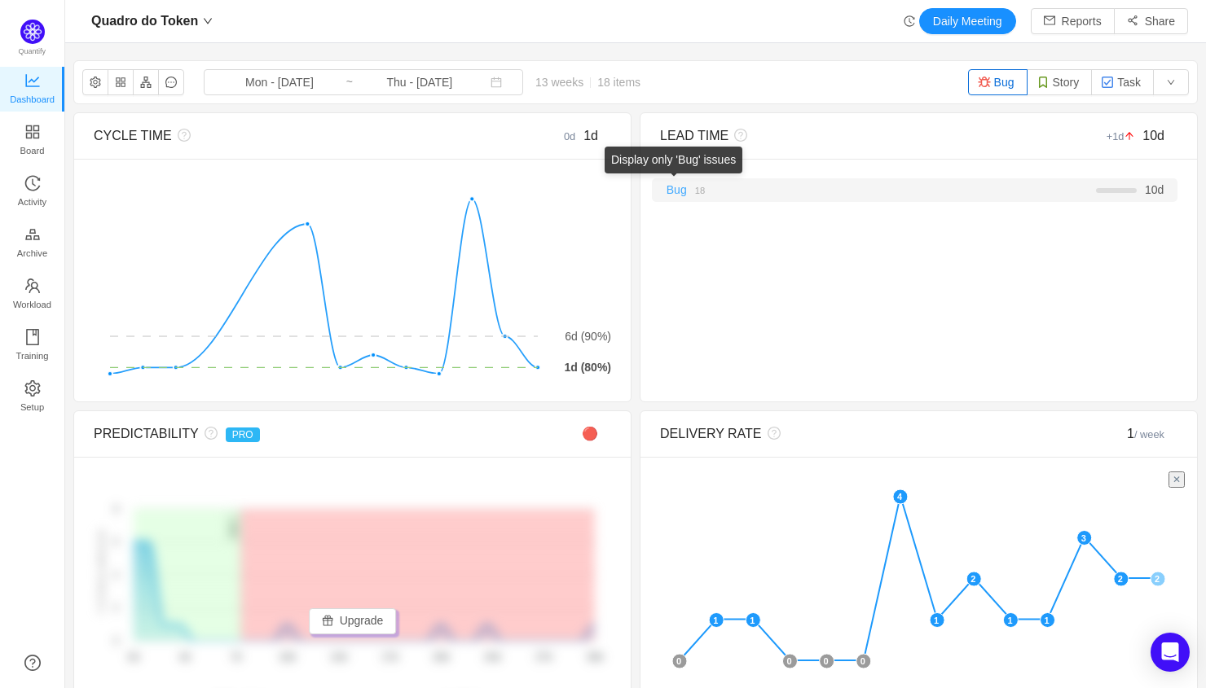
click at [678, 189] on link "Bug" at bounding box center [676, 189] width 20 height 13
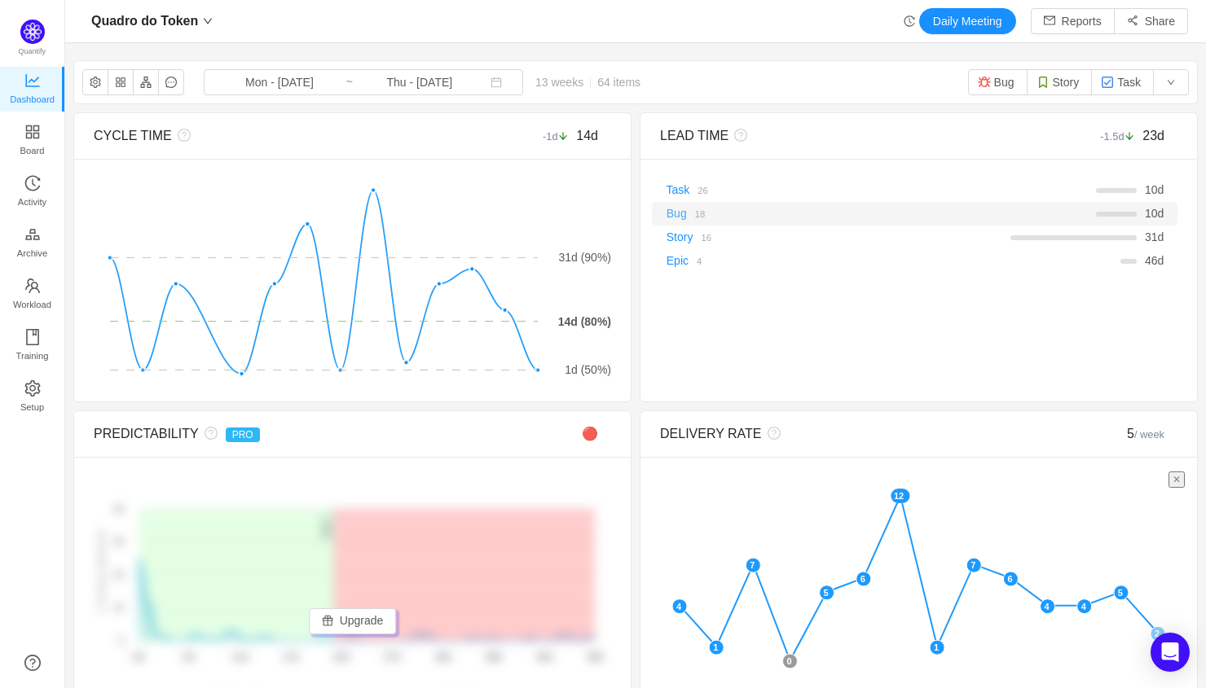
click at [679, 213] on link "Bug" at bounding box center [676, 213] width 20 height 13
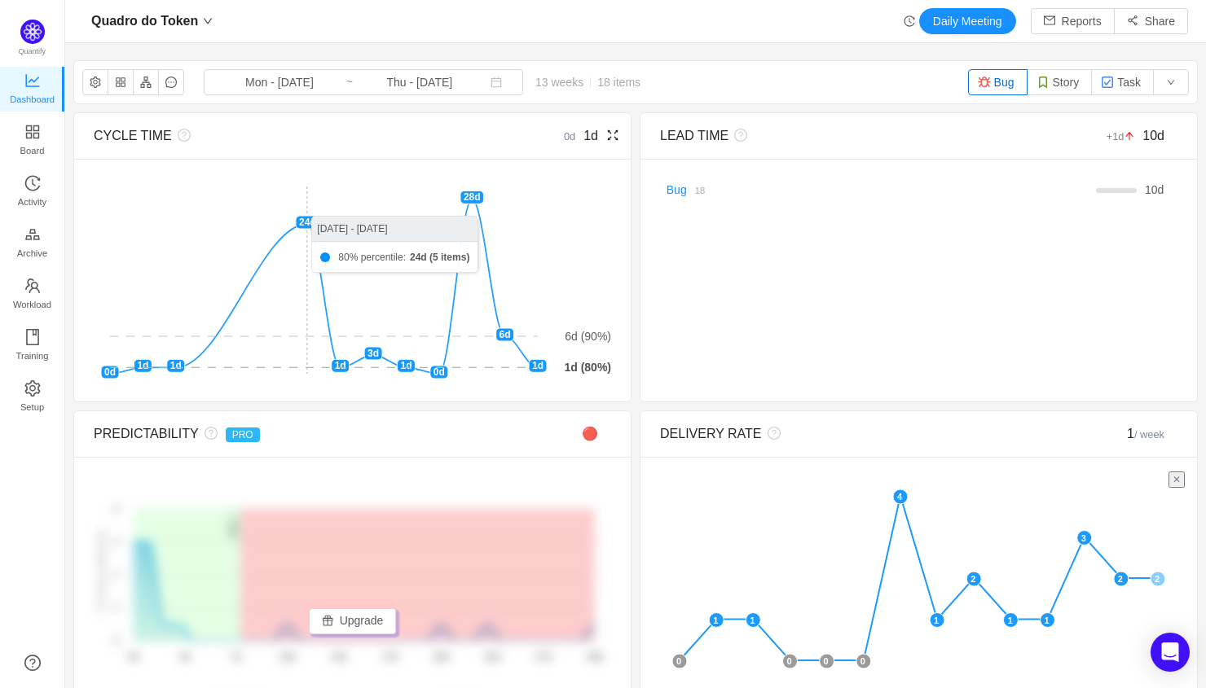
click at [308, 223] on foreignobject at bounding box center [352, 280] width 517 height 204
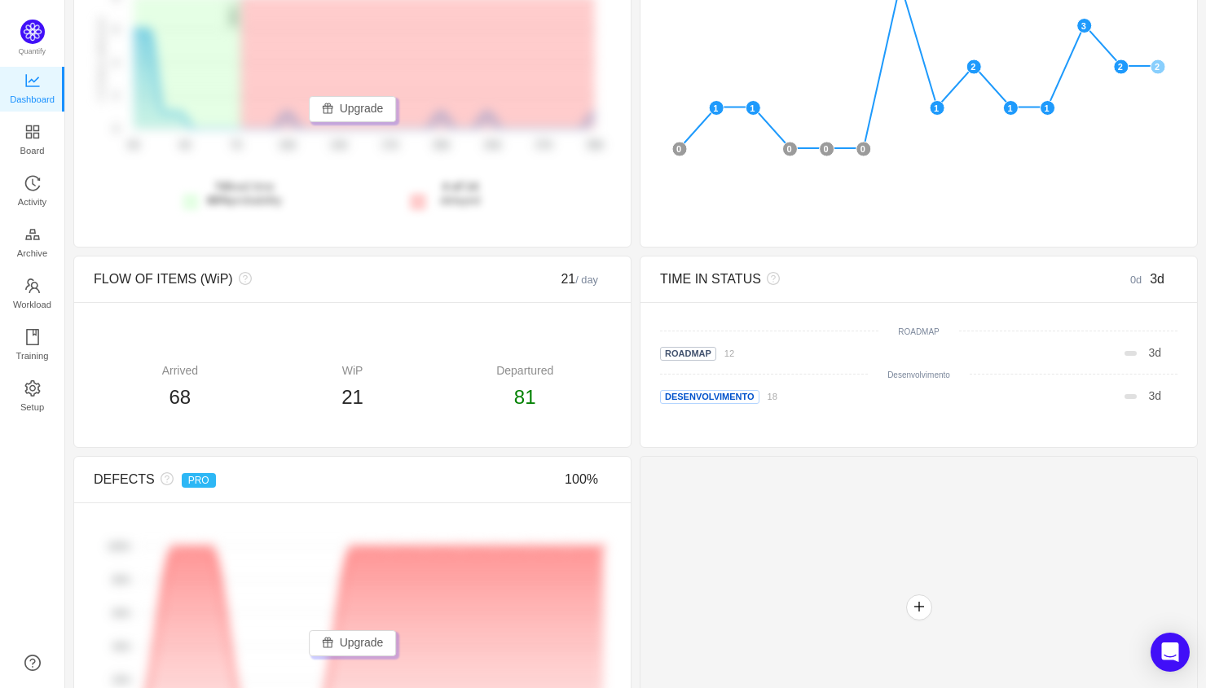
scroll to position [514, 0]
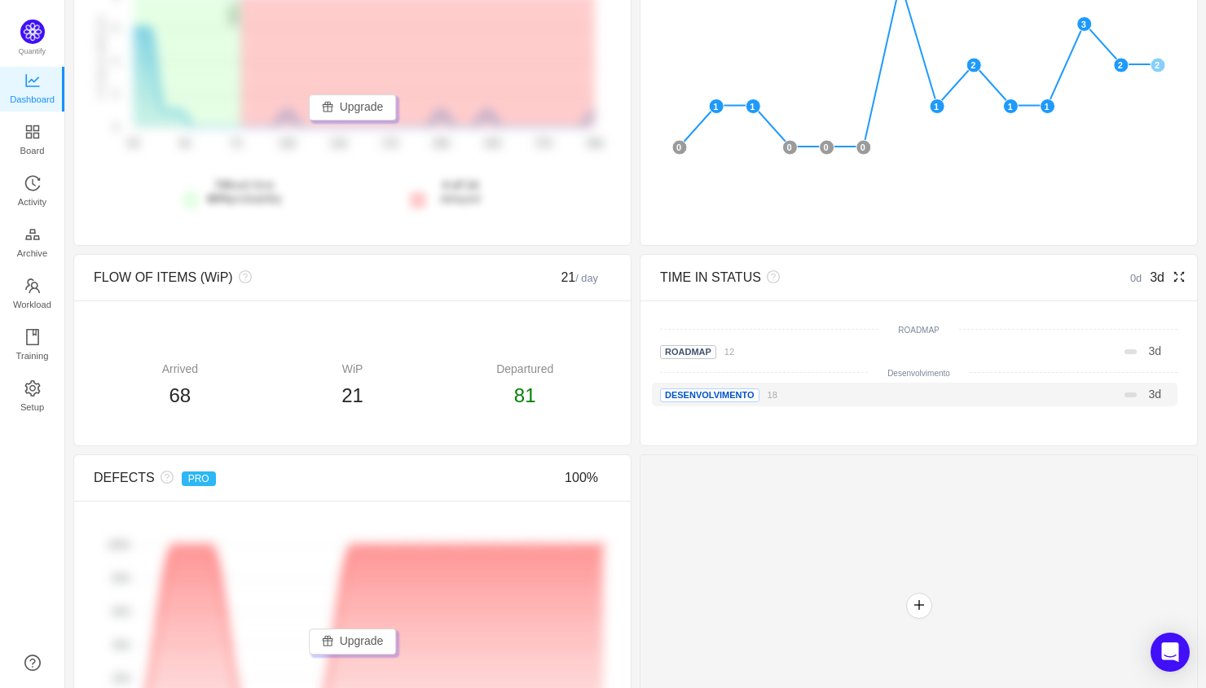
click at [719, 394] on span "Desenvolvimento" at bounding box center [709, 396] width 99 height 14
click at [707, 349] on span "Roadmap" at bounding box center [688, 352] width 56 height 14
click at [755, 349] on div "Roadmap 12" at bounding box center [768, 351] width 216 height 17
click at [745, 391] on span "Desenvolvimento" at bounding box center [709, 396] width 99 height 14
click at [745, 354] on div "Roadmap 12" at bounding box center [768, 351] width 216 height 17
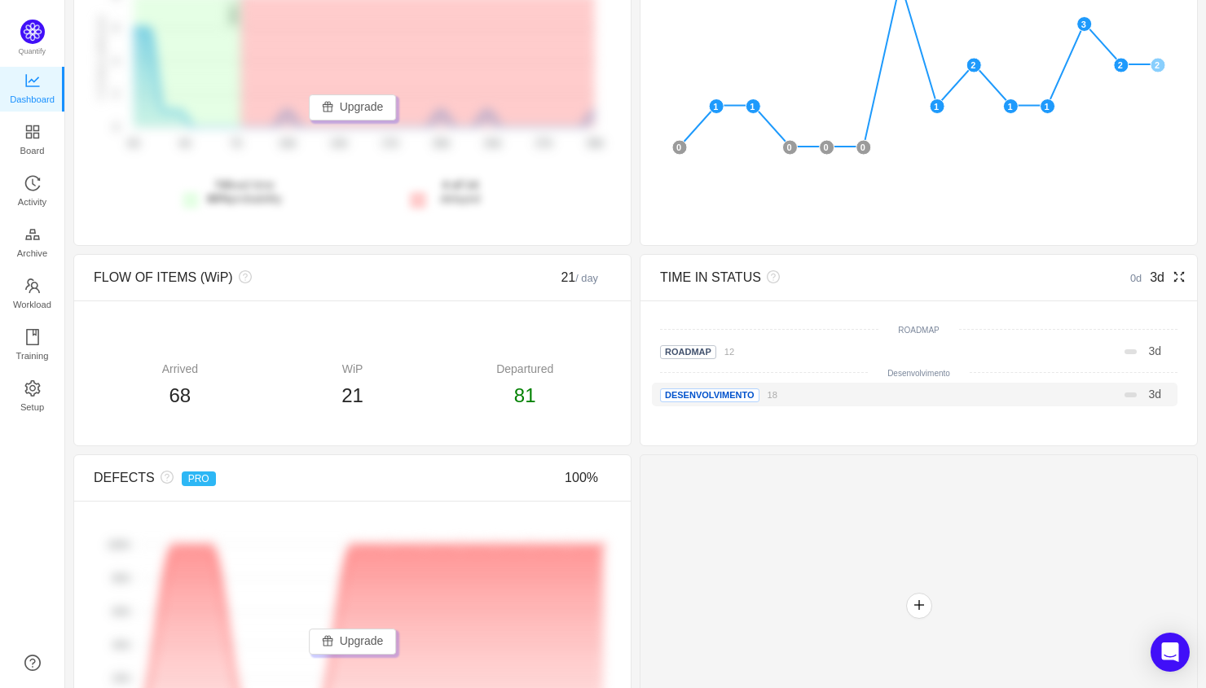
click at [788, 397] on div "Desenvolvimento 18" at bounding box center [768, 394] width 216 height 17
click at [776, 395] on small "18" at bounding box center [772, 395] width 10 height 10
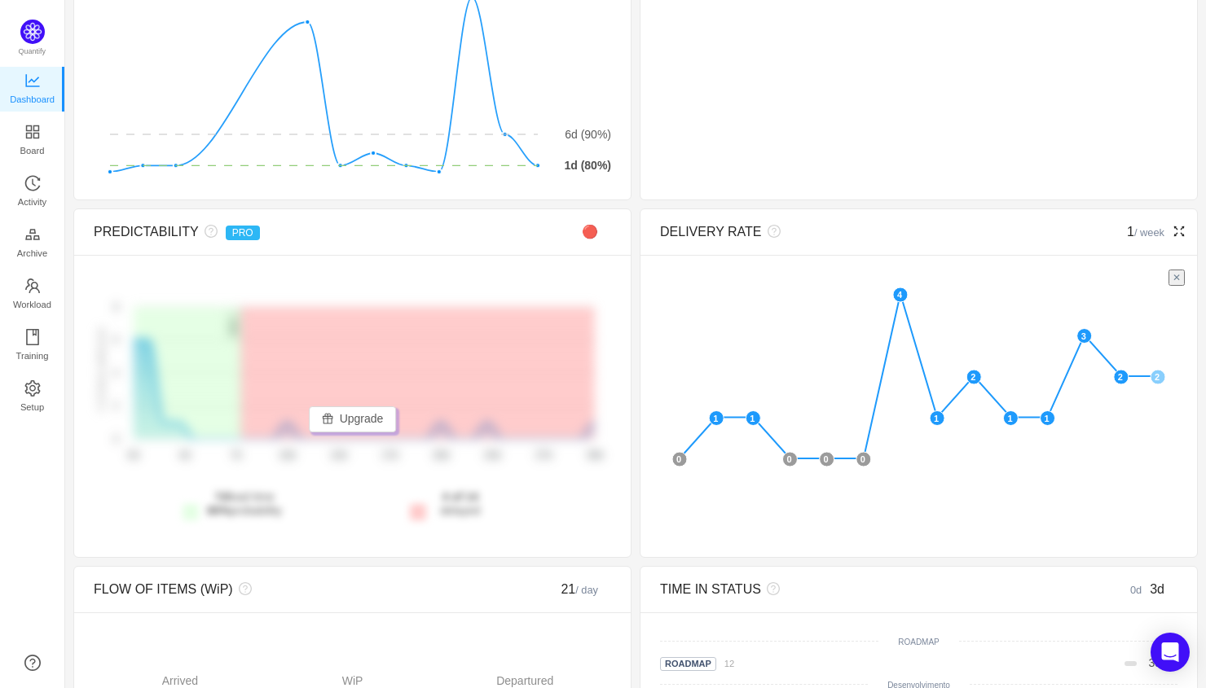
scroll to position [221, 0]
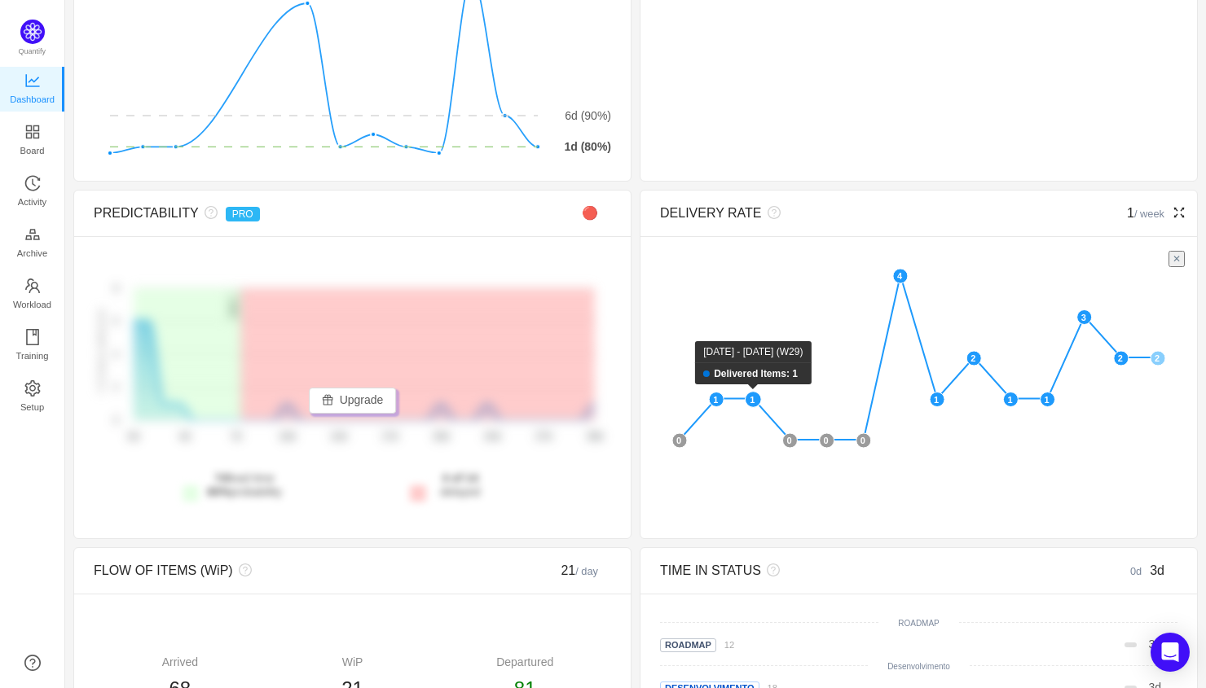
click at [754, 398] on rect at bounding box center [753, 400] width 16 height 16
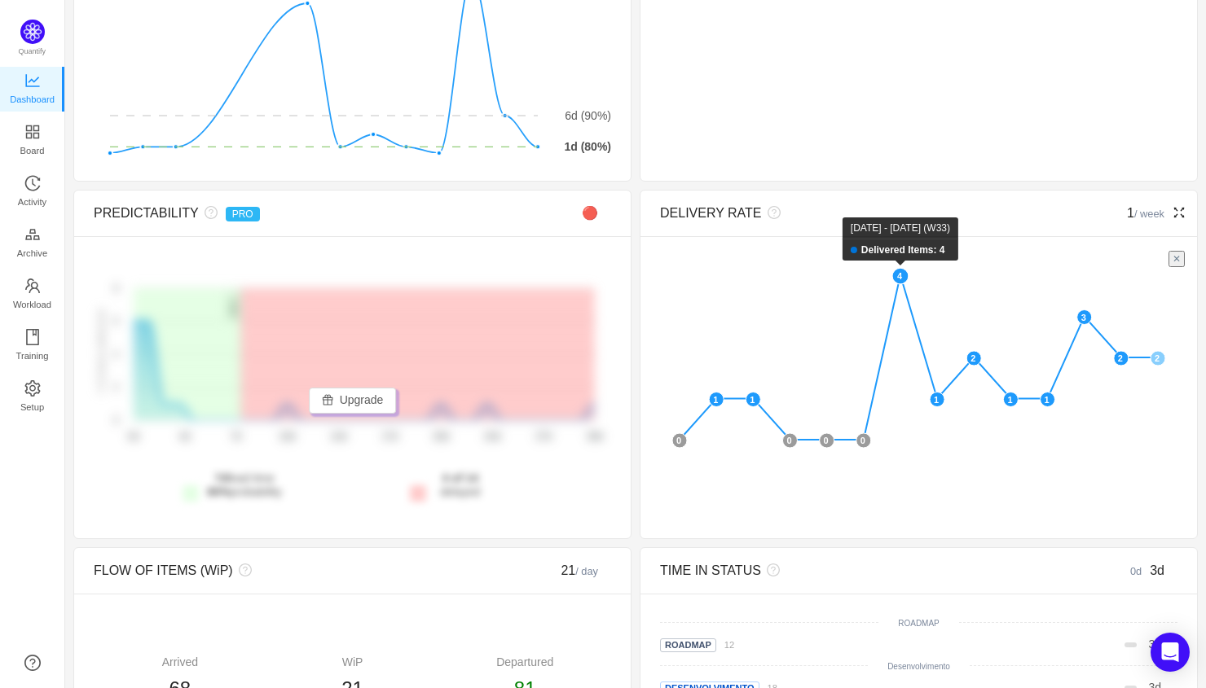
click at [903, 279] on rect at bounding box center [900, 276] width 16 height 16
click at [1175, 257] on button "✕" at bounding box center [1176, 259] width 16 height 16
click at [903, 279] on rect at bounding box center [900, 276] width 16 height 16
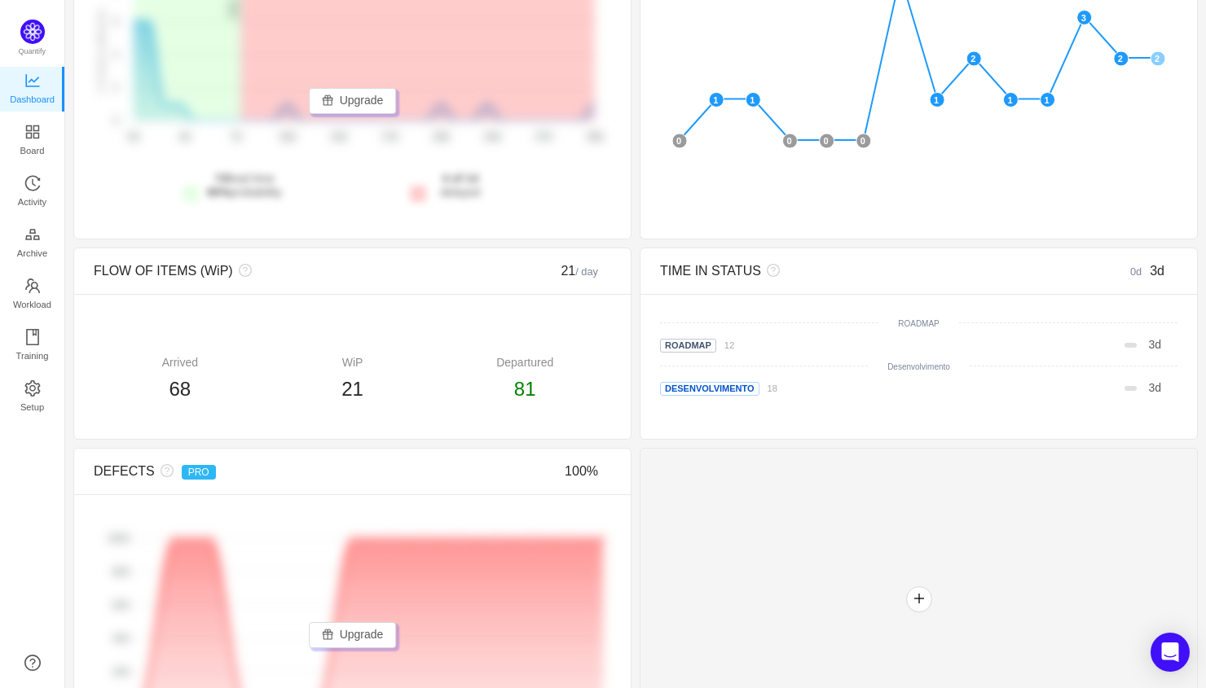
scroll to position [591, 0]
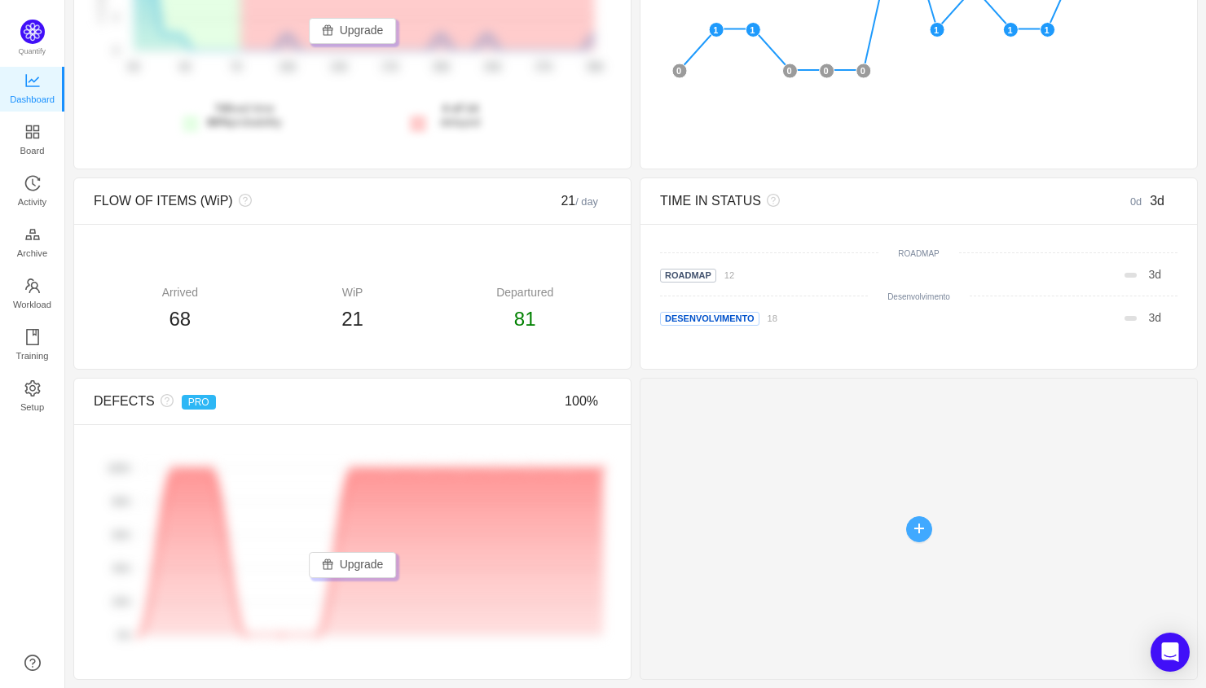
click at [923, 526] on button "button" at bounding box center [919, 530] width 26 height 26
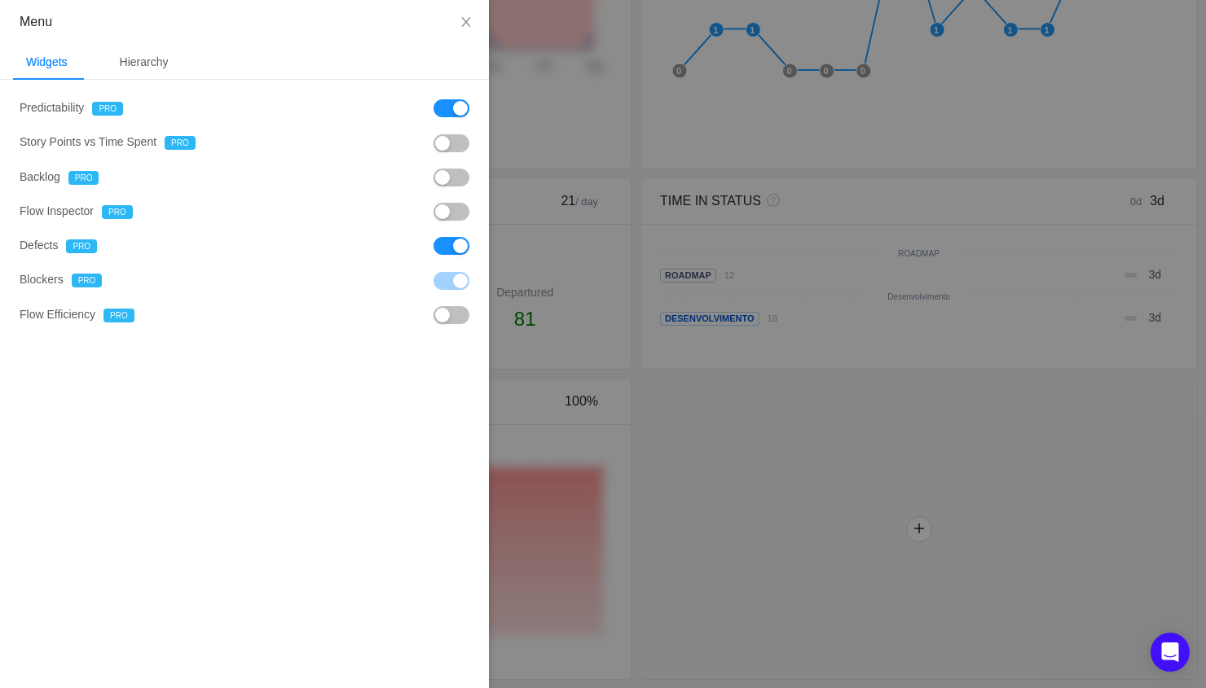
click at [453, 175] on button "button" at bounding box center [451, 178] width 36 height 18
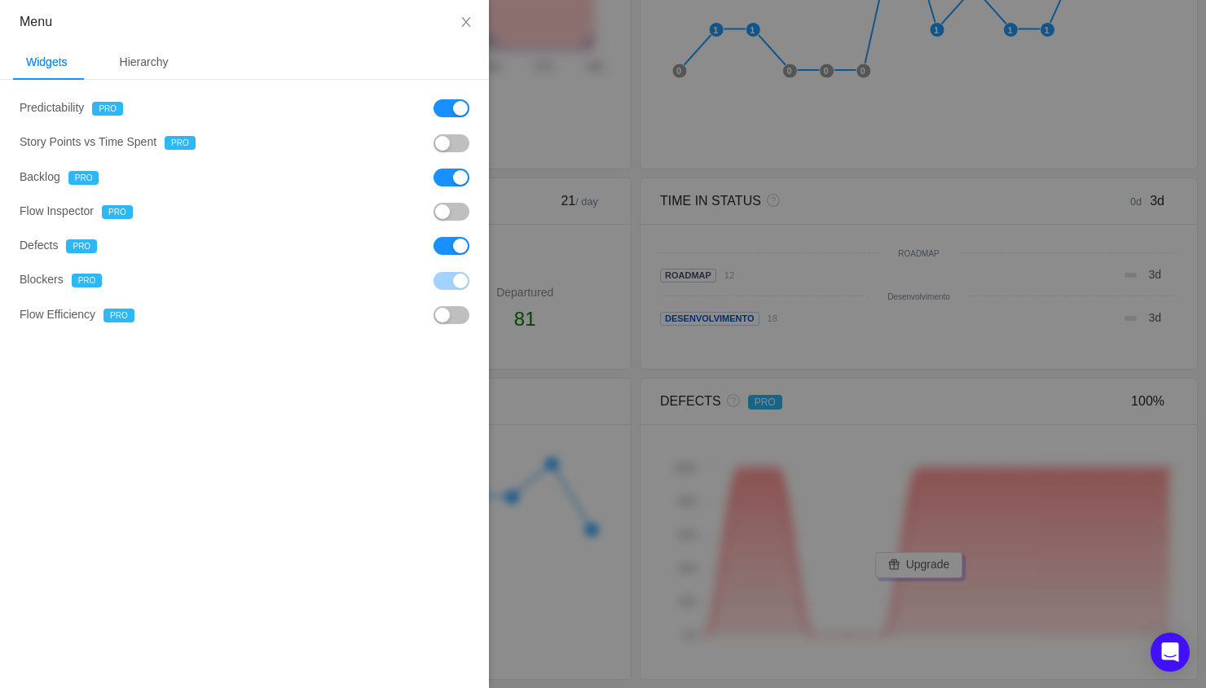
click at [446, 214] on button "button" at bounding box center [451, 212] width 36 height 18
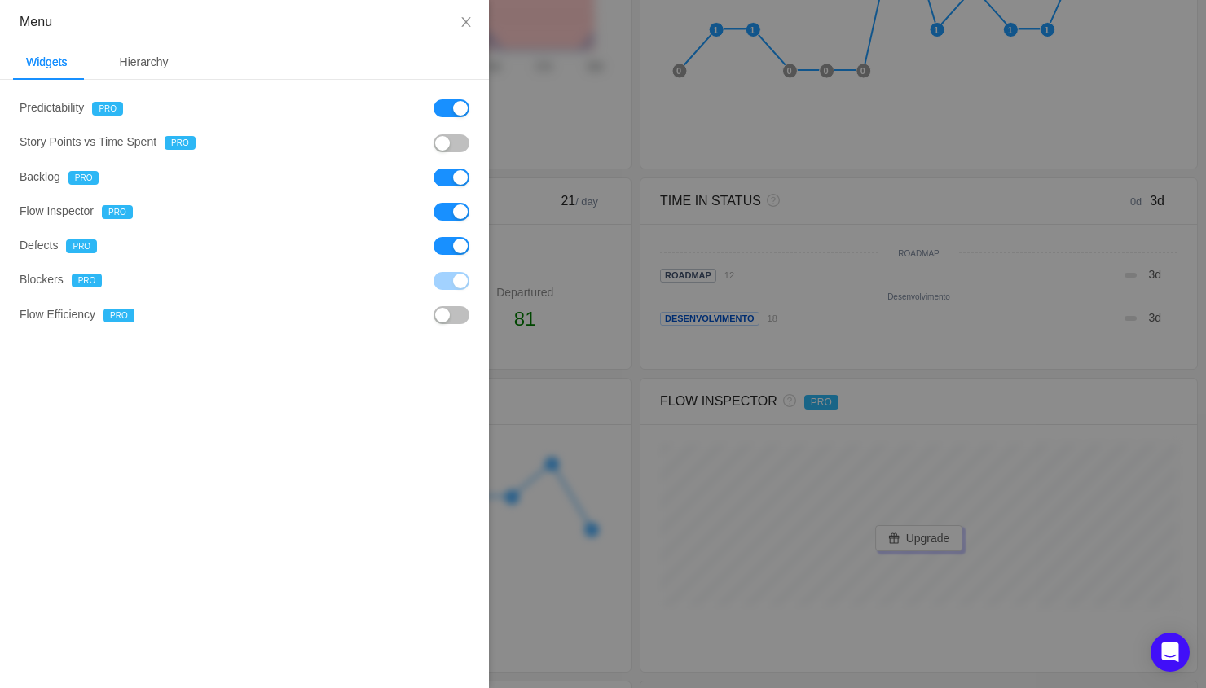
click at [457, 139] on button "button" at bounding box center [451, 143] width 36 height 18
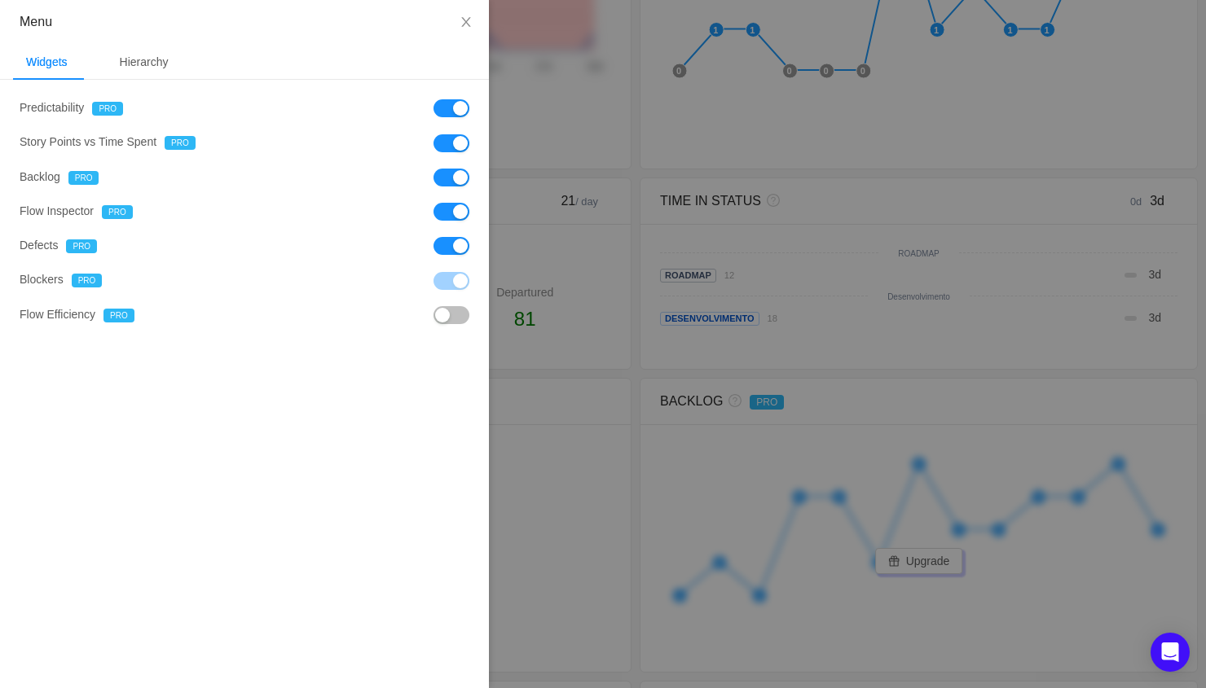
click at [446, 316] on button "button" at bounding box center [451, 315] width 36 height 18
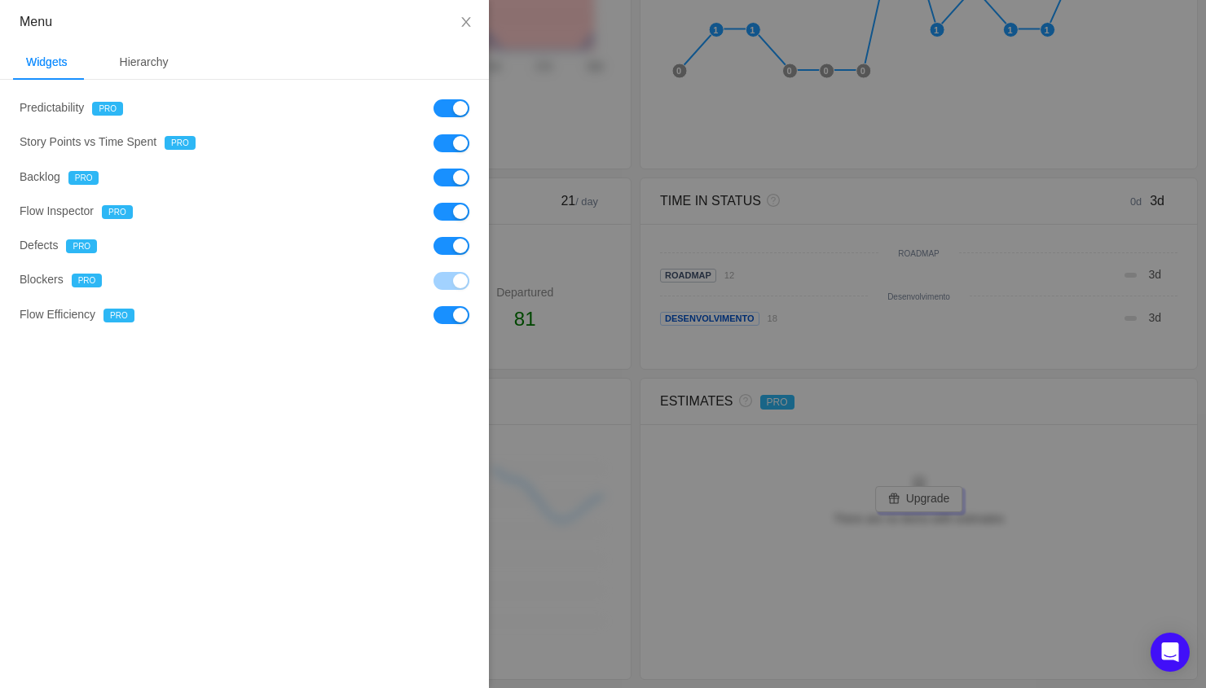
click at [556, 199] on div at bounding box center [603, 344] width 1206 height 688
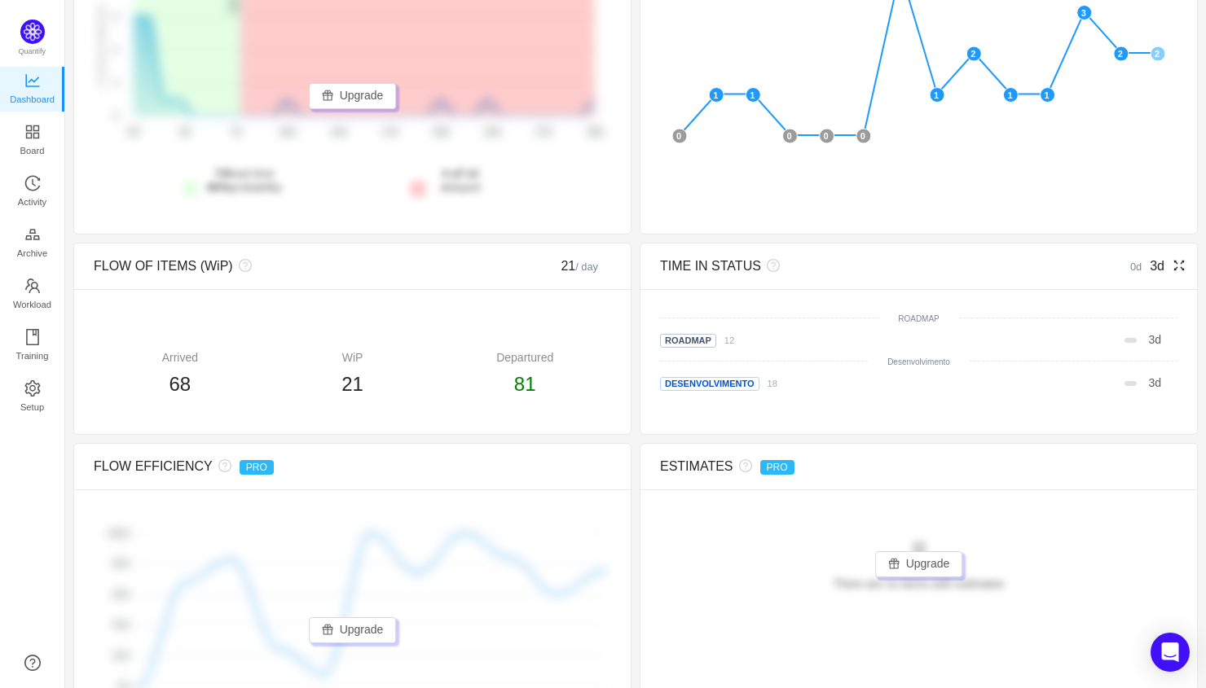
scroll to position [549, 0]
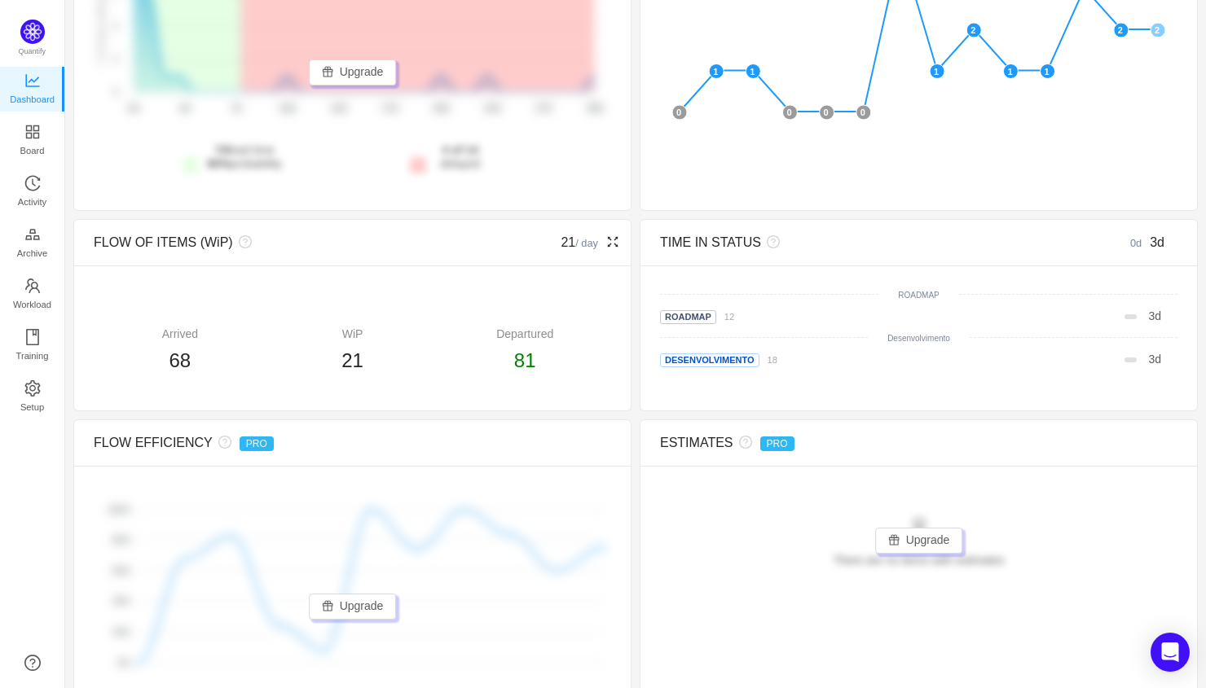
click at [523, 351] on span "81" at bounding box center [525, 361] width 22 height 22
click at [355, 363] on span "21" at bounding box center [352, 361] width 22 height 22
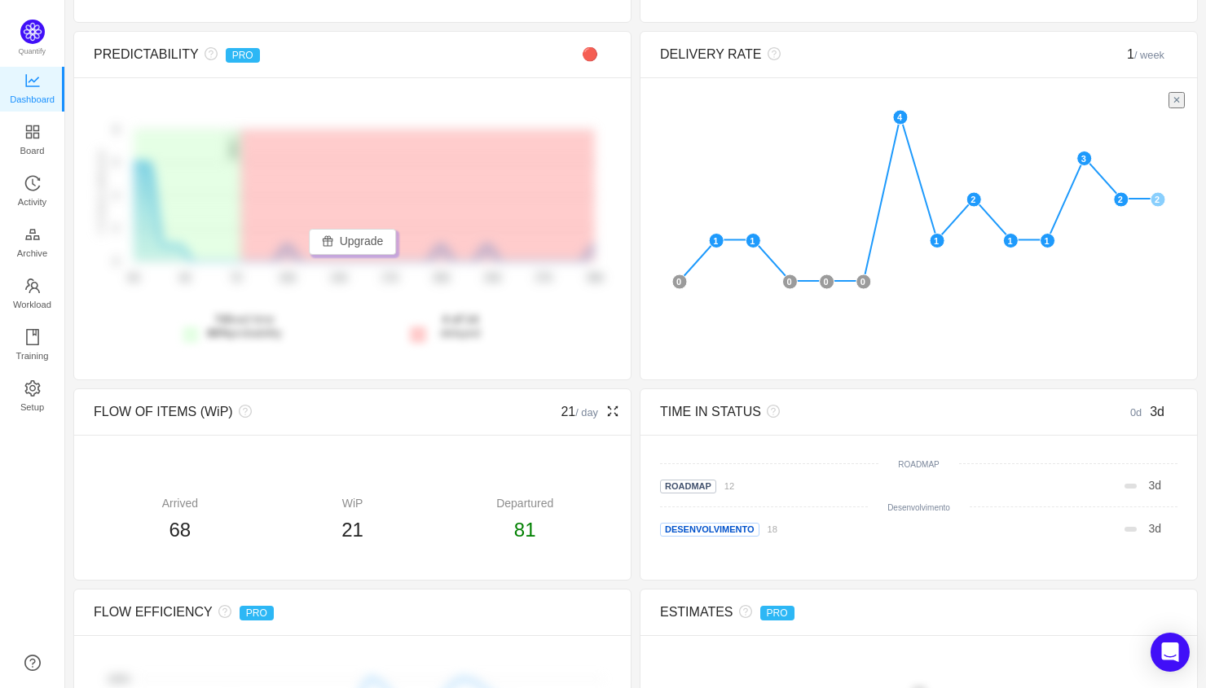
scroll to position [388, 0]
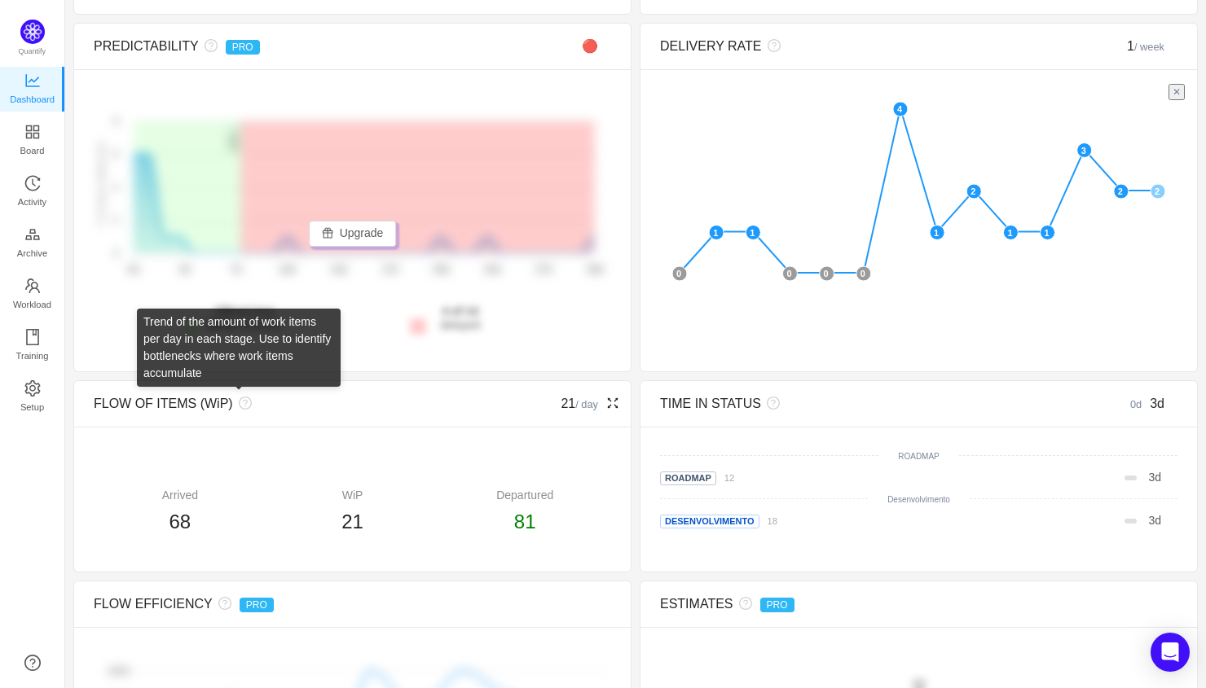
click at [239, 408] on icon "icon: question-circle" at bounding box center [245, 403] width 13 height 13
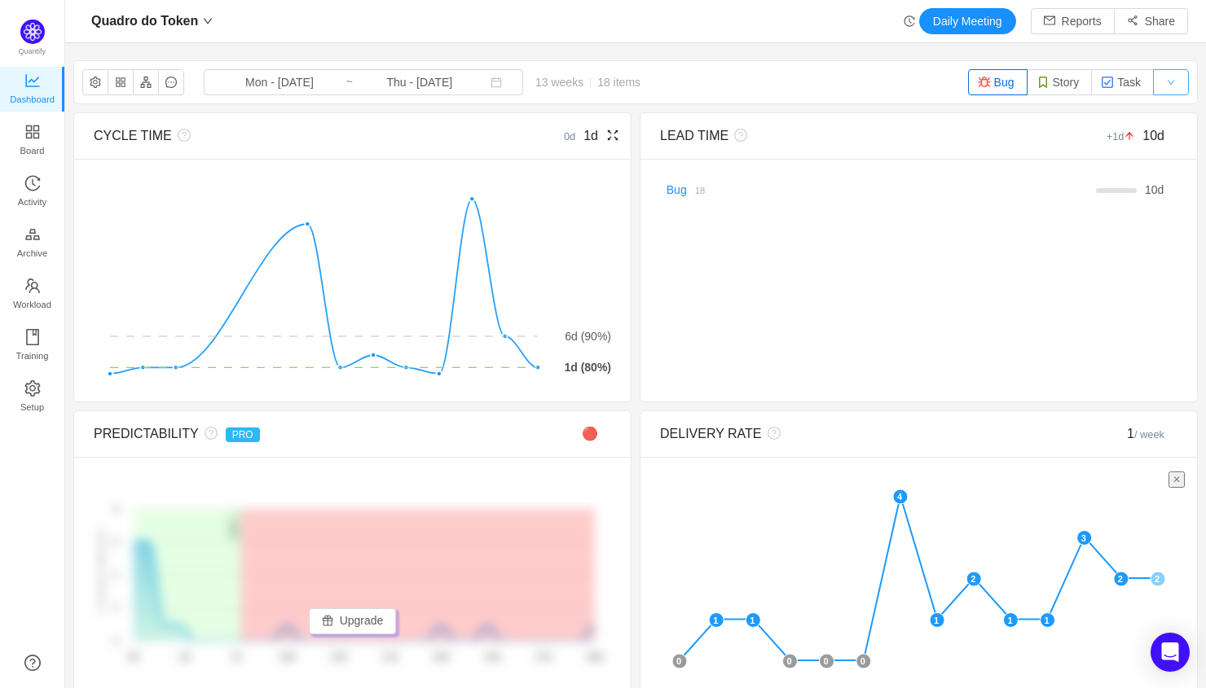
click at [1172, 86] on button "button" at bounding box center [1171, 82] width 36 height 26
click at [1181, 135] on icon "icon: fullscreen" at bounding box center [1178, 135] width 13 height 13
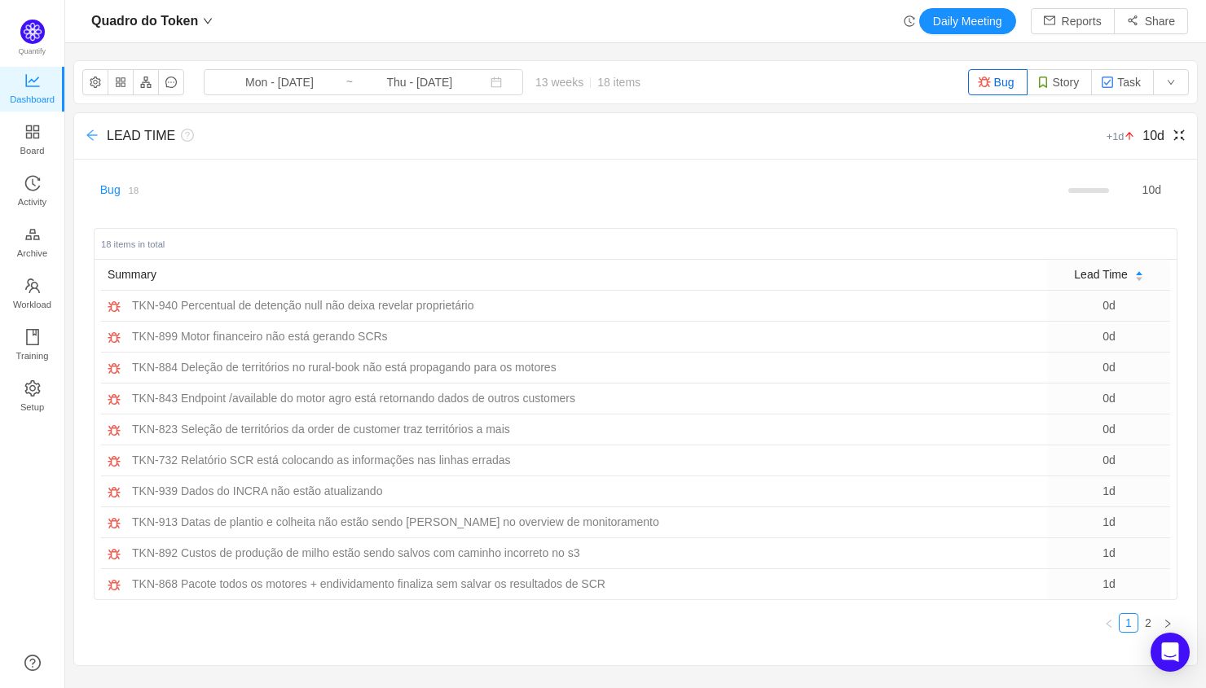
click at [90, 139] on icon "icon: arrow-left" at bounding box center [91, 135] width 11 height 11
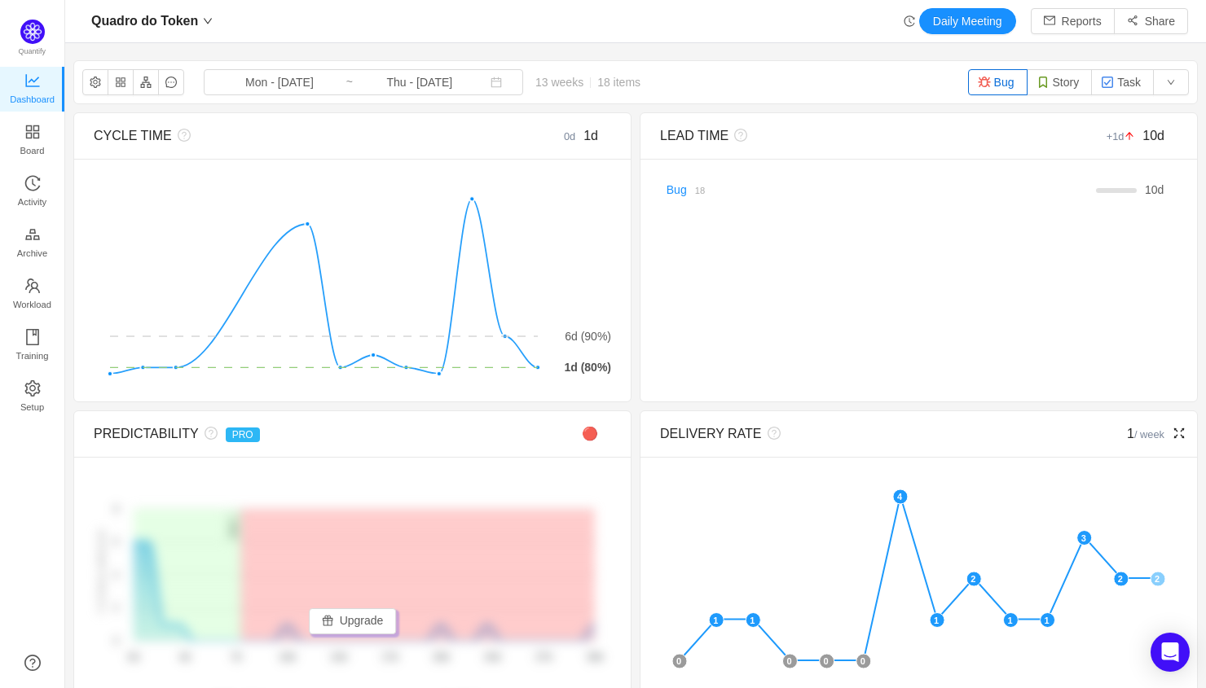
click at [1183, 431] on icon "icon: fullscreen" at bounding box center [1179, 434] width 11 height 11
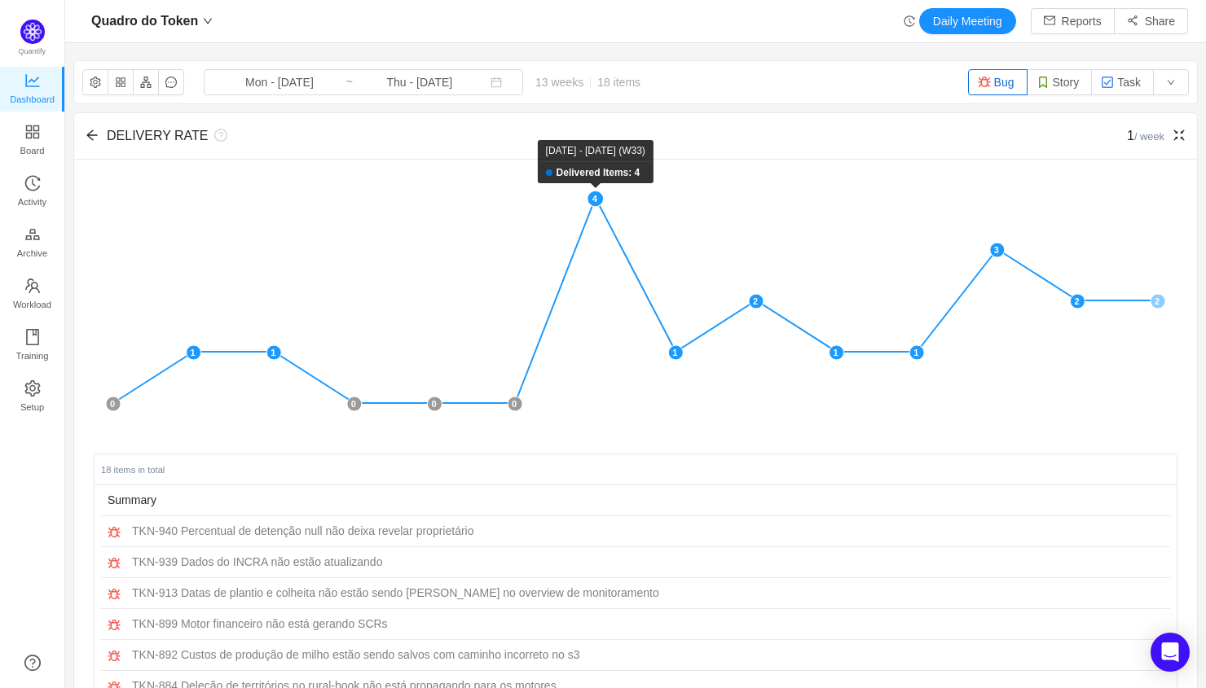
click at [598, 200] on rect at bounding box center [595, 199] width 16 height 16
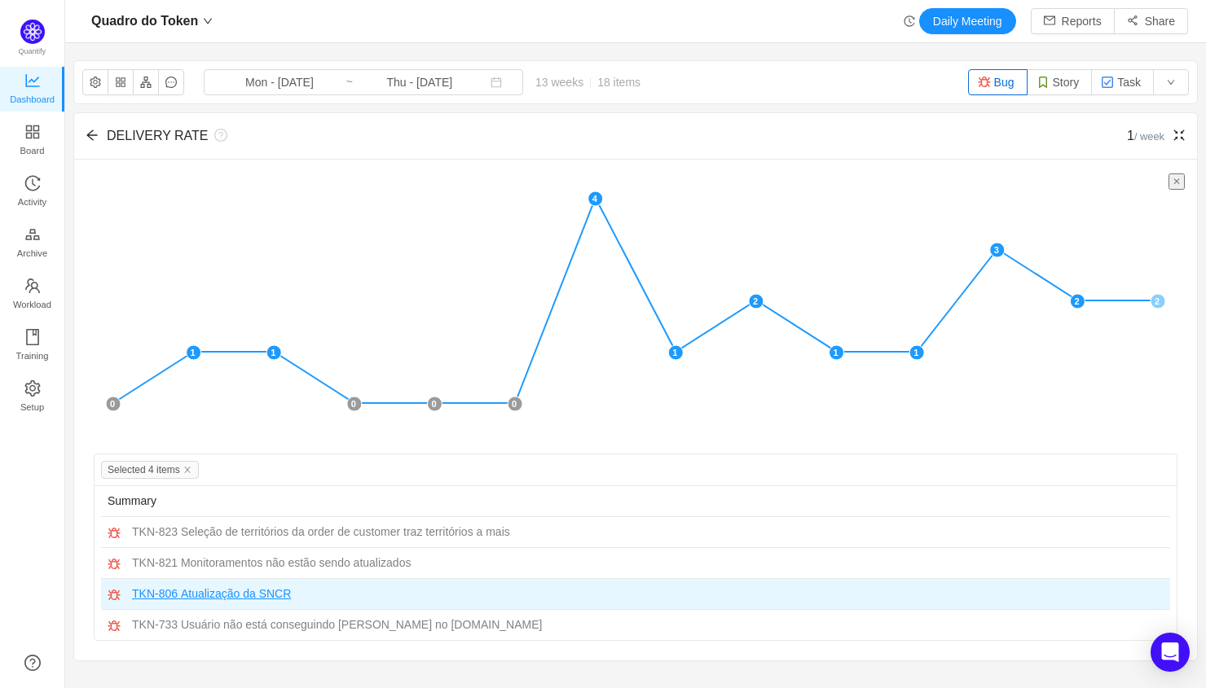
click at [238, 593] on span "Atualização da SNCR" at bounding box center [236, 594] width 110 height 17
click at [215, 595] on span "Atualização da SNCR" at bounding box center [236, 594] width 110 height 17
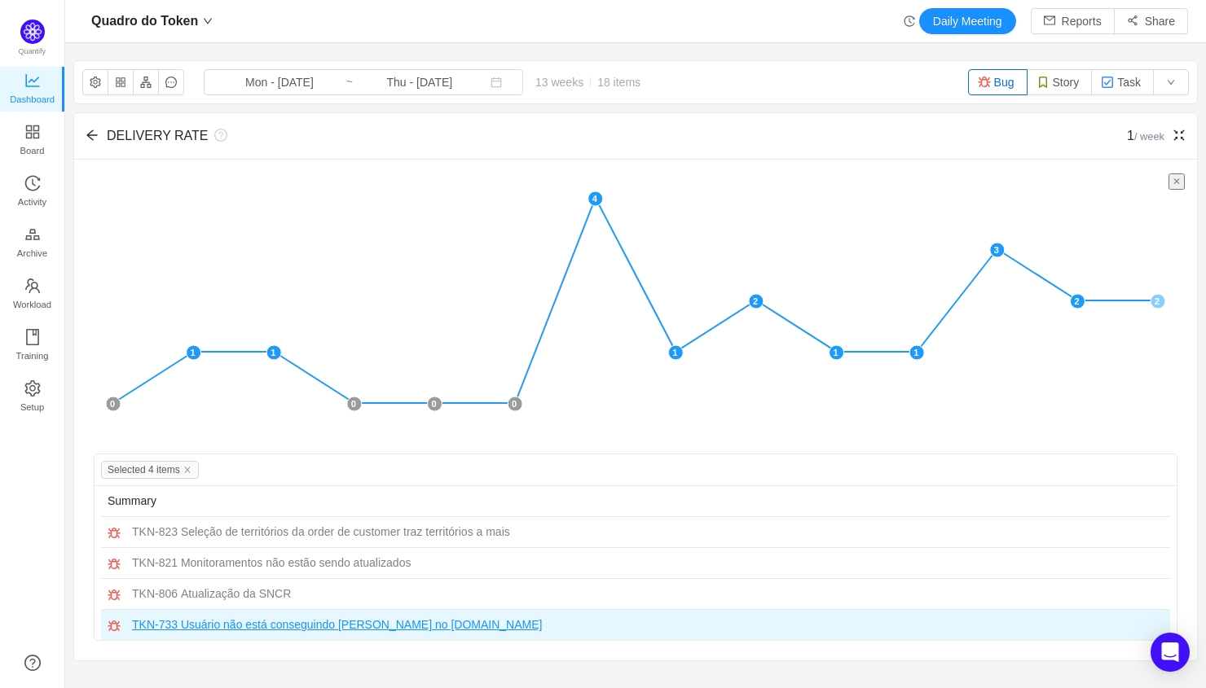
click at [291, 627] on span "Usuário não está conseguindo logar no rural.book" at bounding box center [362, 625] width 362 height 17
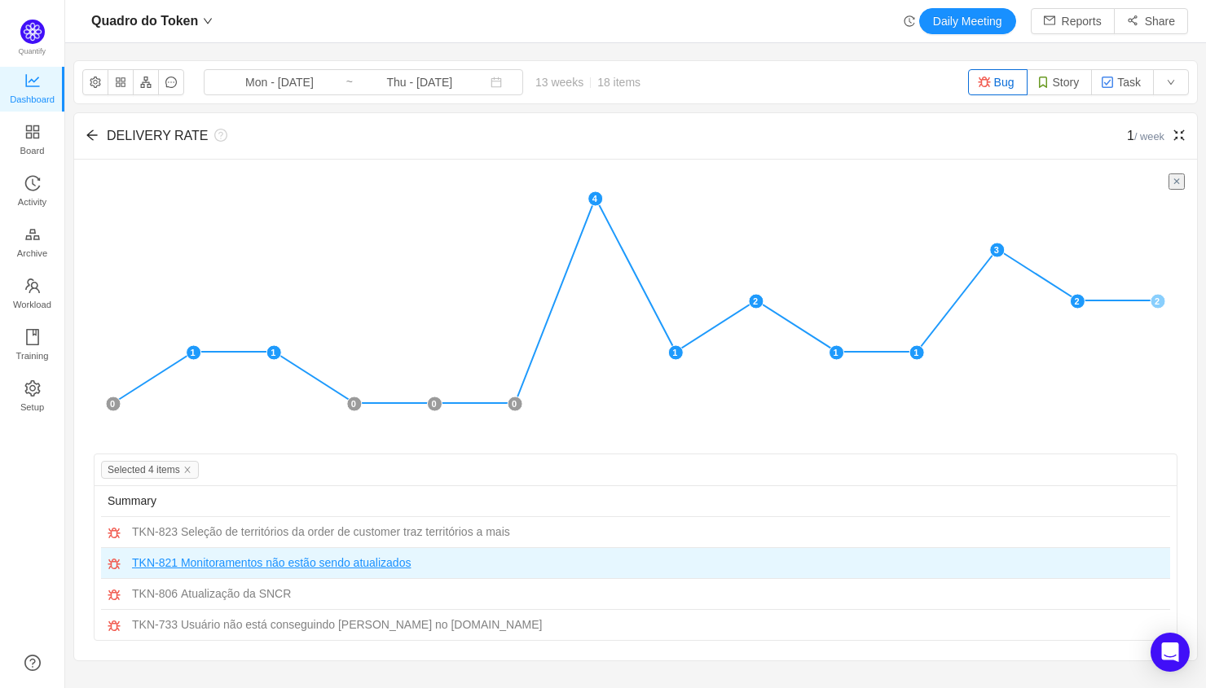
click at [297, 561] on span "Monitoramentos não estão sendo atualizados" at bounding box center [296, 563] width 231 height 17
click at [307, 565] on span "Monitoramentos não estão sendo atualizados" at bounding box center [296, 563] width 231 height 17
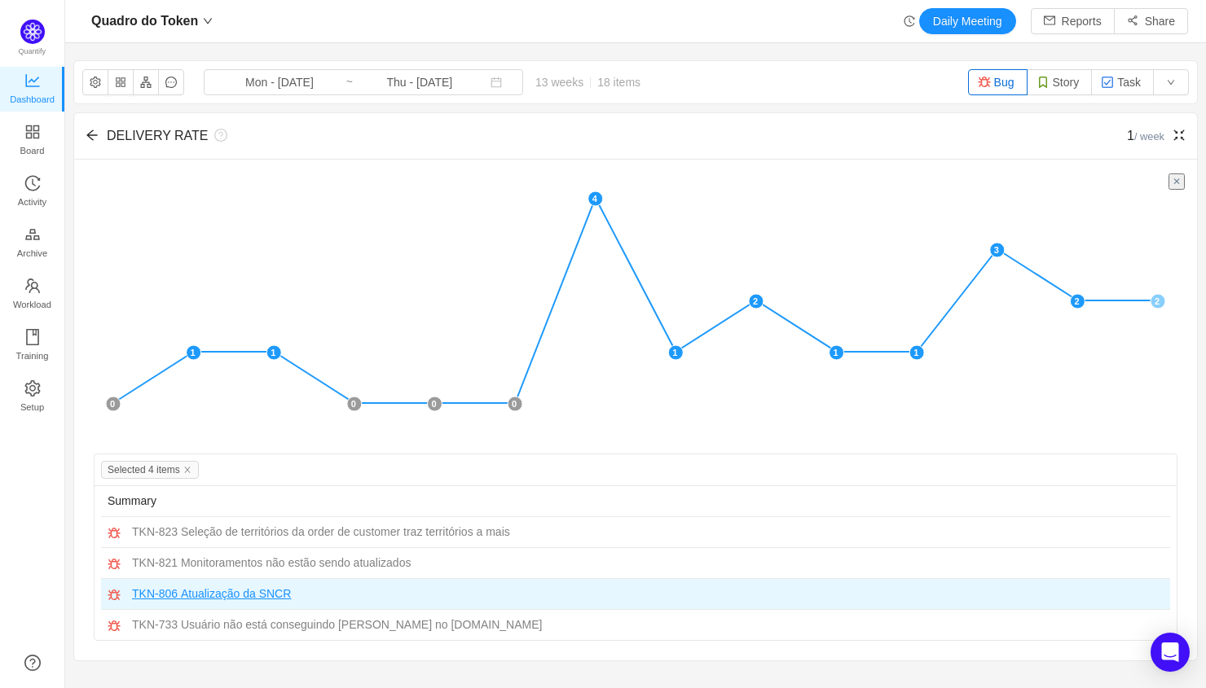
click at [249, 593] on span "Atualização da SNCR" at bounding box center [236, 594] width 110 height 17
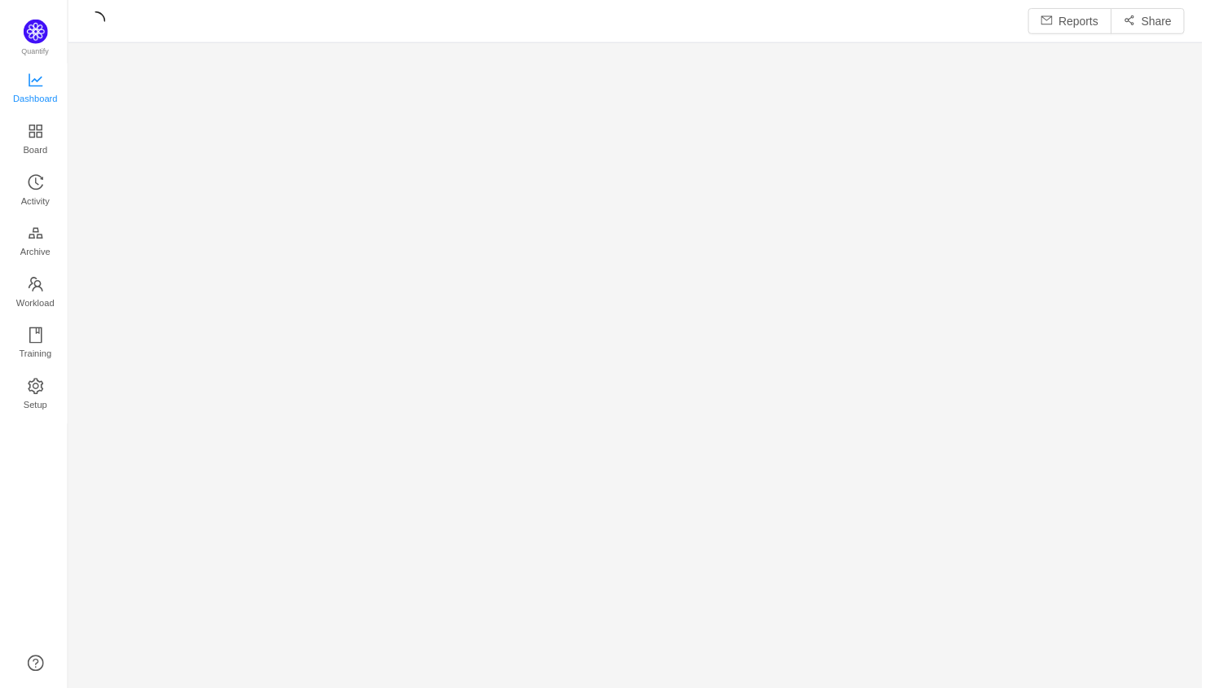
scroll to position [693, 1141]
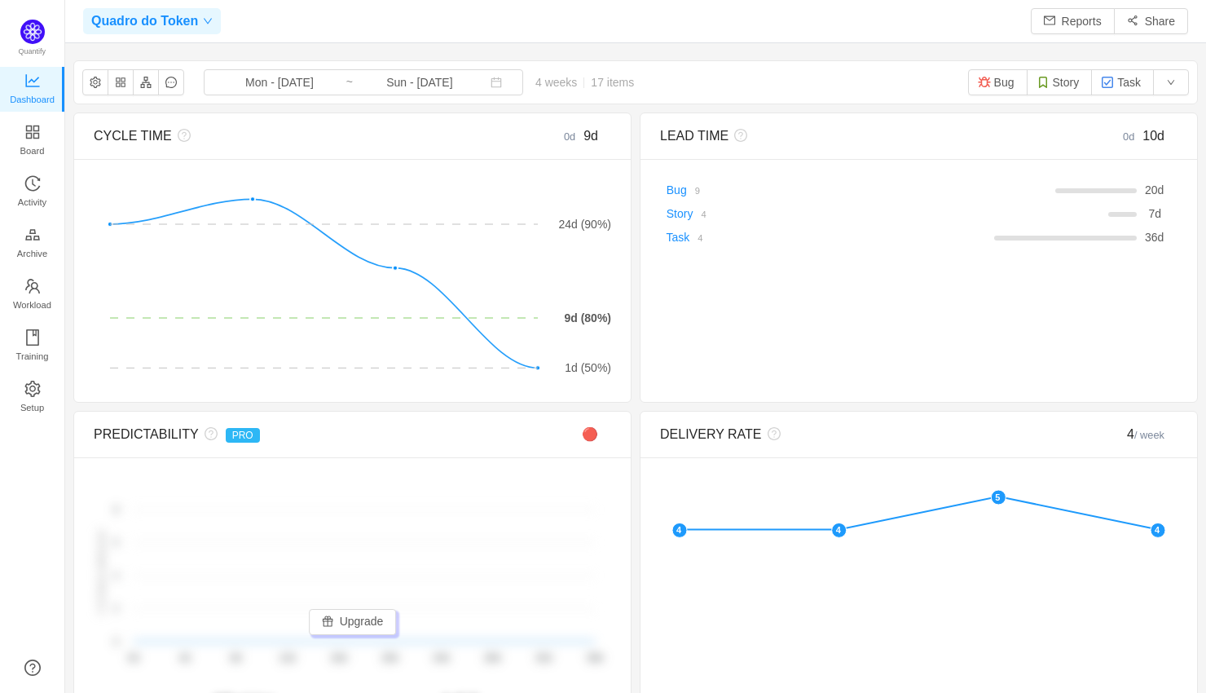
click at [178, 24] on span "Quadro do Token" at bounding box center [144, 21] width 107 height 26
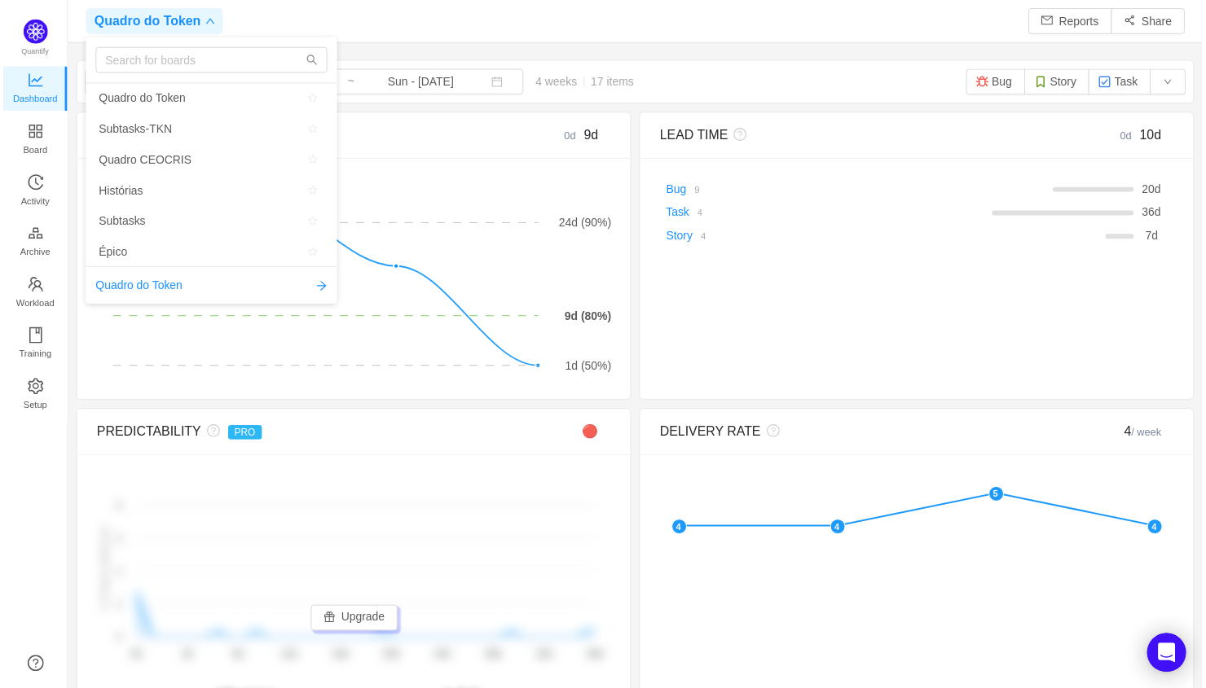
scroll to position [688, 1141]
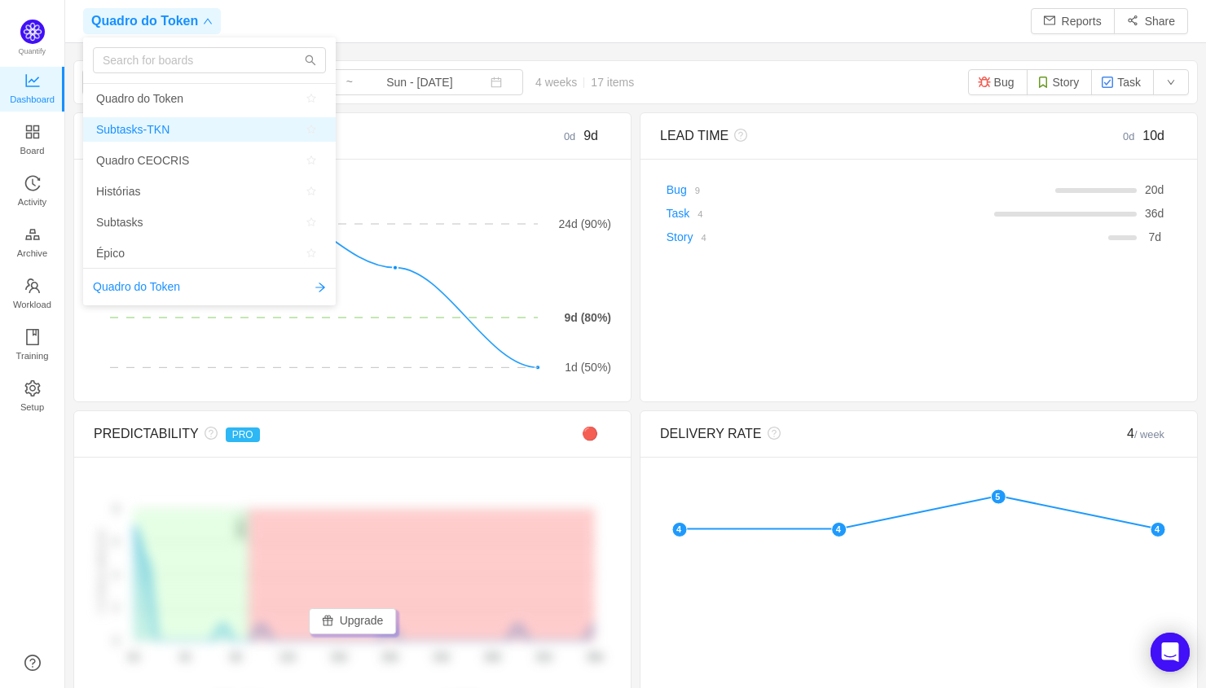
click at [156, 120] on span "Subtasks-TKN" at bounding box center [132, 129] width 73 height 24
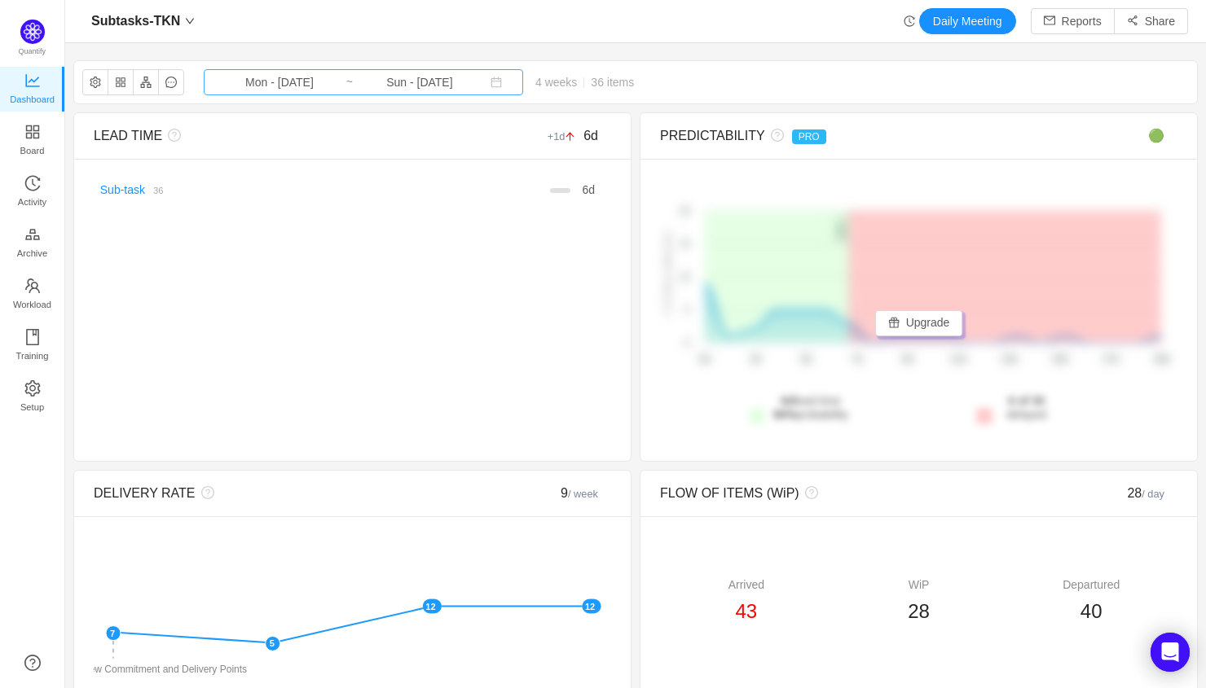
click at [276, 79] on input "Mon - [DATE]" at bounding box center [279, 82] width 132 height 18
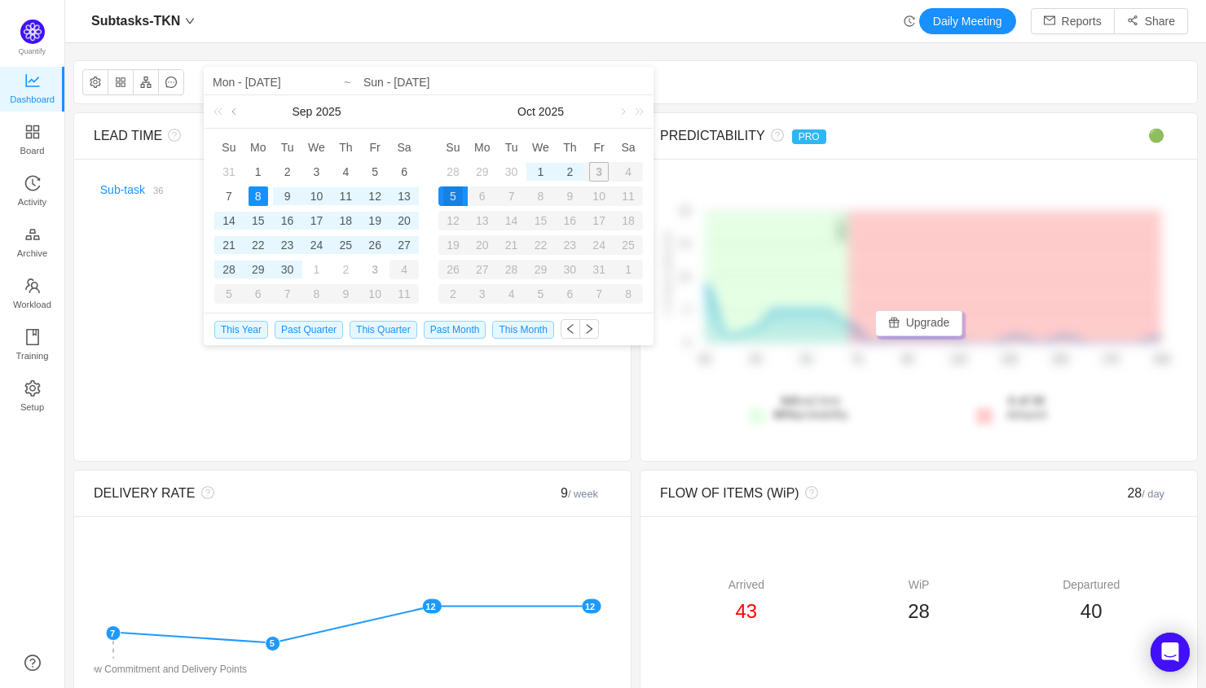
click at [235, 104] on link at bounding box center [235, 111] width 15 height 33
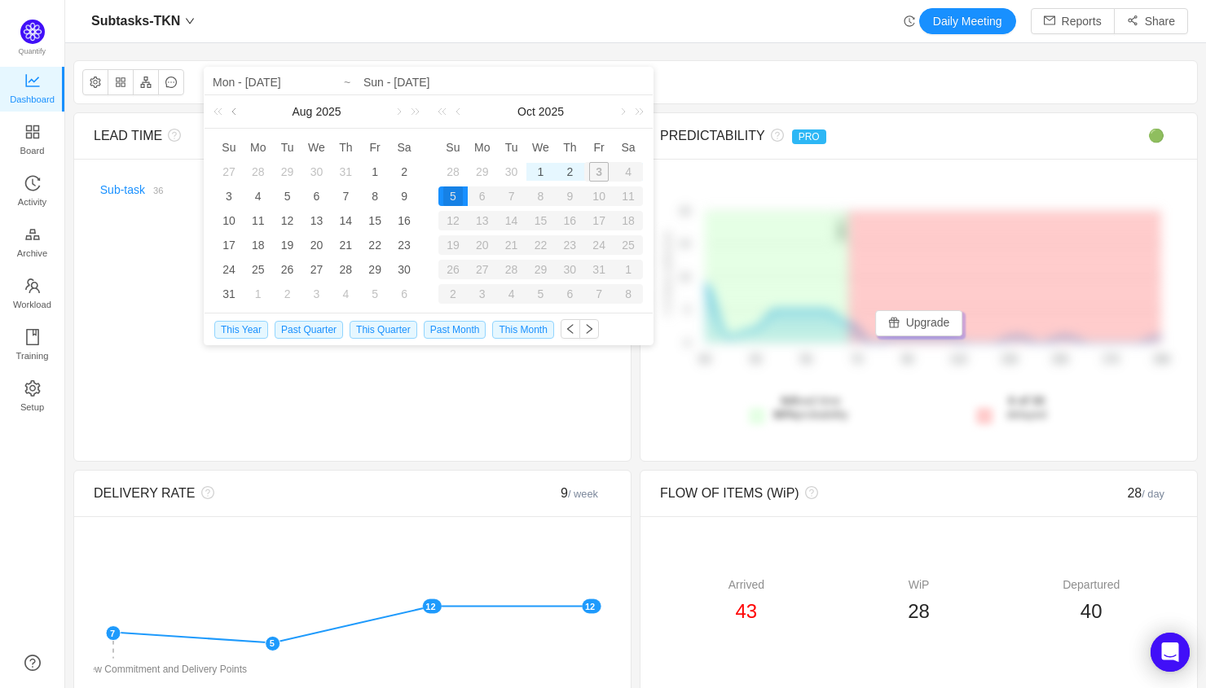
click at [235, 104] on link at bounding box center [235, 111] width 15 height 33
click at [234, 113] on link at bounding box center [235, 111] width 15 height 33
click at [255, 270] on div "30" at bounding box center [258, 270] width 20 height 20
click at [574, 170] on div "2" at bounding box center [570, 172] width 20 height 20
type input "Mon - Jun 30, 2025"
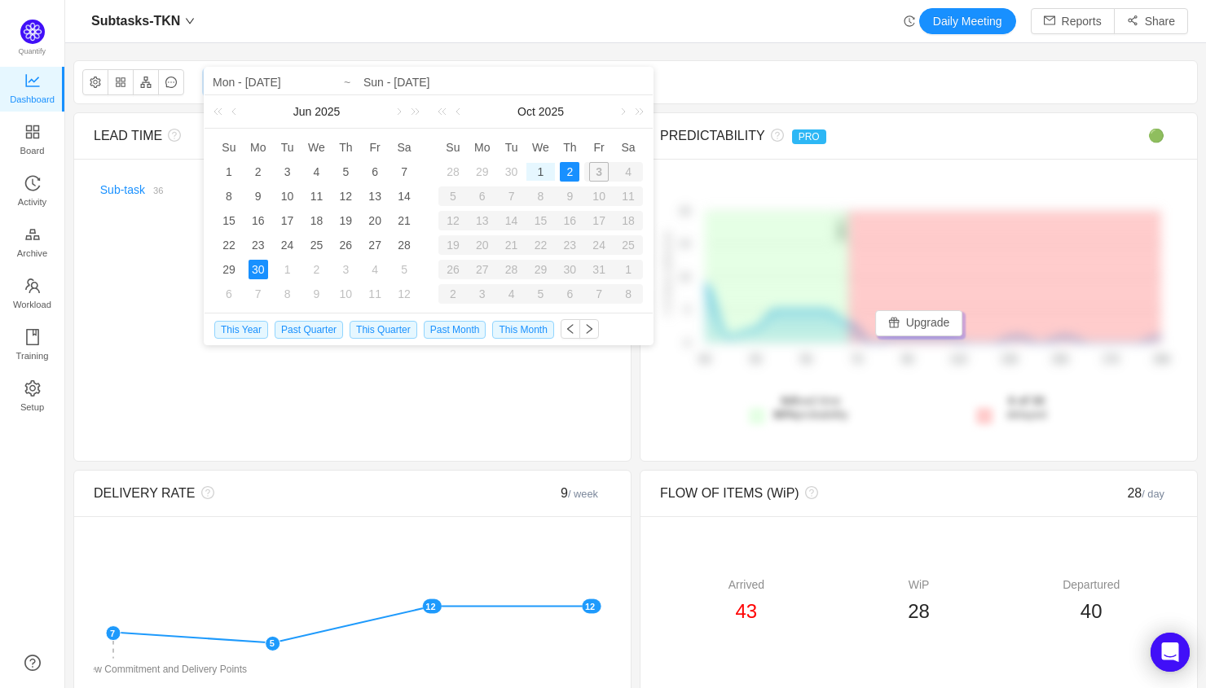
type input "Thu - [DATE]"
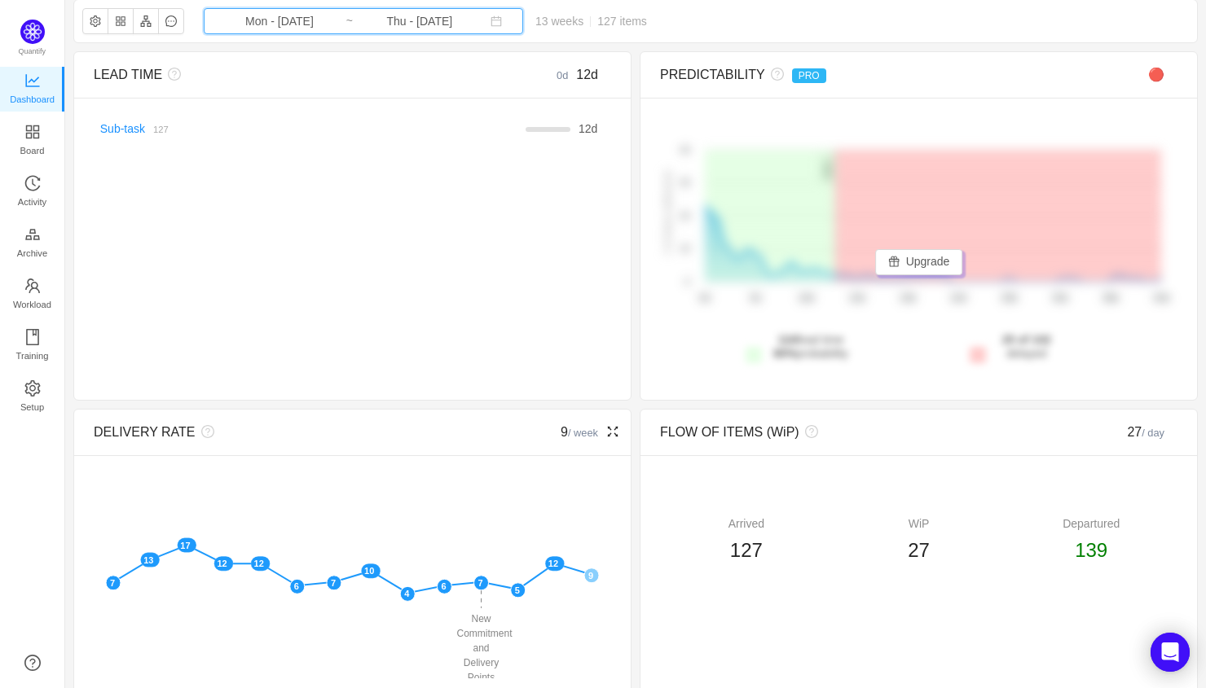
scroll to position [19, 0]
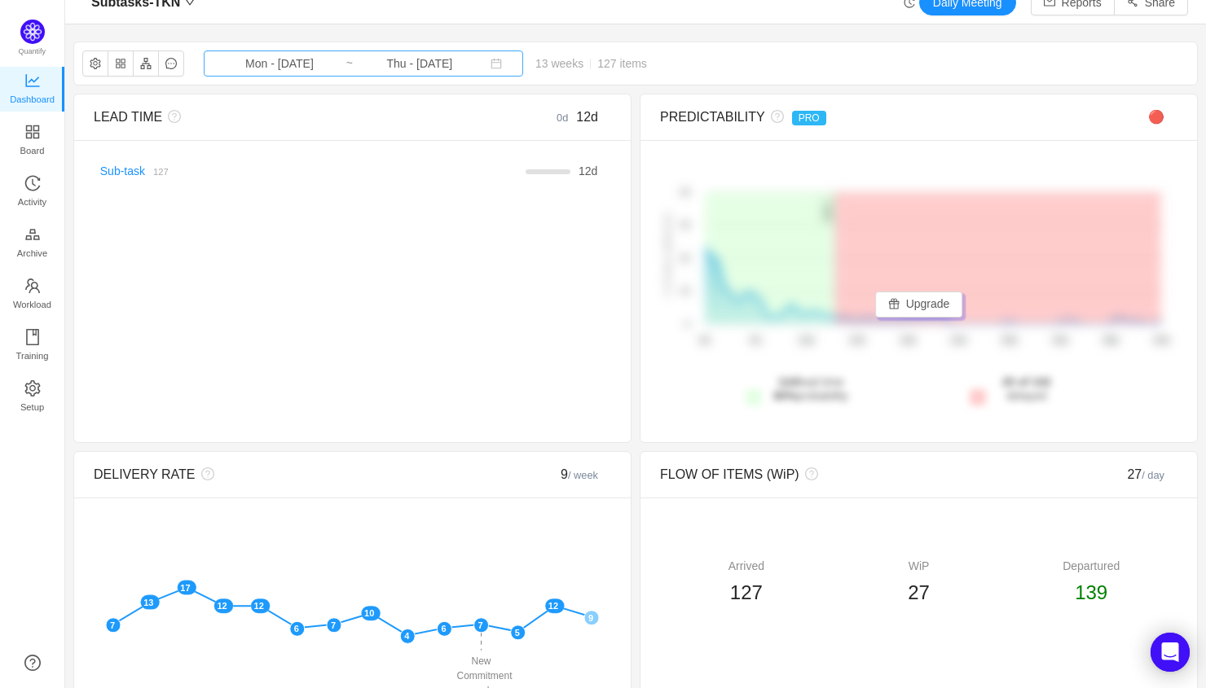
click at [438, 64] on input "Thu - [DATE]" at bounding box center [420, 64] width 132 height 18
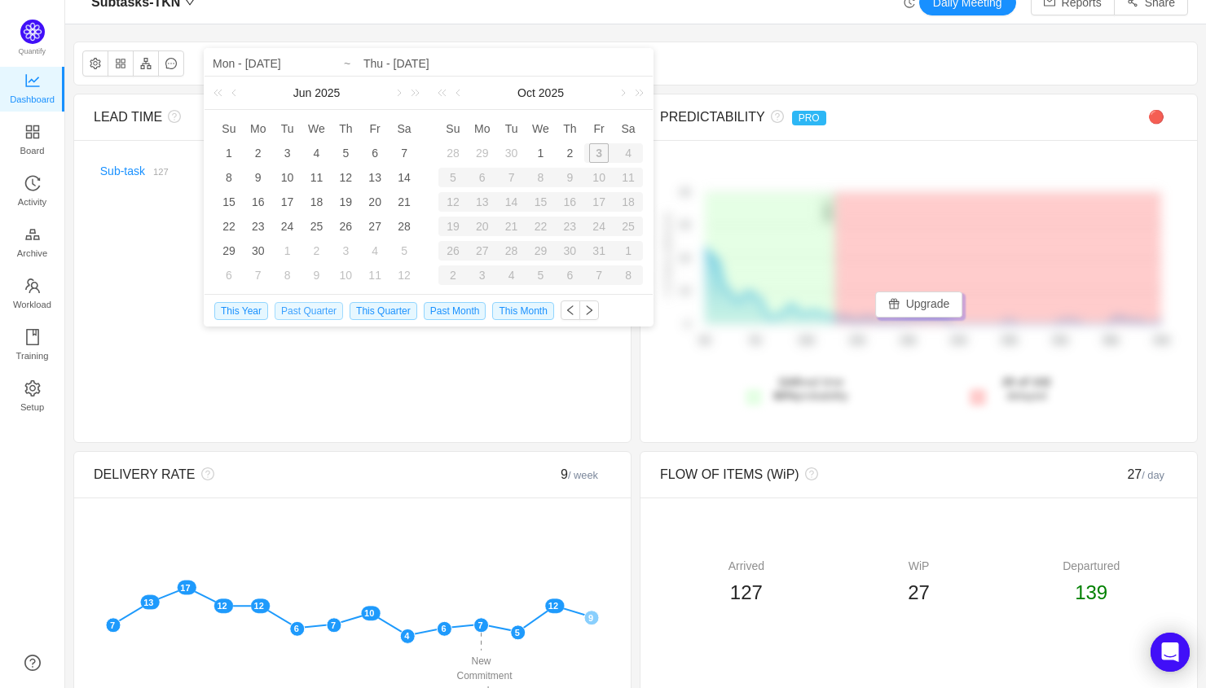
click at [325, 310] on span "Past Quarter" at bounding box center [309, 311] width 68 height 18
type input "Tue - Jul 01, 2025"
type input "Tue - Sep 30, 2025"
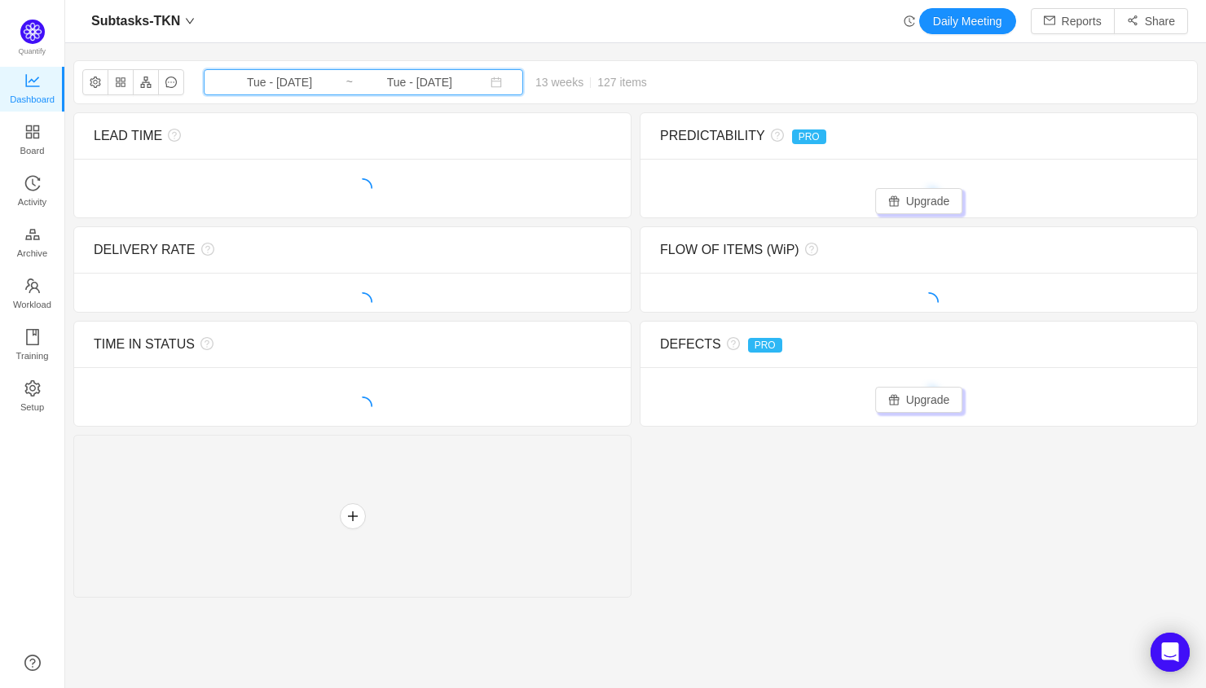
scroll to position [0, 0]
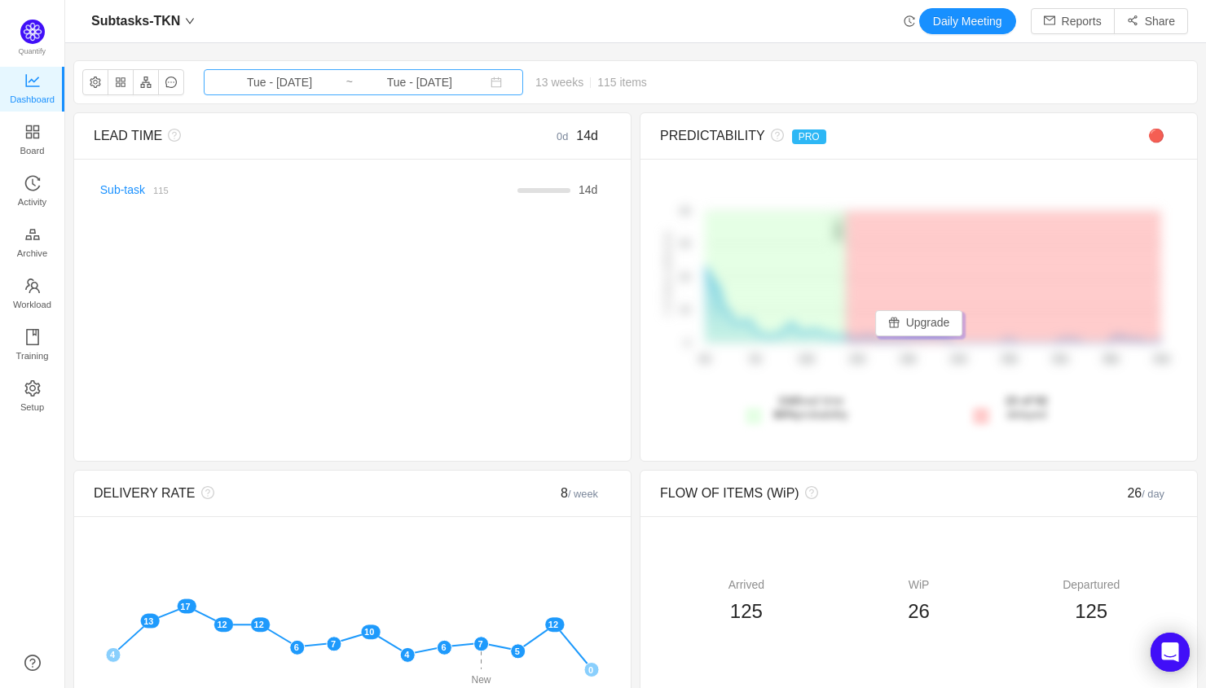
click at [297, 88] on input "Tue - Jul 01, 2025" at bounding box center [279, 82] width 132 height 18
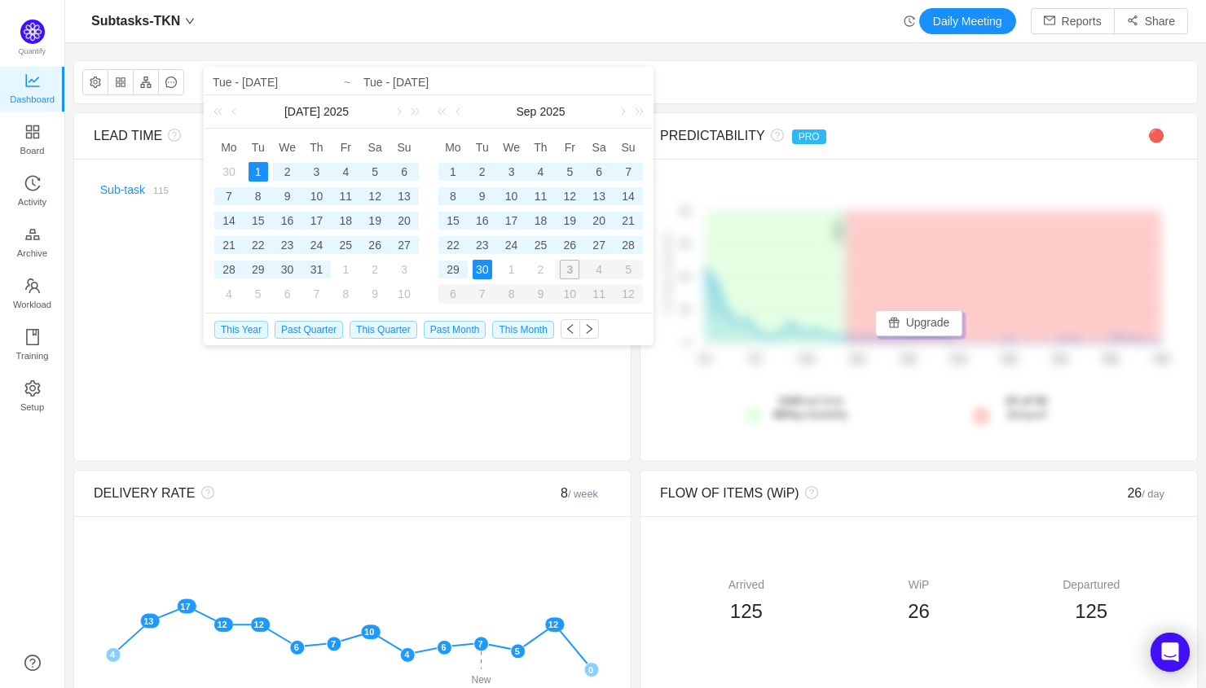
click at [235, 172] on div "30" at bounding box center [229, 172] width 20 height 20
click at [543, 270] on div "2" at bounding box center [540, 270] width 20 height 20
type input "Mon - Jun 30, 2025"
type input "Thu - [DATE]"
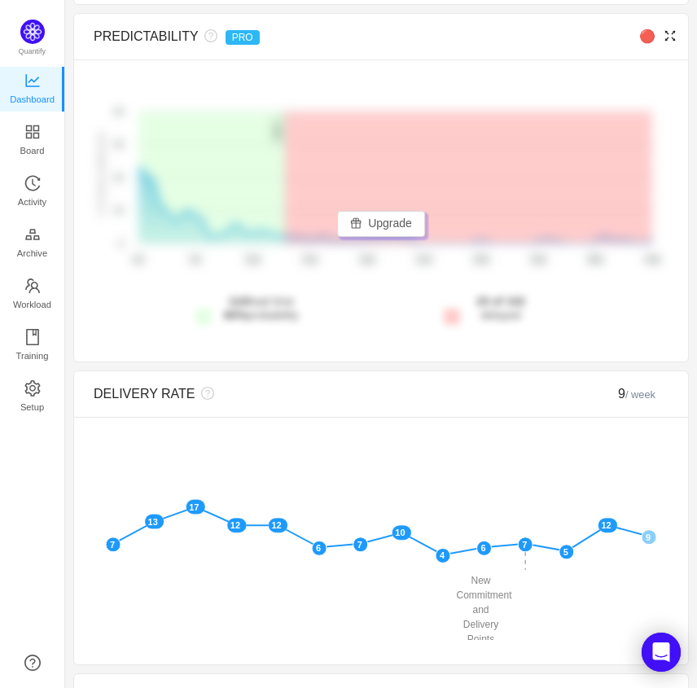
scroll to position [340, 0]
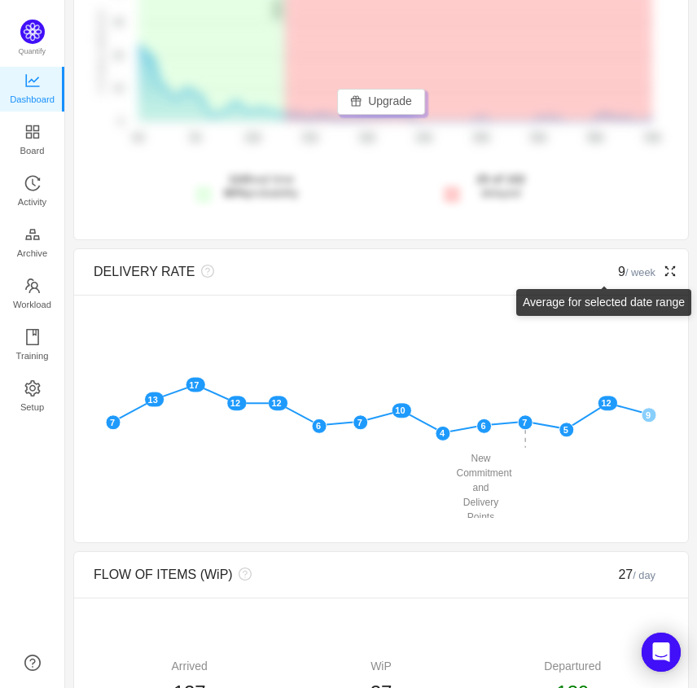
drag, startPoint x: 613, startPoint y: 274, endPoint x: 623, endPoint y: 271, distance: 10.1
click at [623, 271] on span "9 / week" at bounding box center [636, 272] width 37 height 14
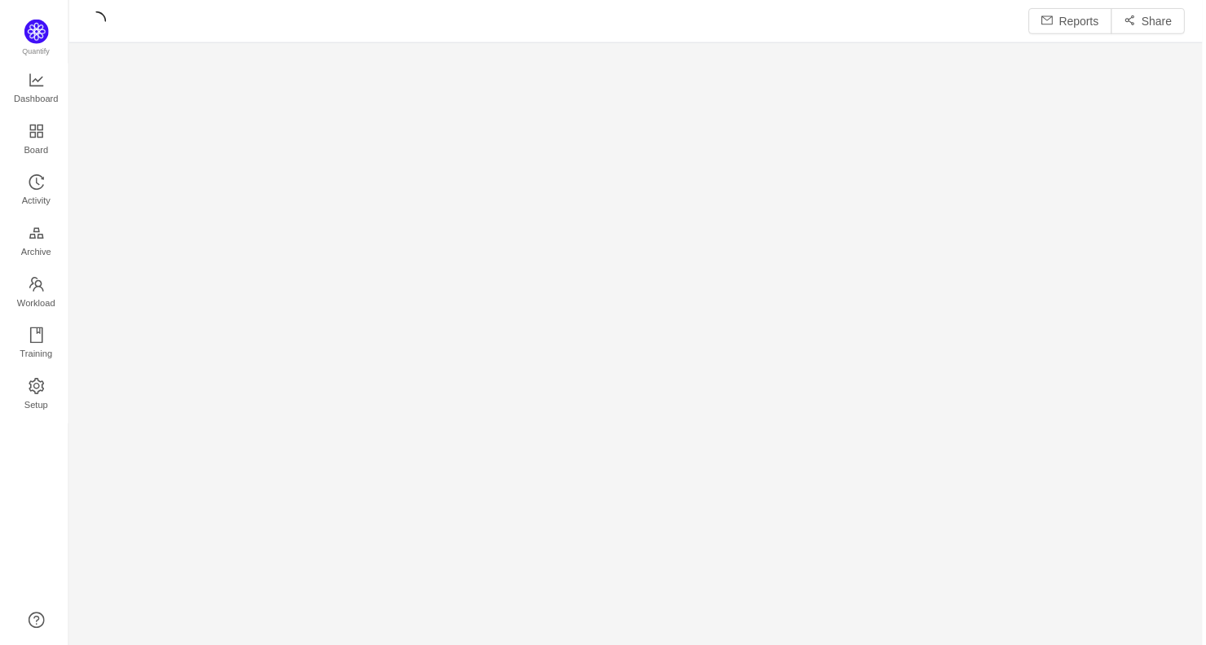
scroll to position [649, 1141]
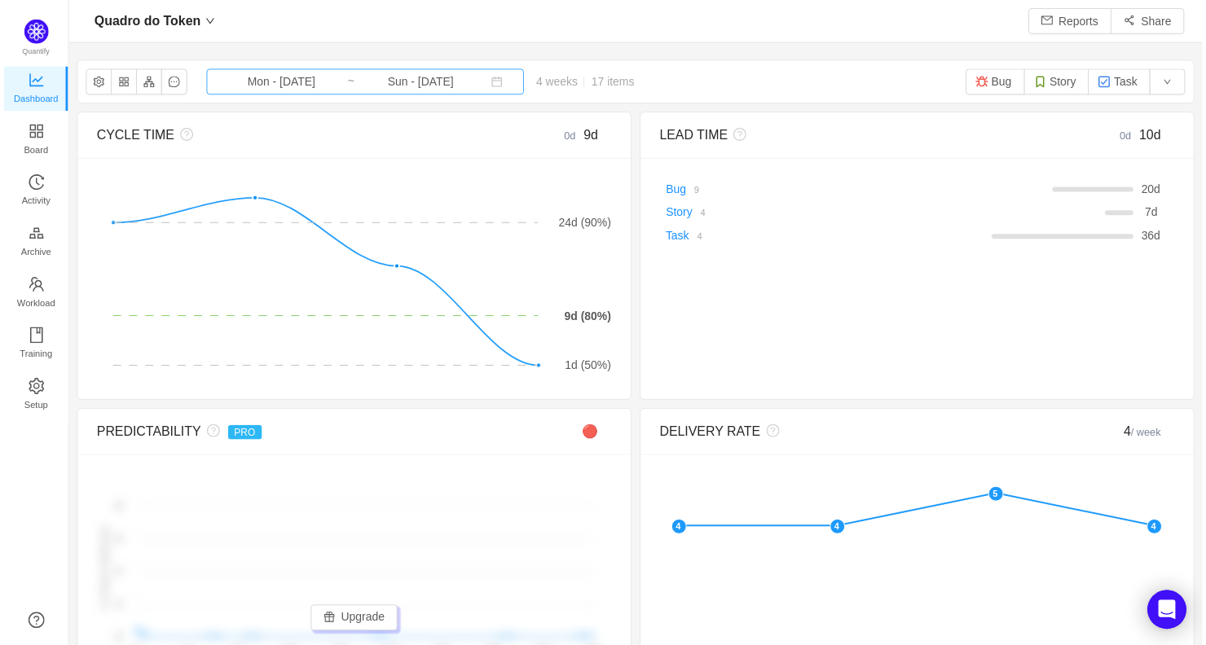
scroll to position [645, 1141]
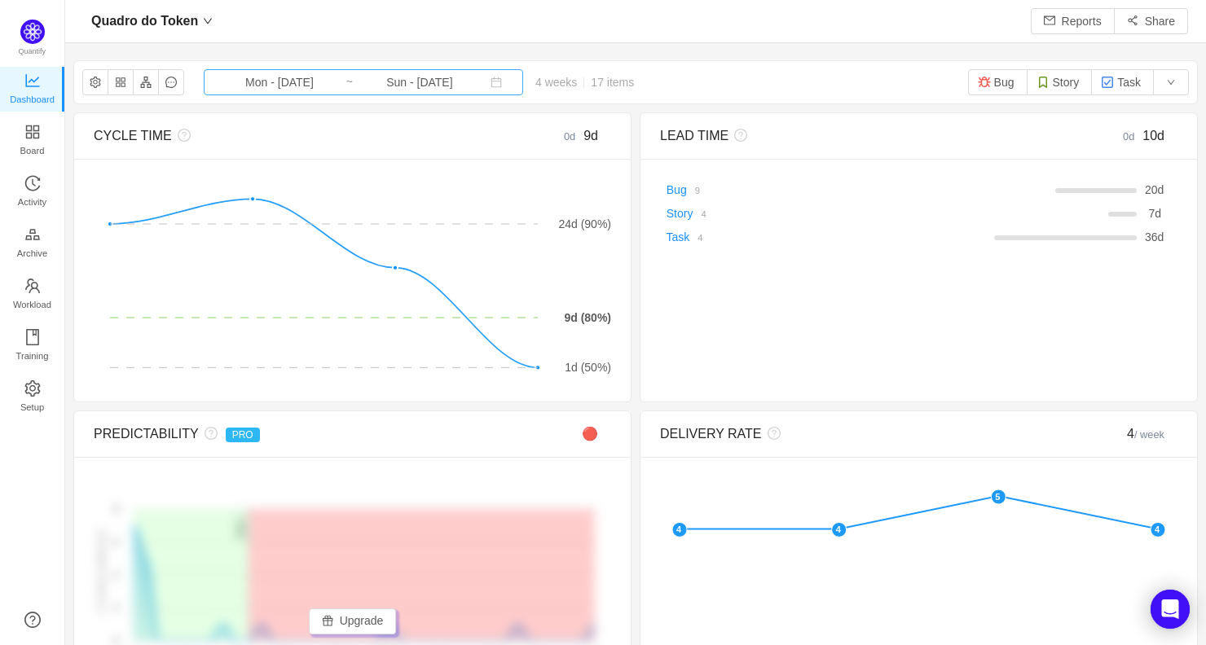
click at [402, 85] on input "Sun - [DATE]" at bounding box center [420, 82] width 132 height 18
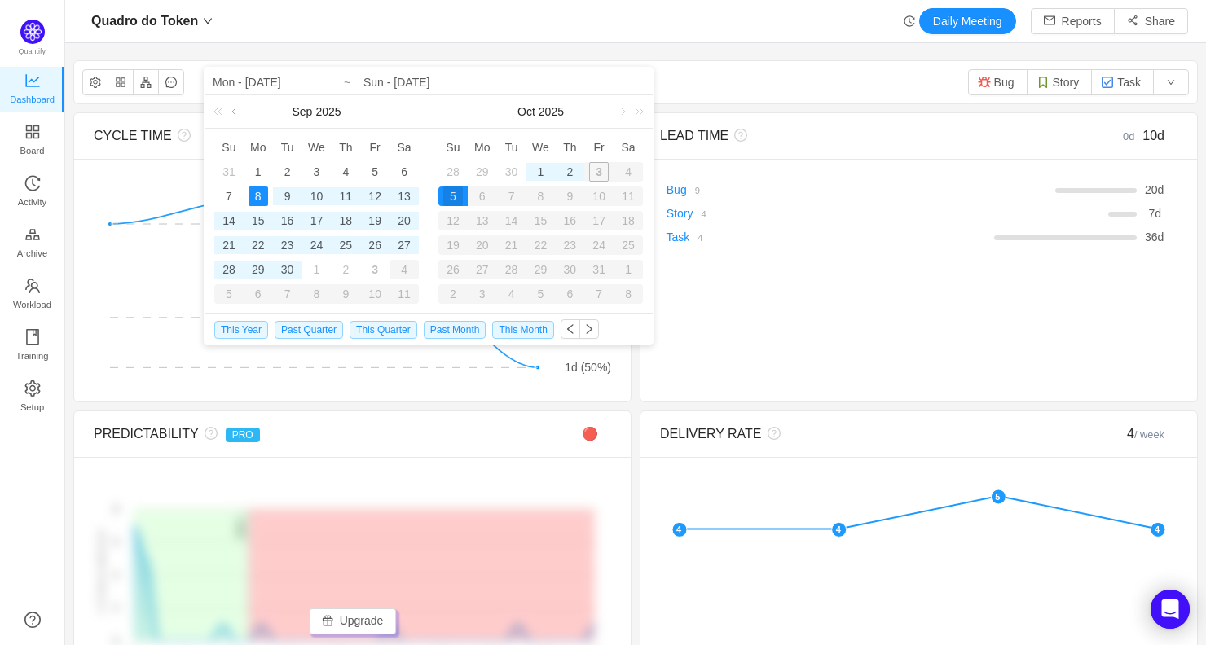
click at [232, 116] on link at bounding box center [235, 111] width 15 height 33
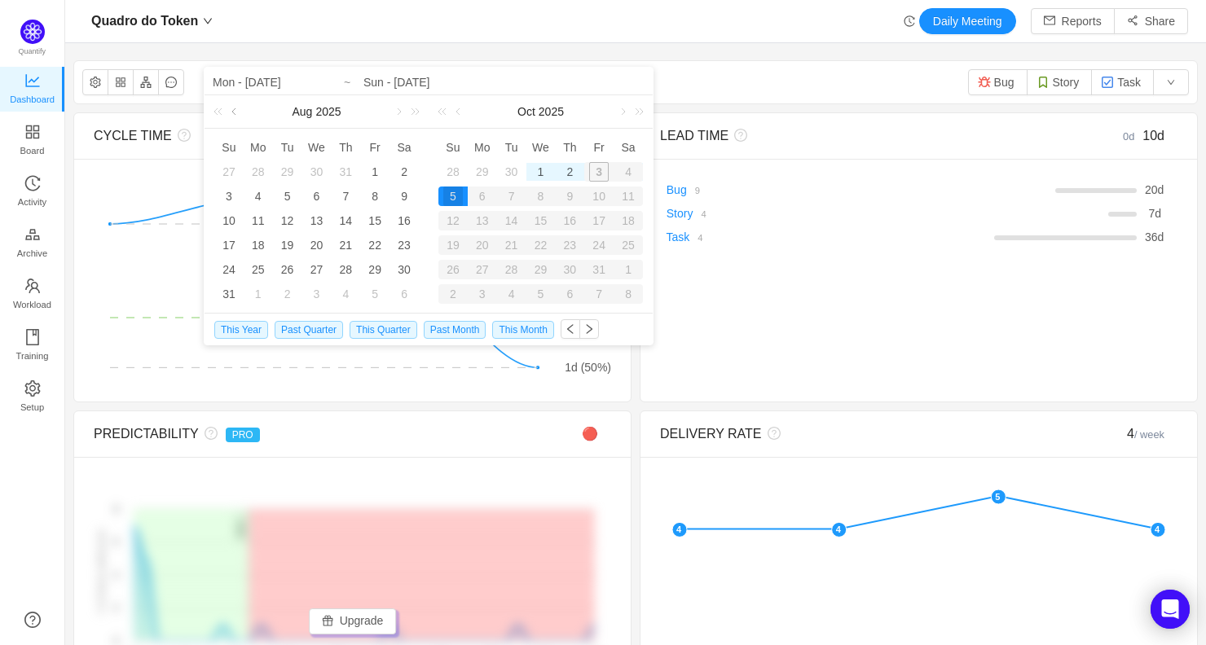
click at [232, 116] on link at bounding box center [235, 111] width 15 height 33
click at [229, 172] on div "29" at bounding box center [229, 172] width 20 height 20
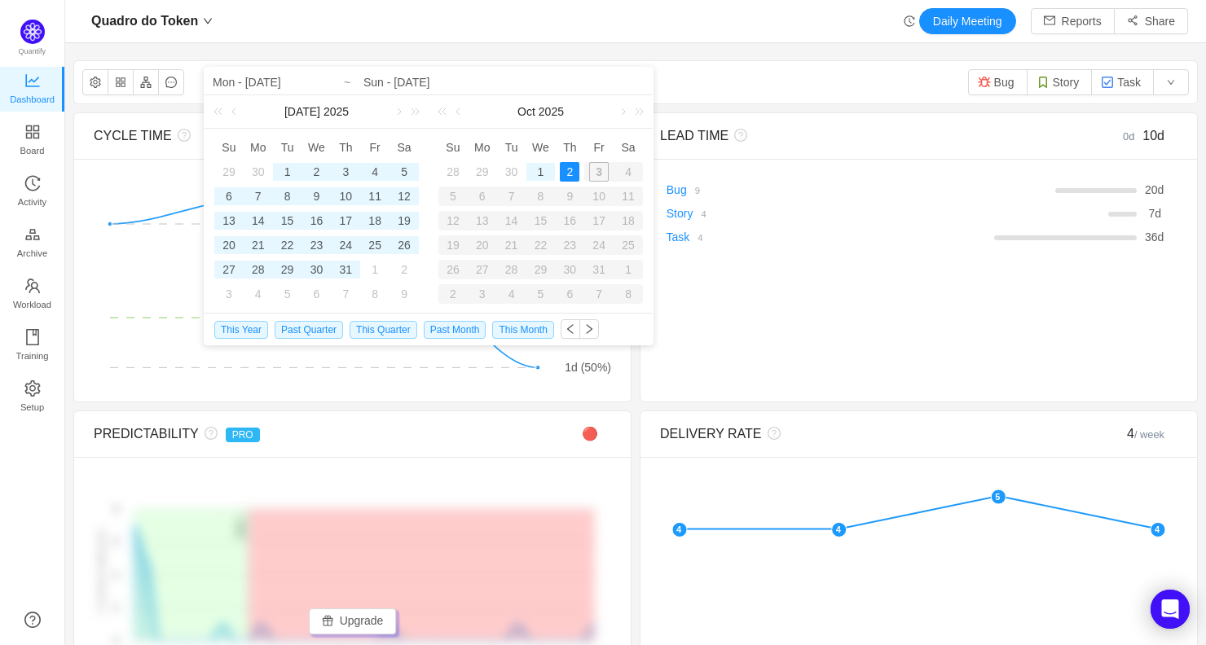
click at [574, 170] on div "2" at bounding box center [570, 172] width 20 height 20
type input "Sun - [DATE]"
type input "Thu - [DATE]"
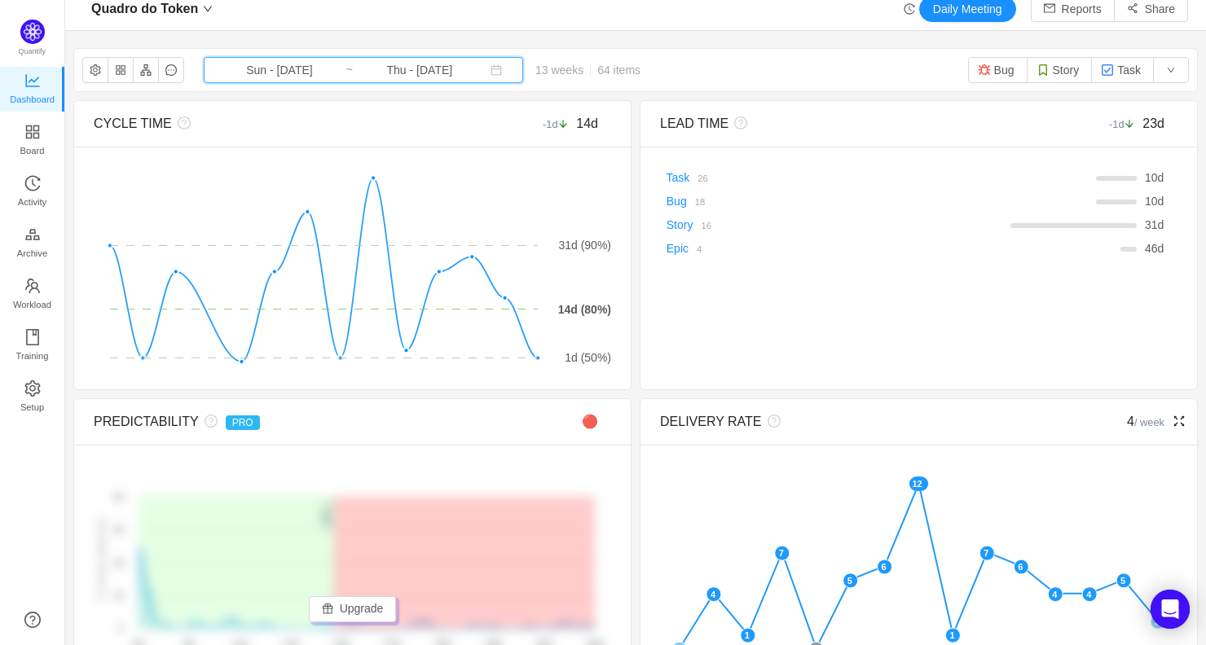
scroll to position [0, 0]
